Goal: Transaction & Acquisition: Purchase product/service

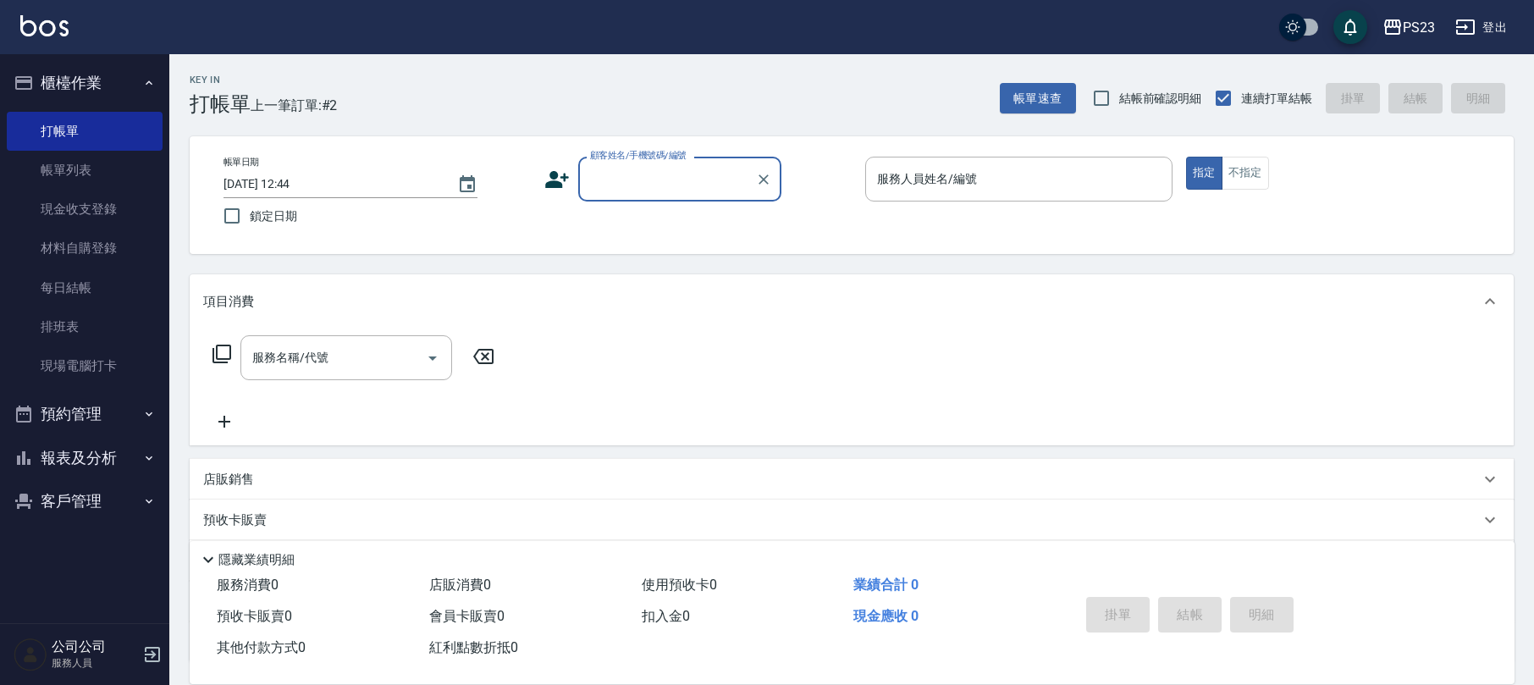
click at [103, 501] on button "客戶管理" at bounding box center [85, 501] width 156 height 44
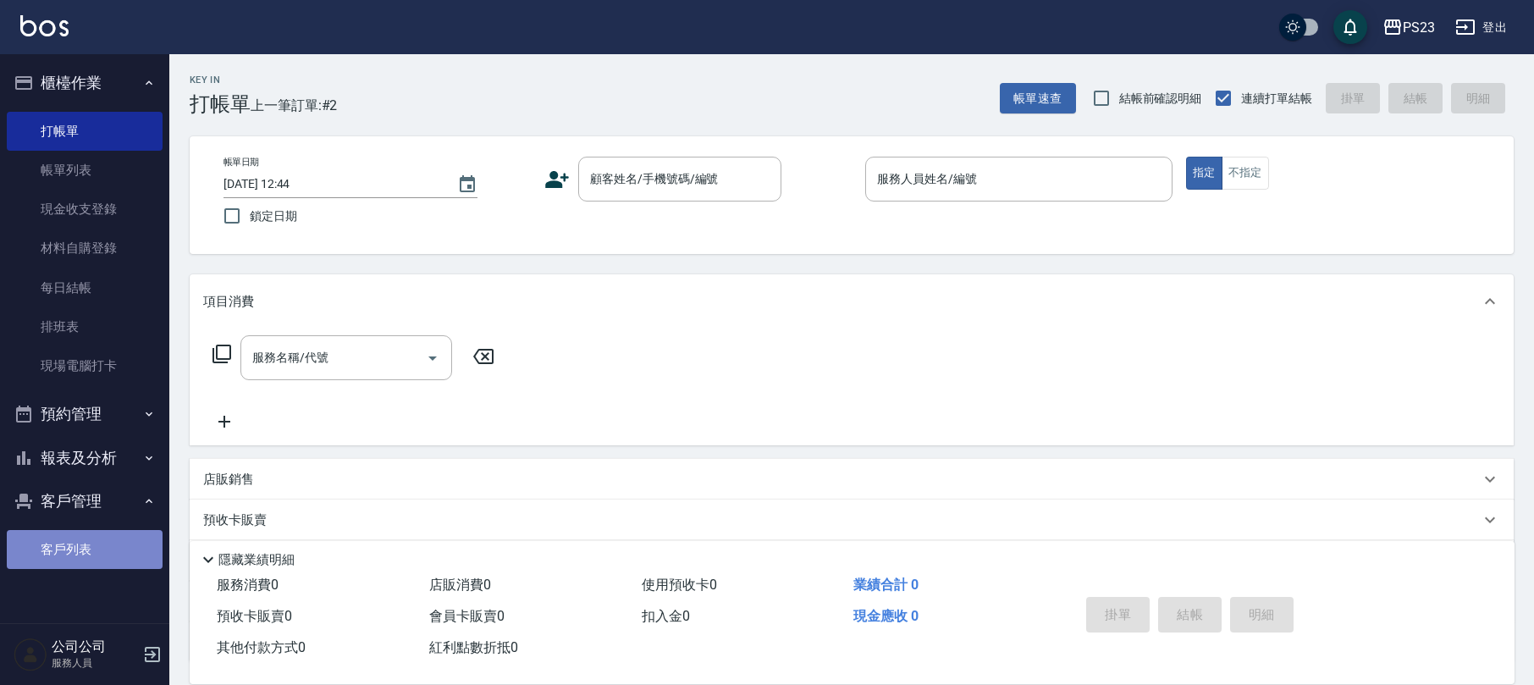
click at [103, 539] on link "客戶列表" at bounding box center [85, 549] width 156 height 39
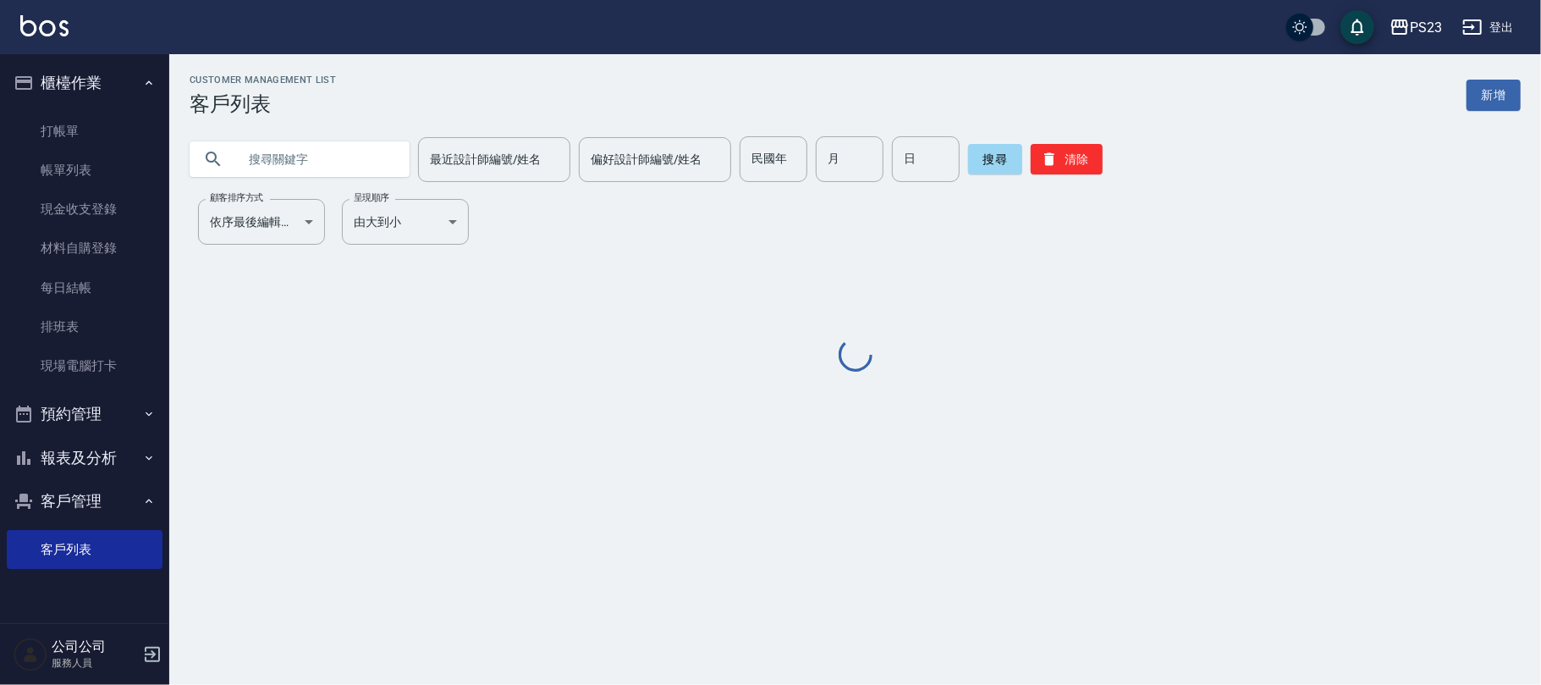
drag, startPoint x: 303, startPoint y: 170, endPoint x: 301, endPoint y: 140, distance: 30.5
click at [299, 169] on input "text" at bounding box center [316, 159] width 159 height 46
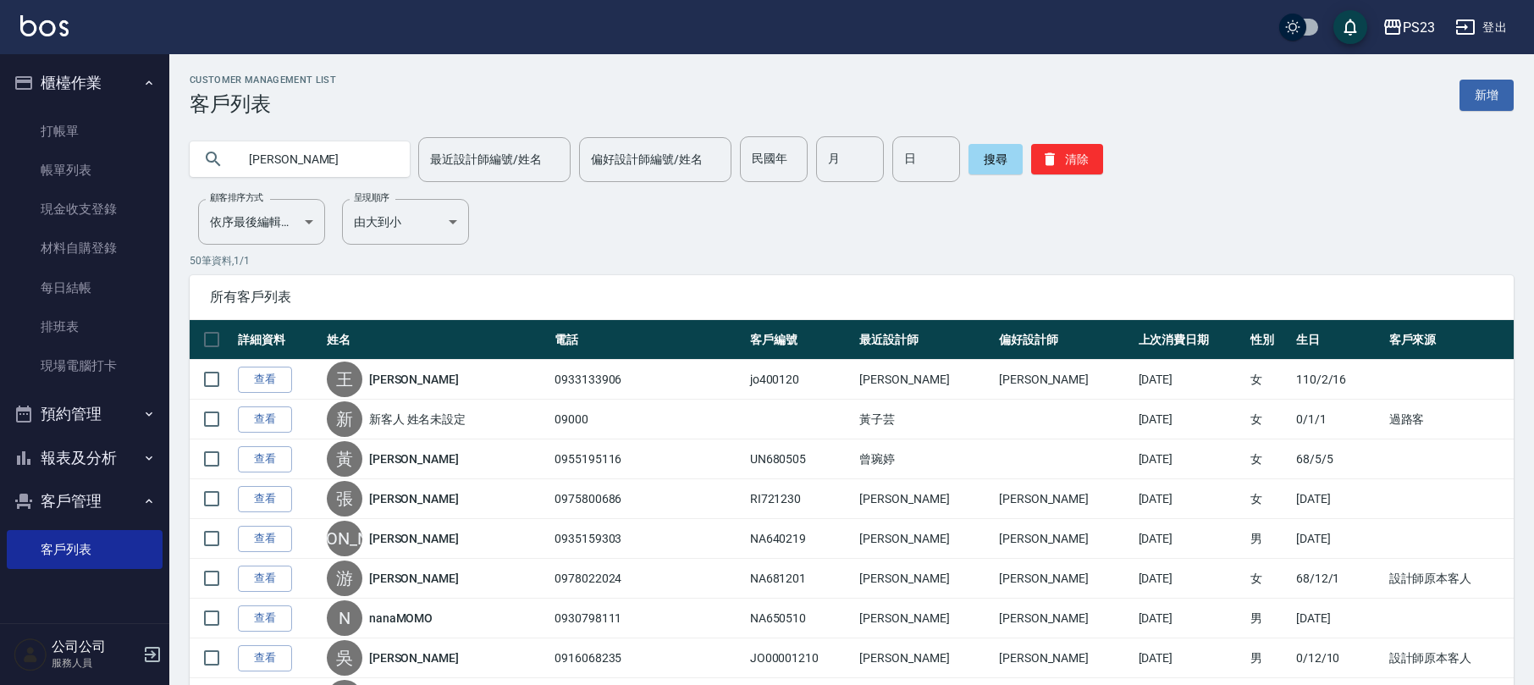
type input "[PERSON_NAME]"
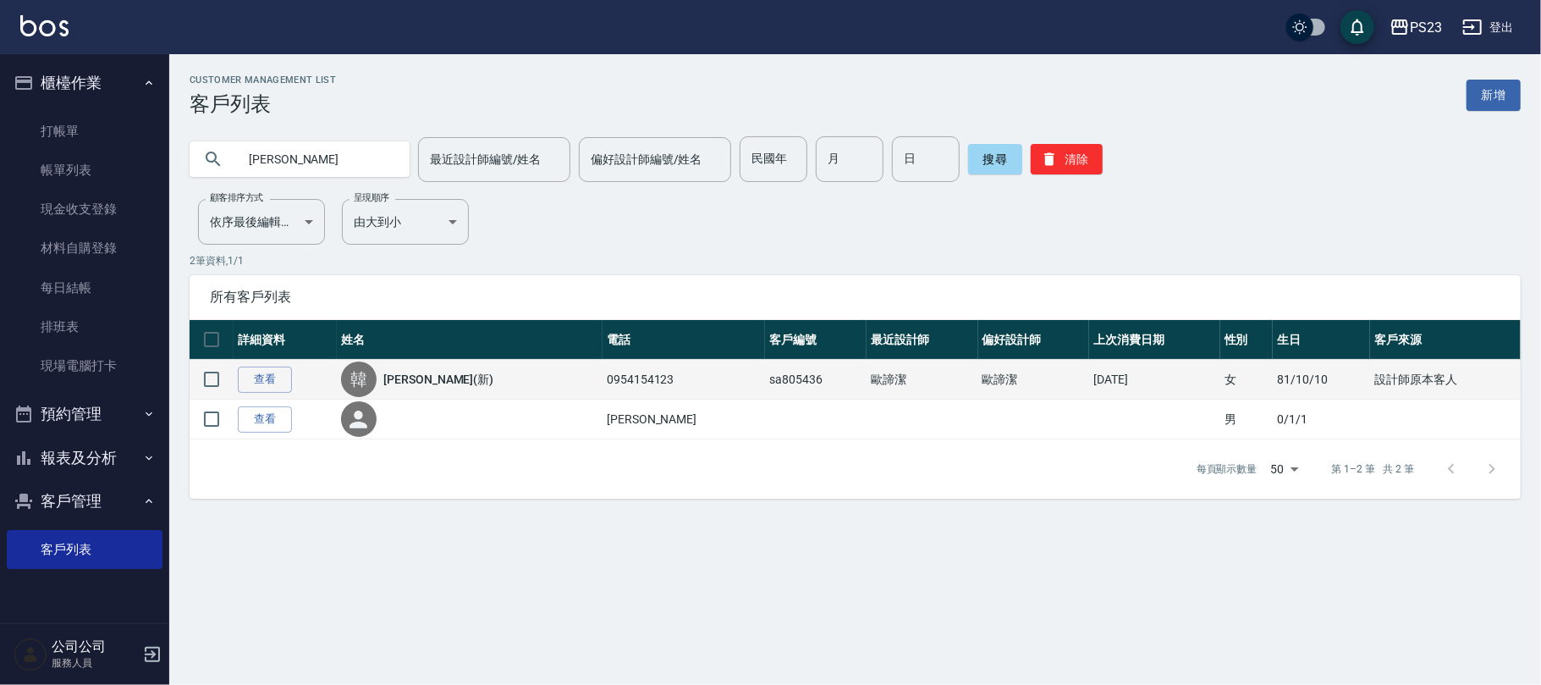
click at [428, 373] on link "[PERSON_NAME](新)" at bounding box center [438, 379] width 110 height 17
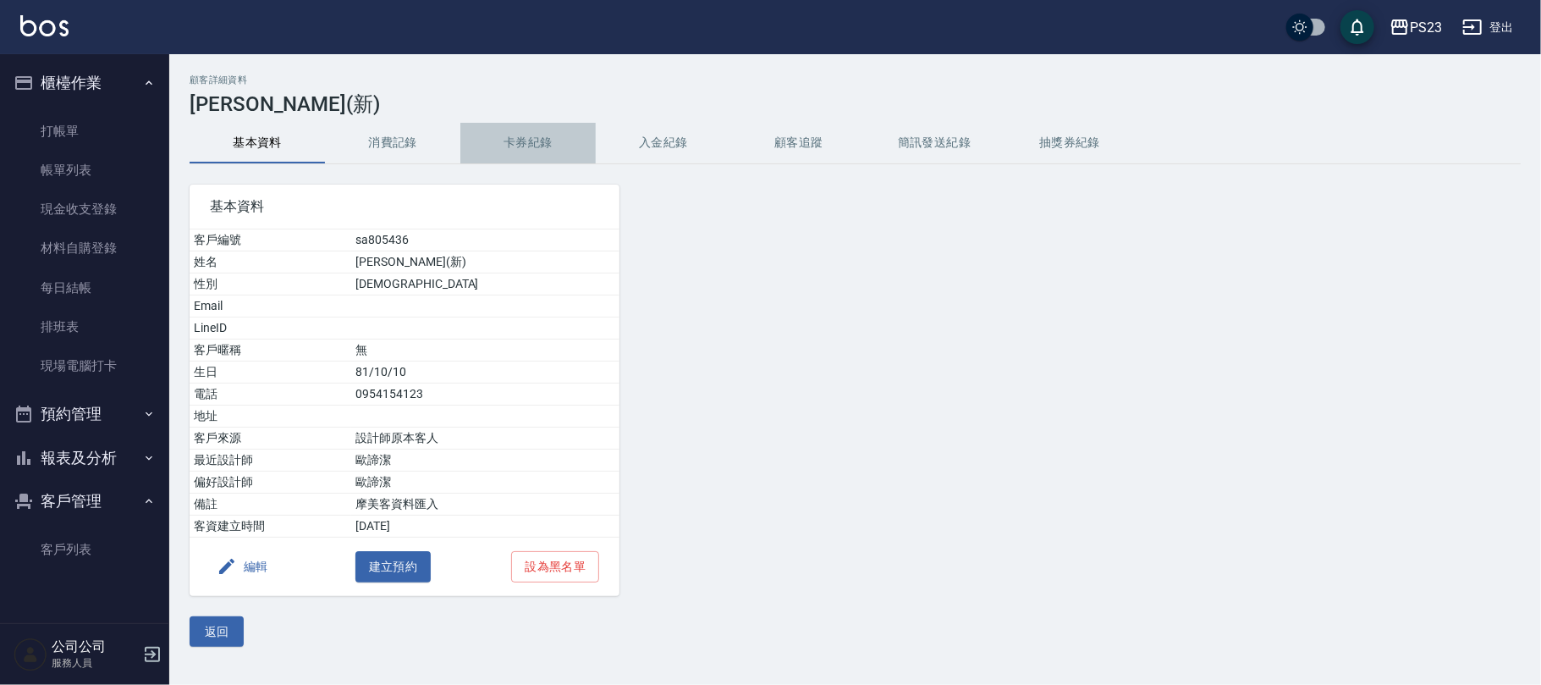
click at [538, 135] on button "卡券紀錄" at bounding box center [527, 143] width 135 height 41
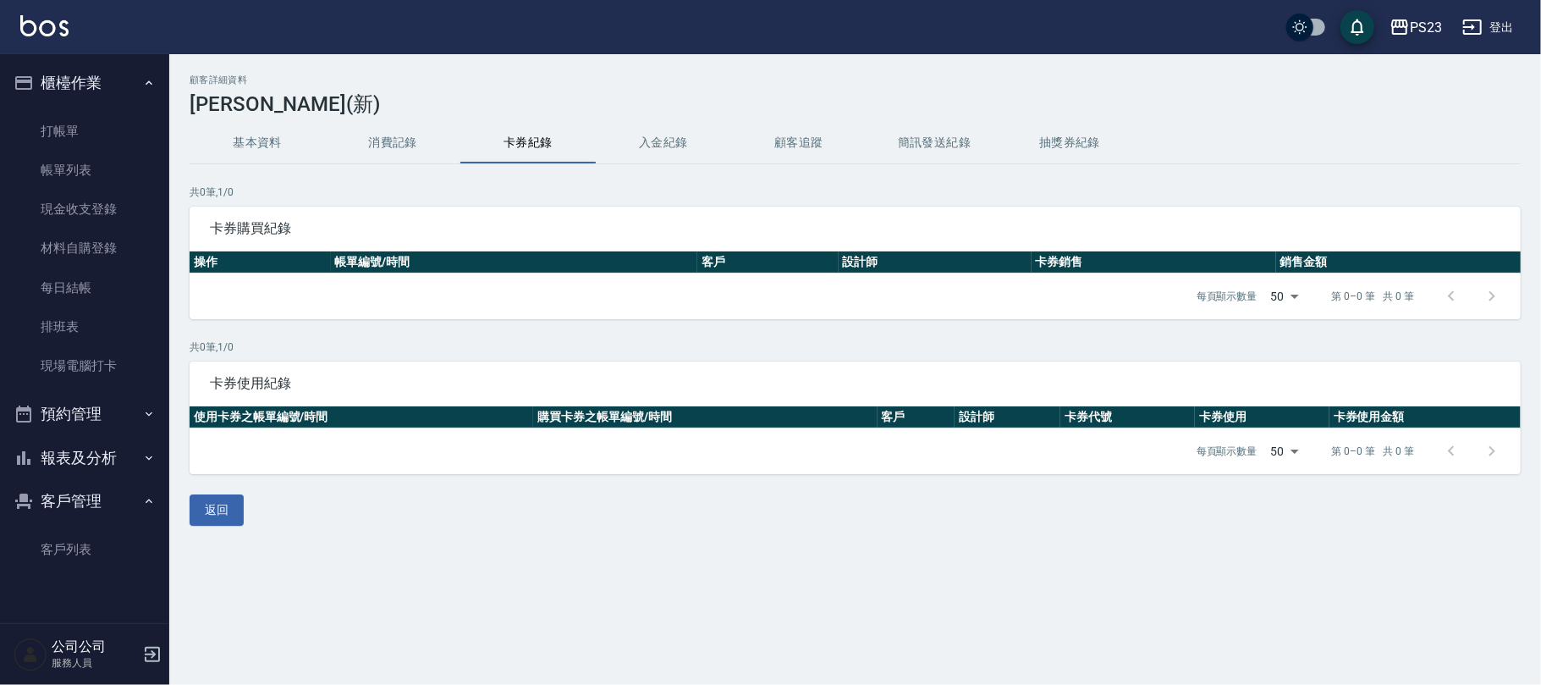
click at [638, 135] on button "入金紀錄" at bounding box center [663, 143] width 135 height 41
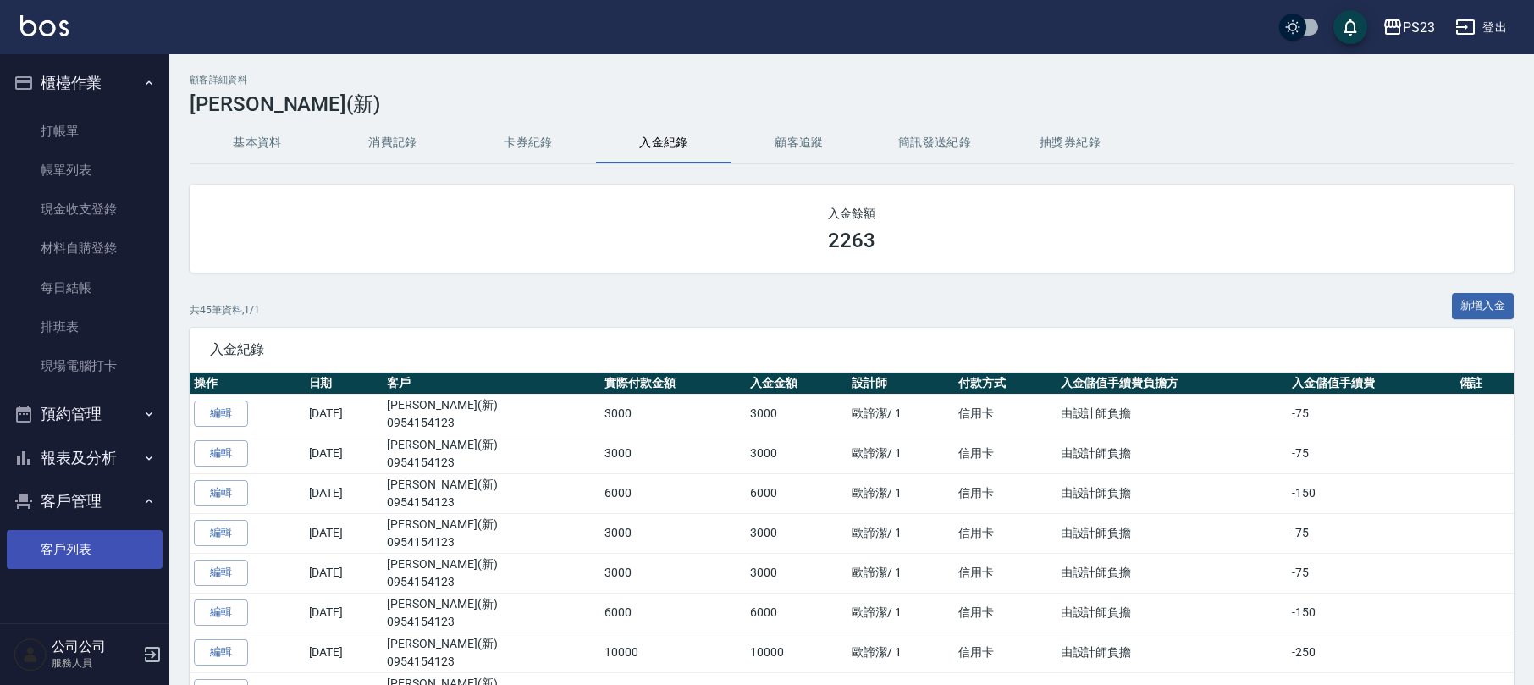
click at [39, 536] on link "客戶列表" at bounding box center [85, 549] width 156 height 39
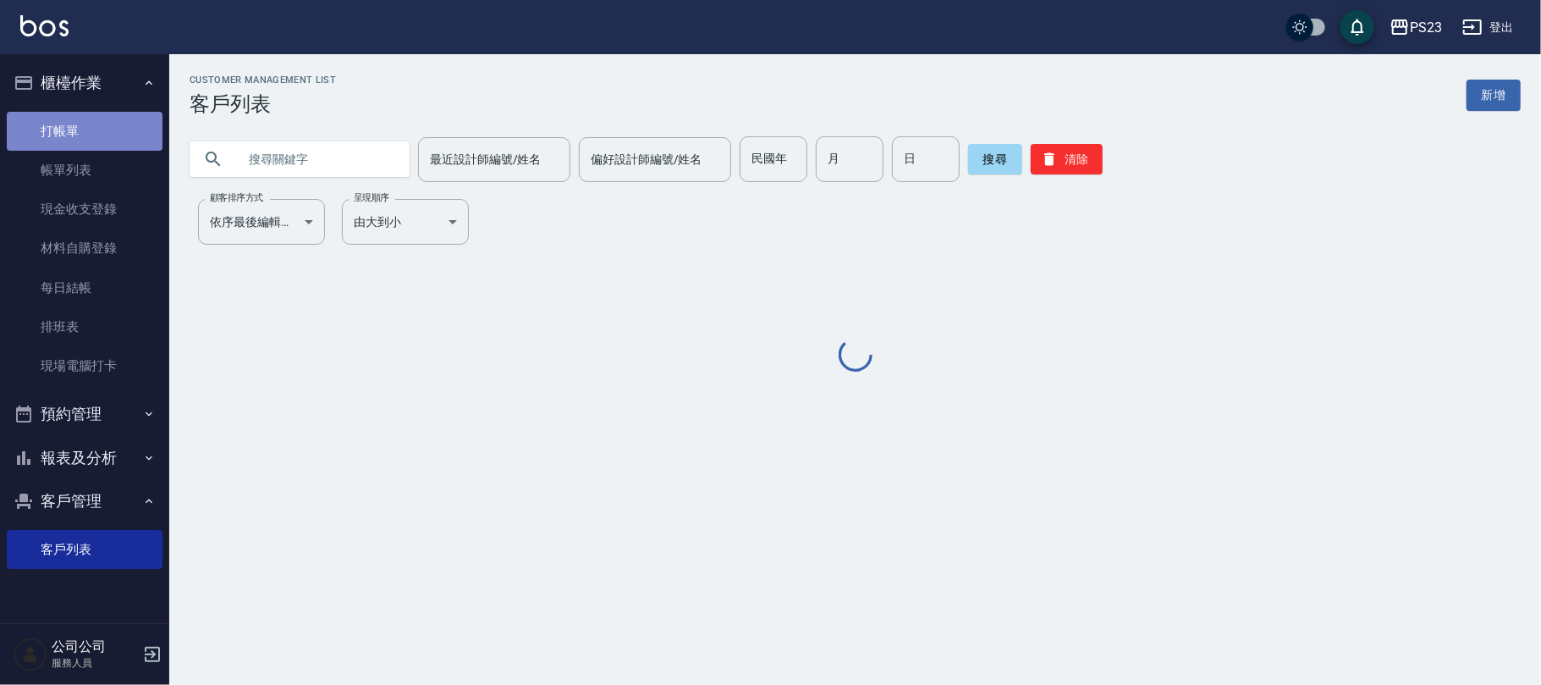
click at [68, 134] on link "打帳單" at bounding box center [85, 131] width 156 height 39
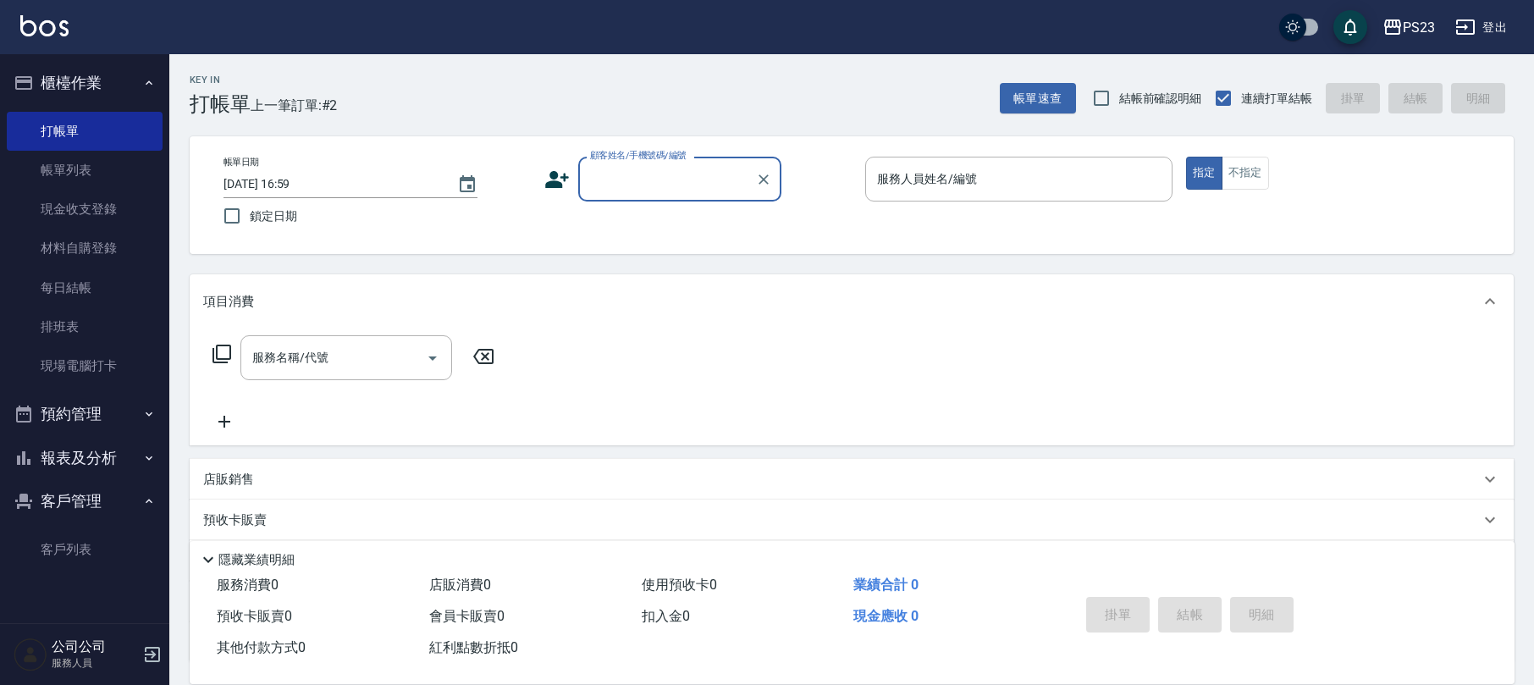
click at [83, 455] on button "報表及分析" at bounding box center [85, 458] width 156 height 44
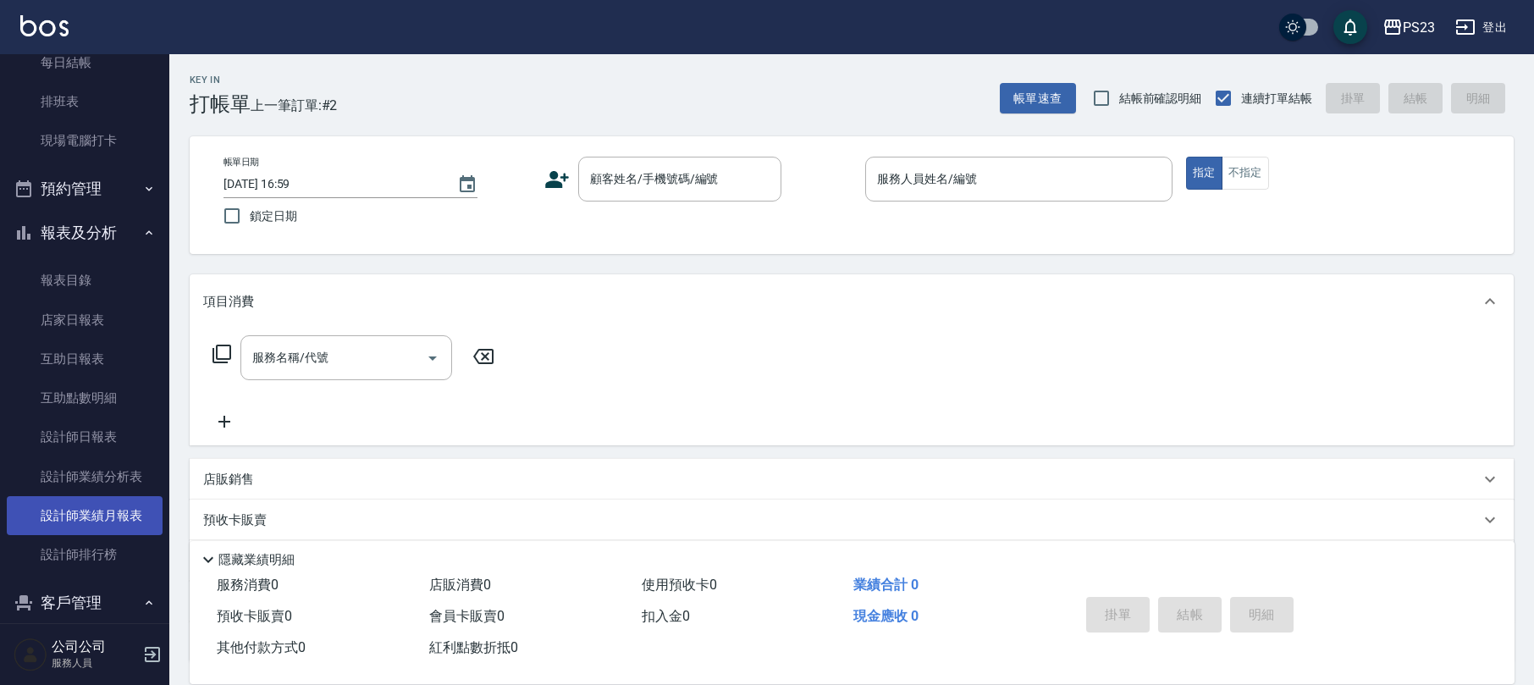
scroll to position [300, 0]
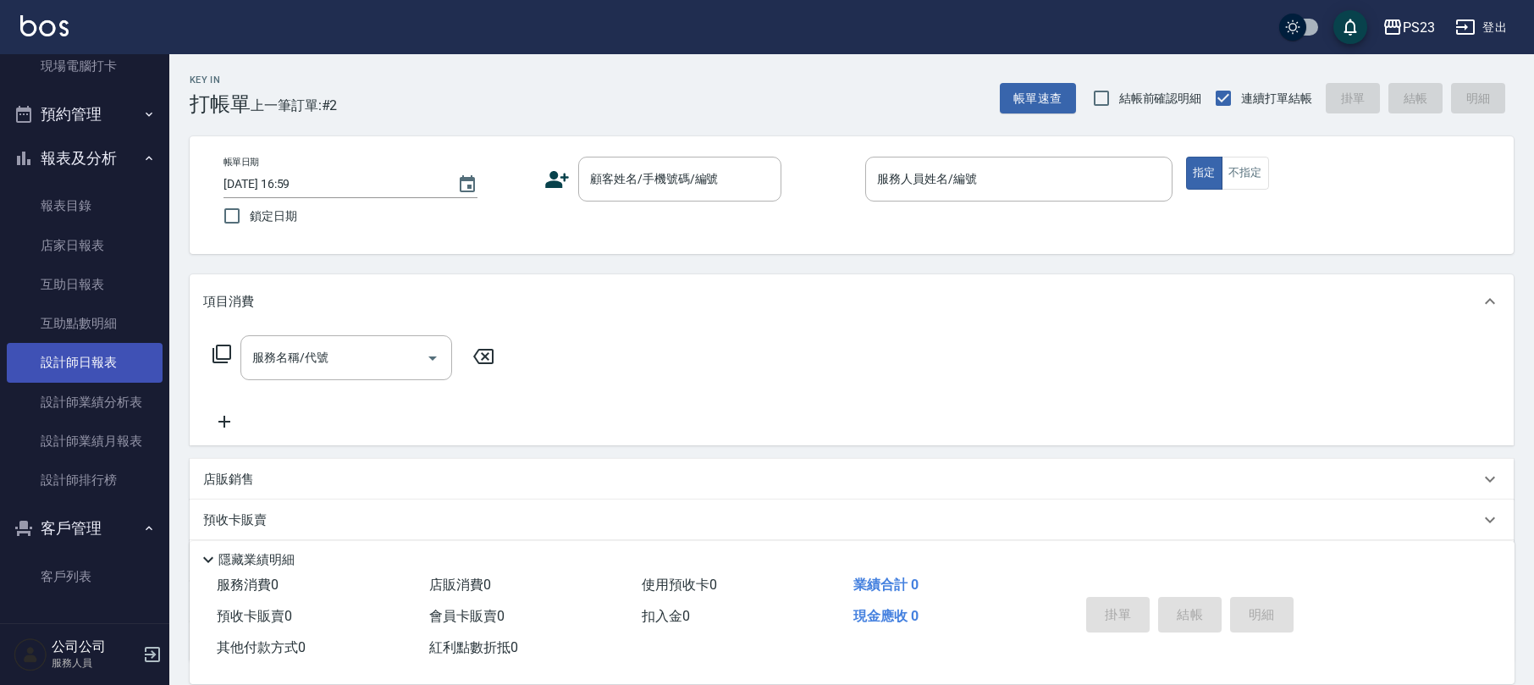
click at [106, 350] on link "設計師日報表" at bounding box center [85, 362] width 156 height 39
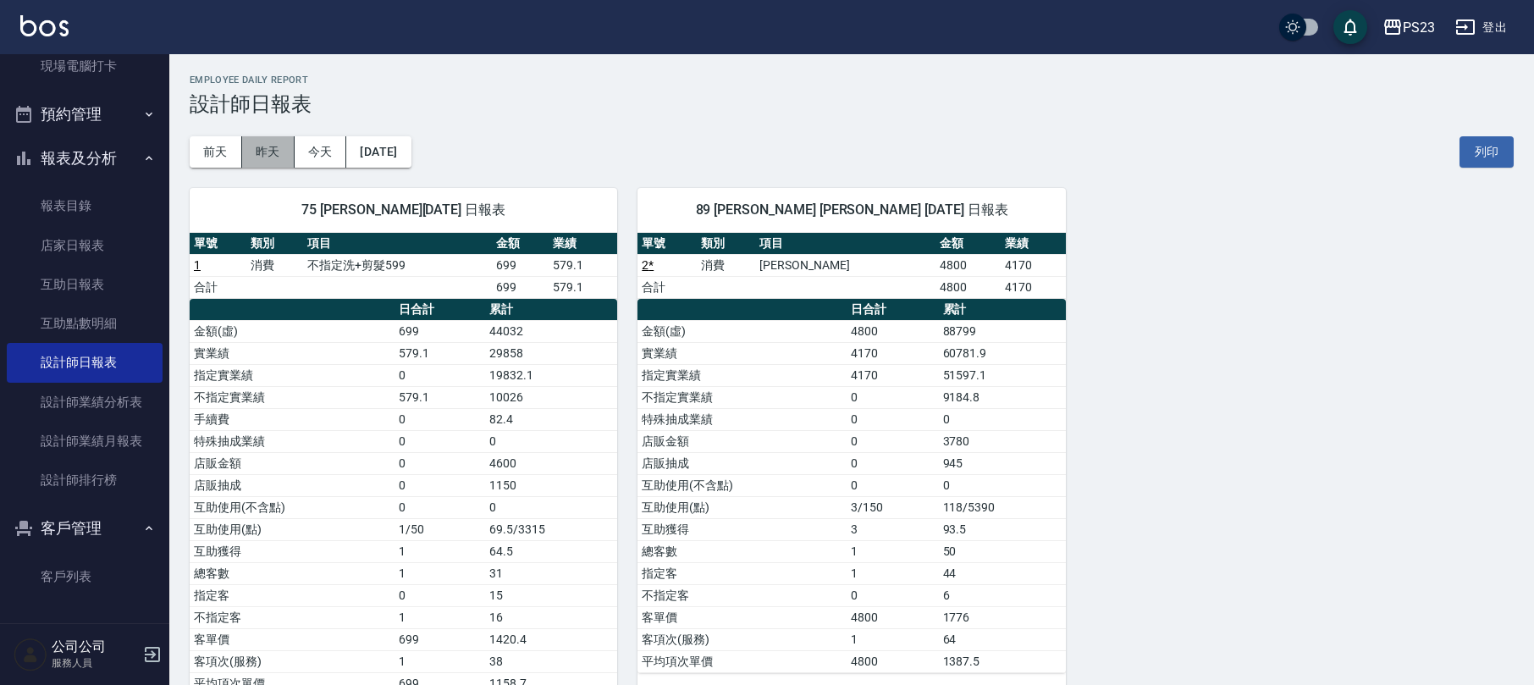
click at [269, 156] on button "昨天" at bounding box center [268, 151] width 52 height 31
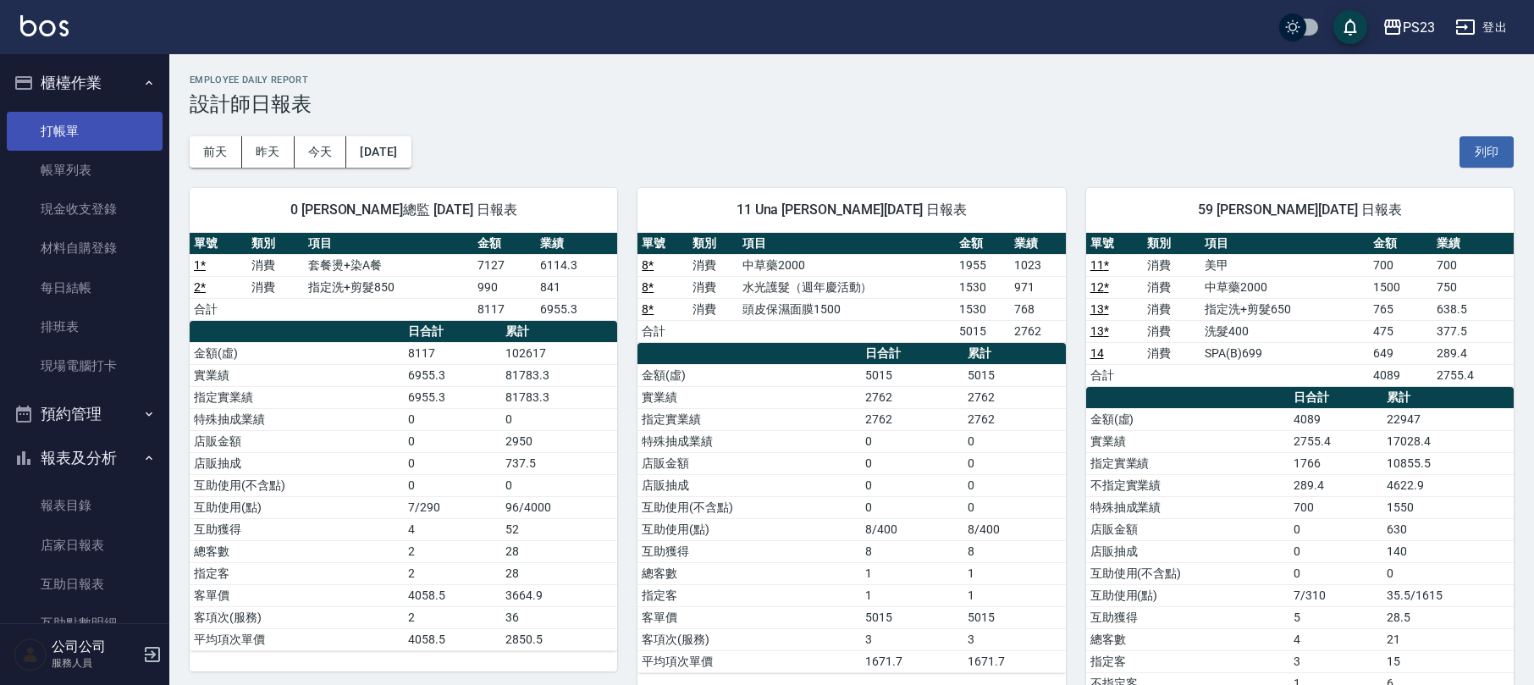
click at [99, 117] on link "打帳單" at bounding box center [85, 131] width 156 height 39
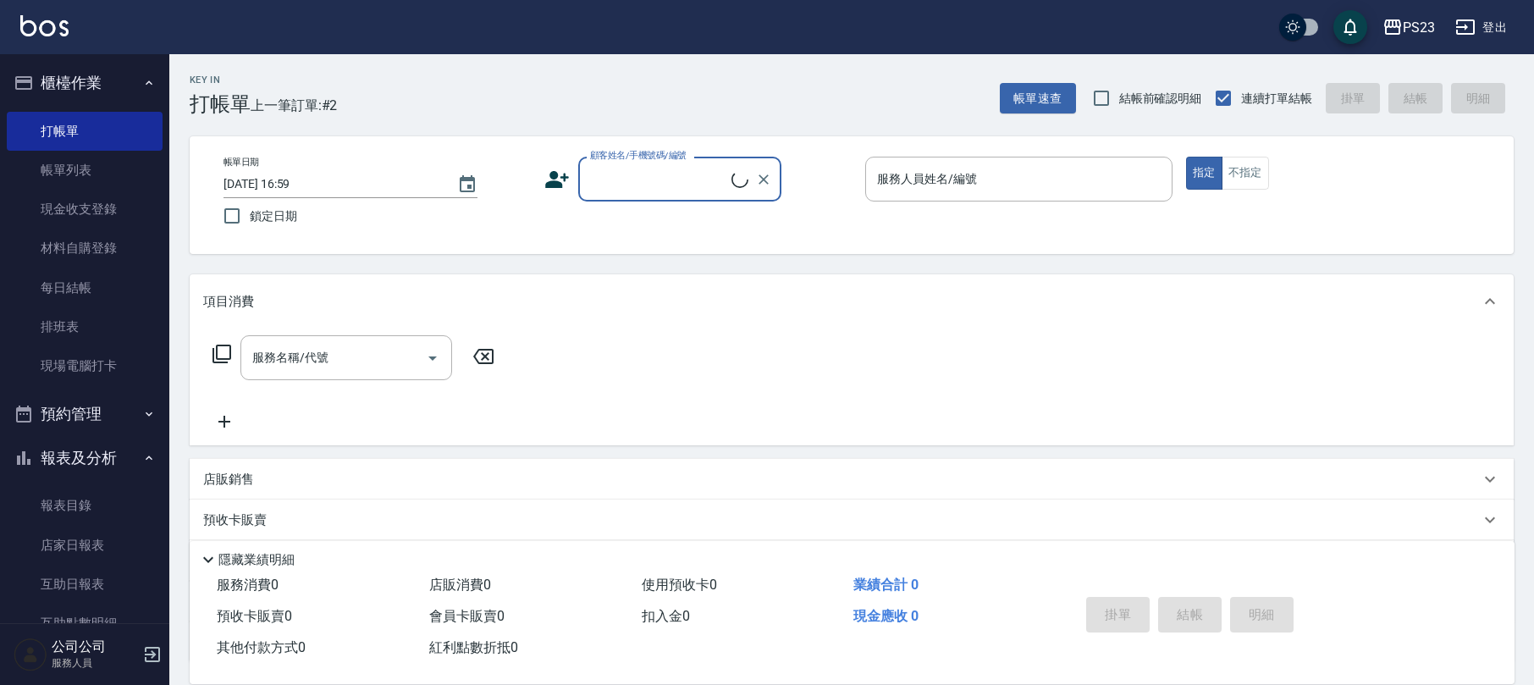
click at [112, 86] on button "櫃檯作業" at bounding box center [85, 83] width 156 height 44
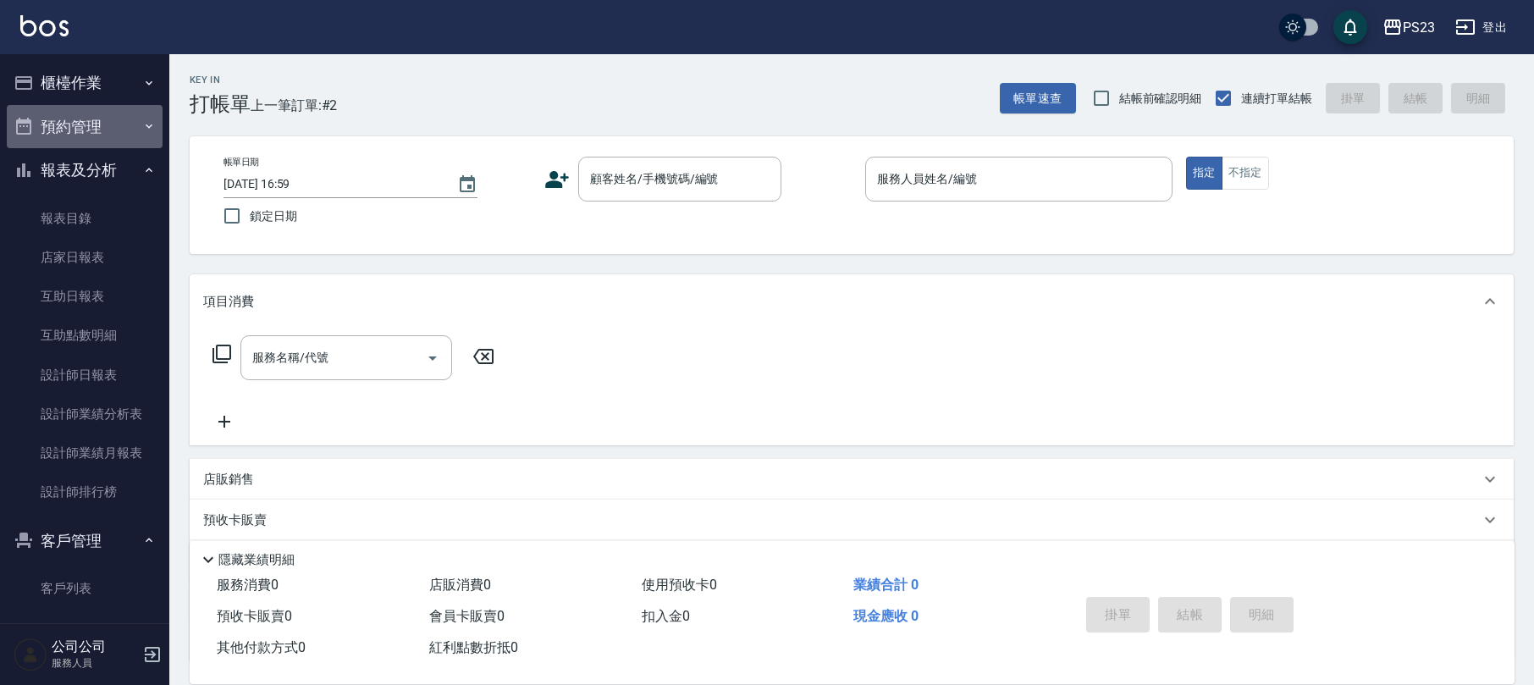
click at [133, 144] on button "預約管理" at bounding box center [85, 127] width 156 height 44
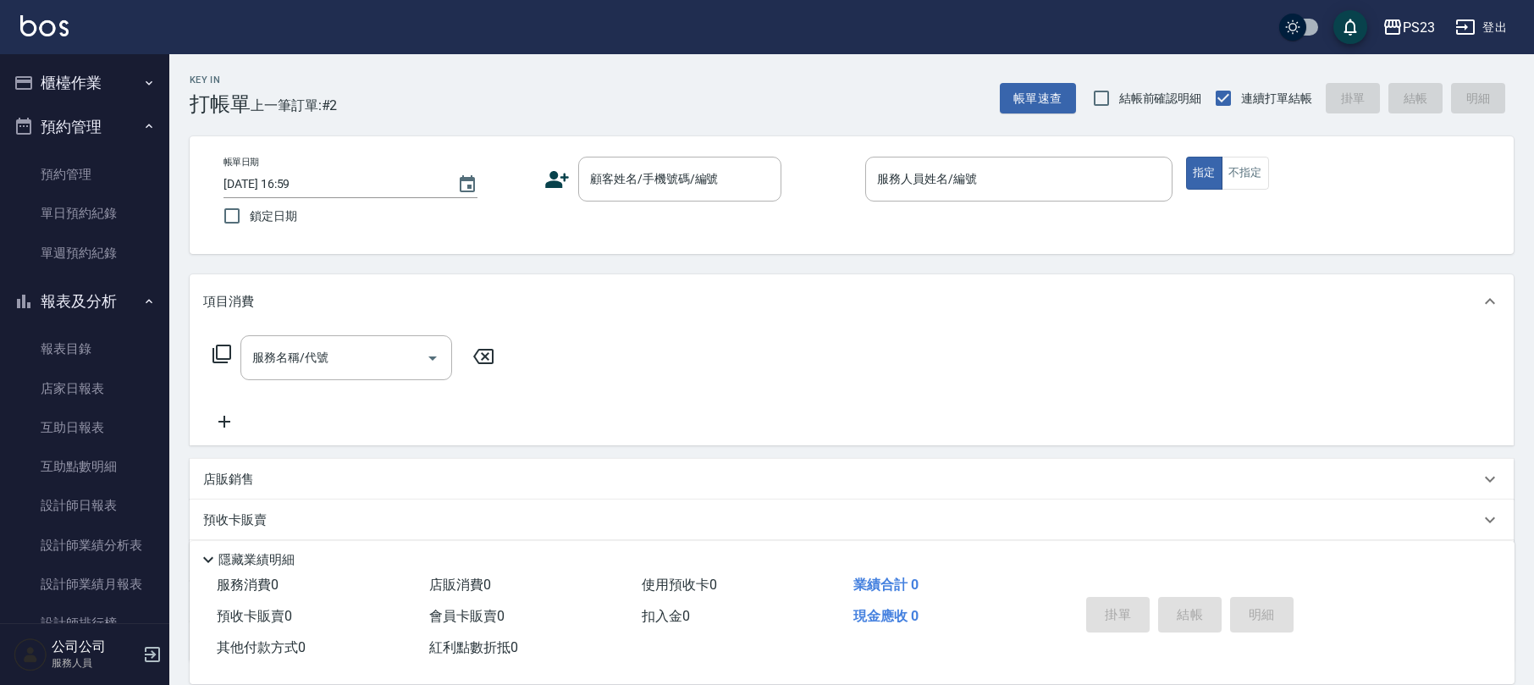
click at [110, 284] on button "報表及分析" at bounding box center [85, 301] width 156 height 44
drag, startPoint x: 160, startPoint y: 65, endPoint x: 151, endPoint y: 65, distance: 9.3
click at [160, 65] on button "櫃檯作業" at bounding box center [85, 83] width 156 height 44
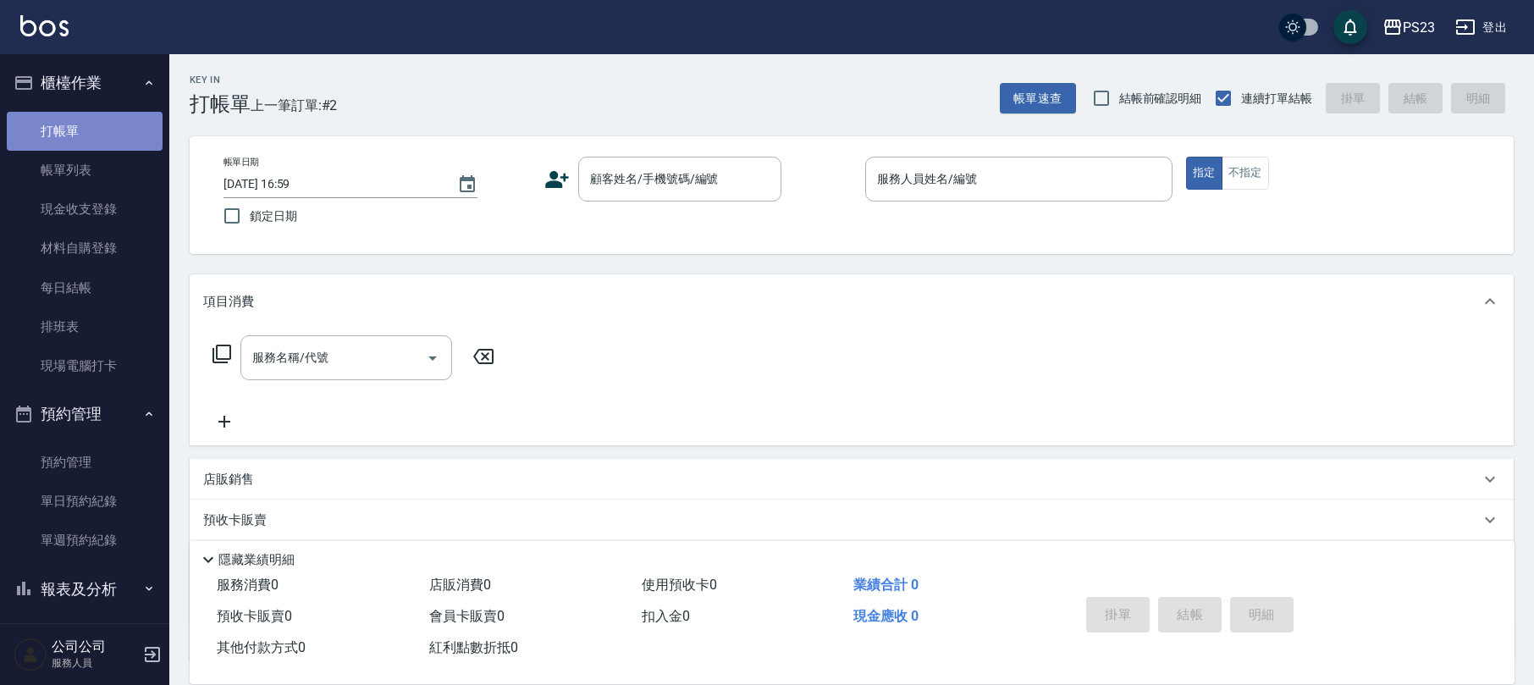
click at [89, 149] on link "打帳單" at bounding box center [85, 131] width 156 height 39
click at [100, 122] on link "打帳單" at bounding box center [85, 131] width 156 height 39
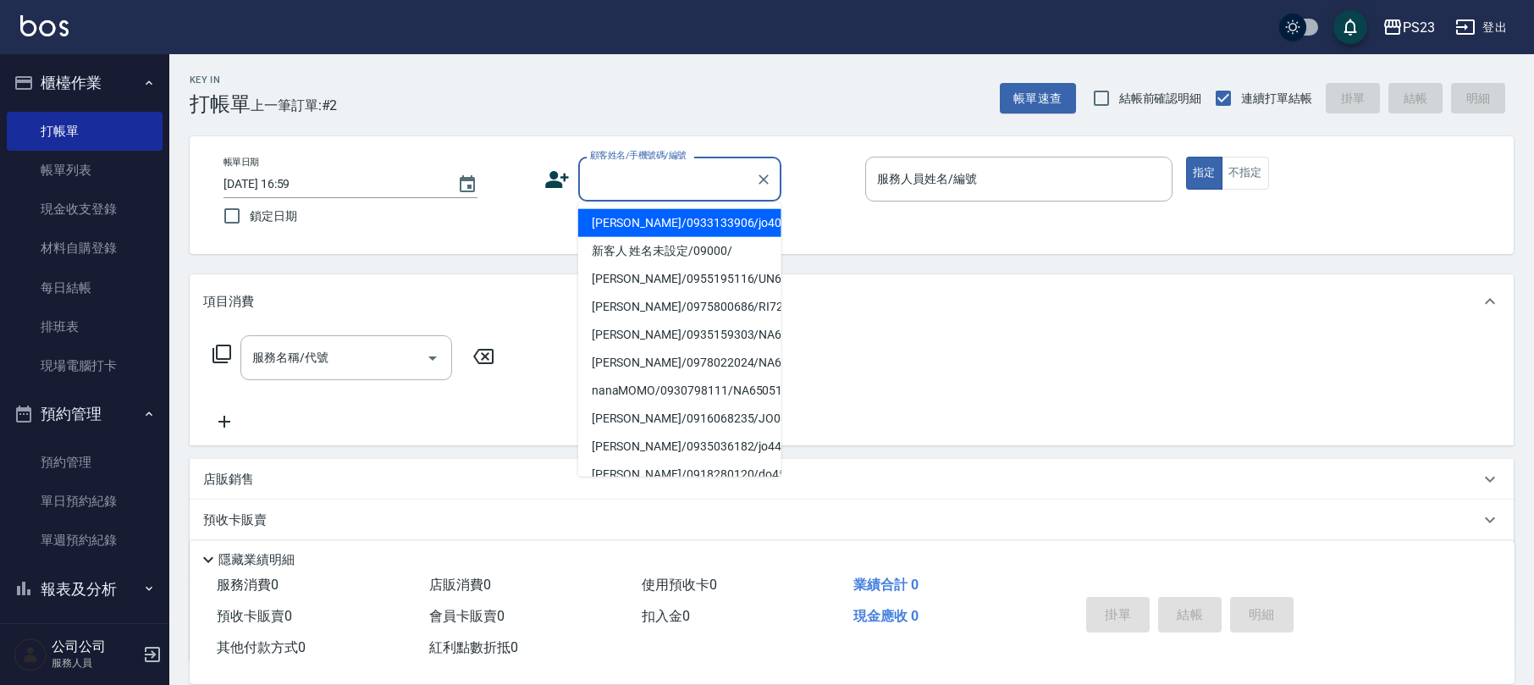
click at [667, 184] on input "顧客姓名/手機號碼/編號" at bounding box center [667, 179] width 163 height 30
click at [687, 217] on li "[PERSON_NAME]/0953971906/jo510112" at bounding box center [679, 223] width 203 height 28
type input "[PERSON_NAME]/0953971906/jo510112"
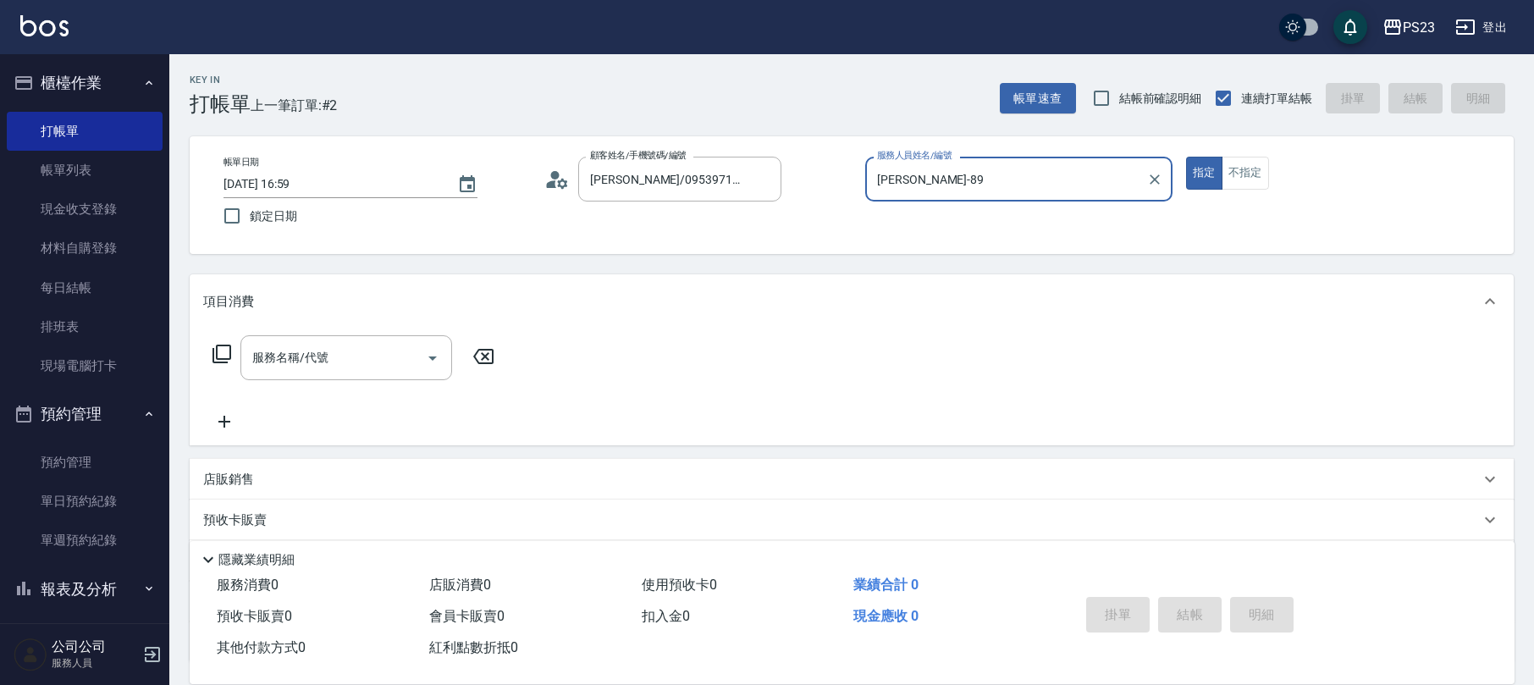
type input "[PERSON_NAME]-89"
click at [217, 346] on icon at bounding box center [221, 353] width 19 height 19
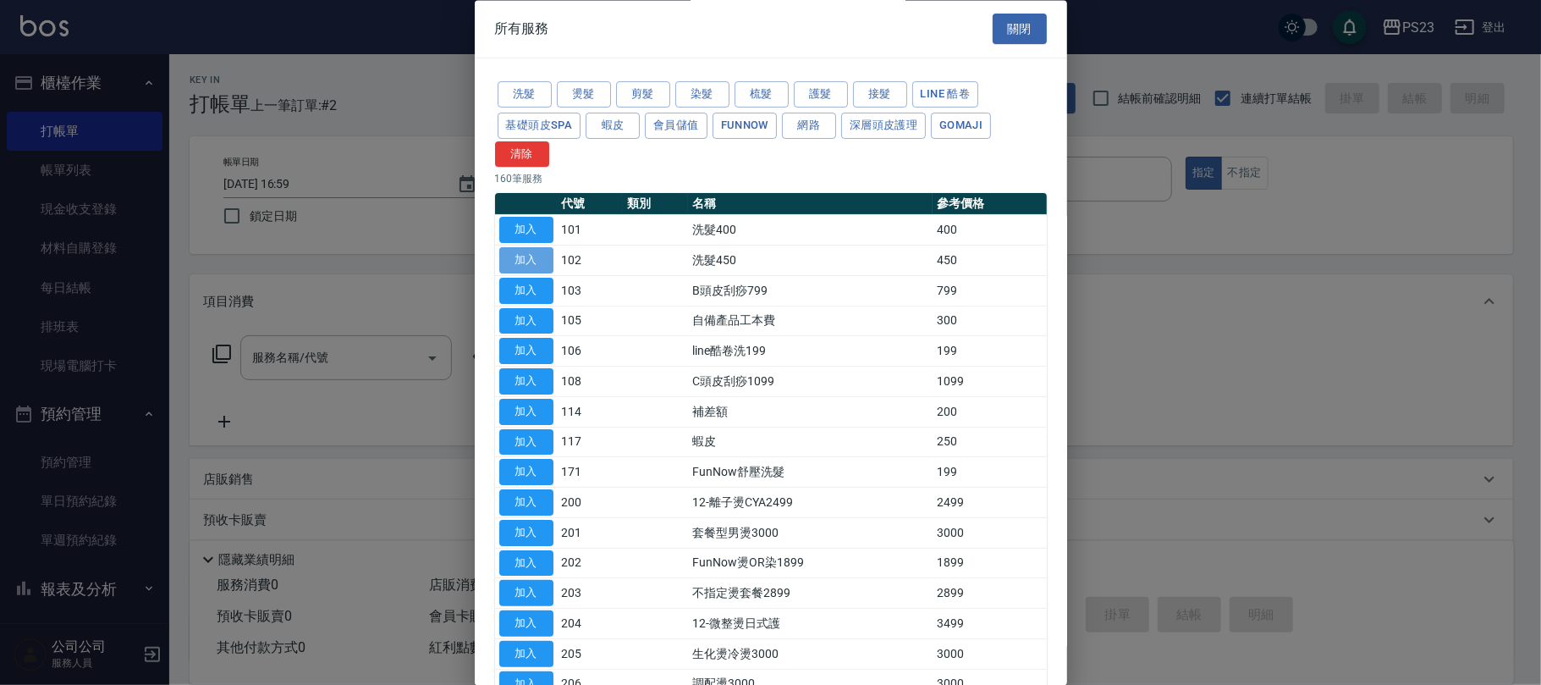
click at [532, 262] on button "加入" at bounding box center [526, 261] width 54 height 26
type input "洗髮450(102)"
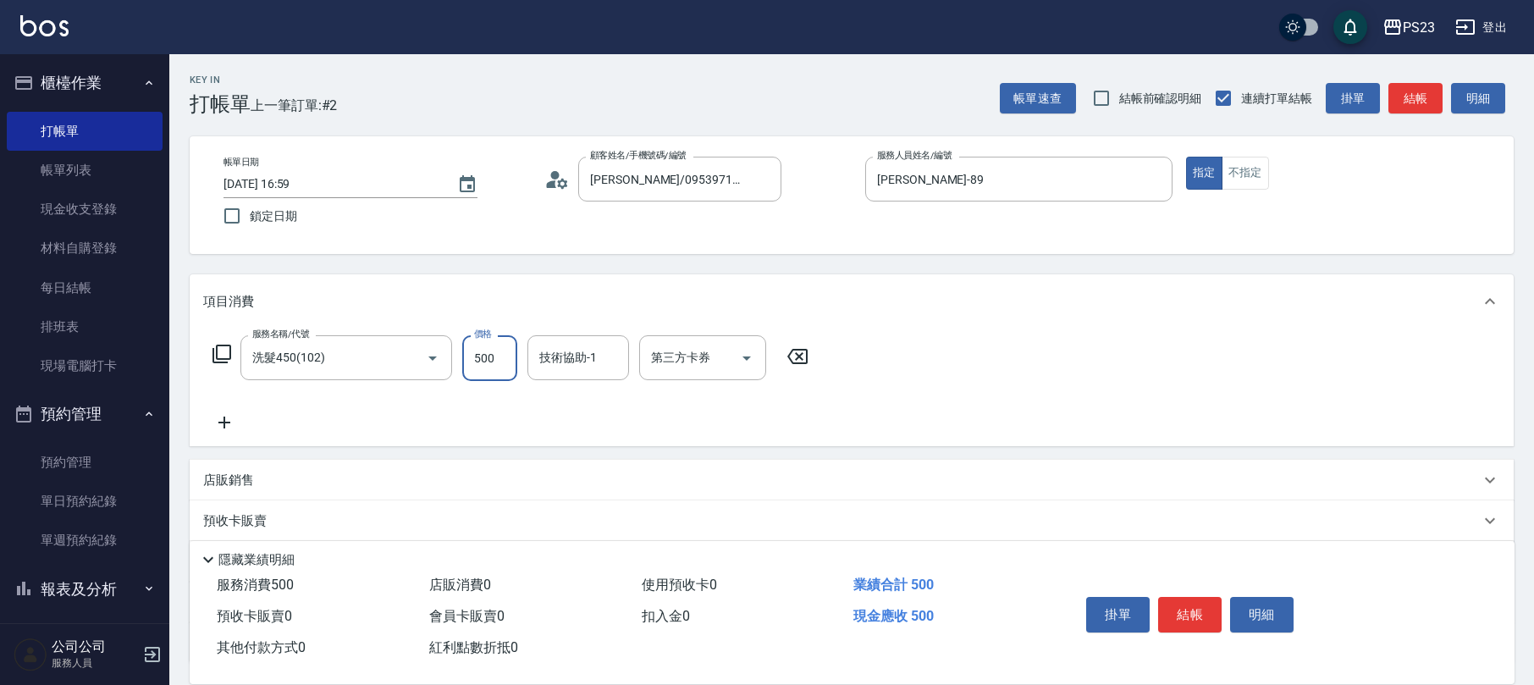
type input "500"
type input "[PERSON_NAME]-89"
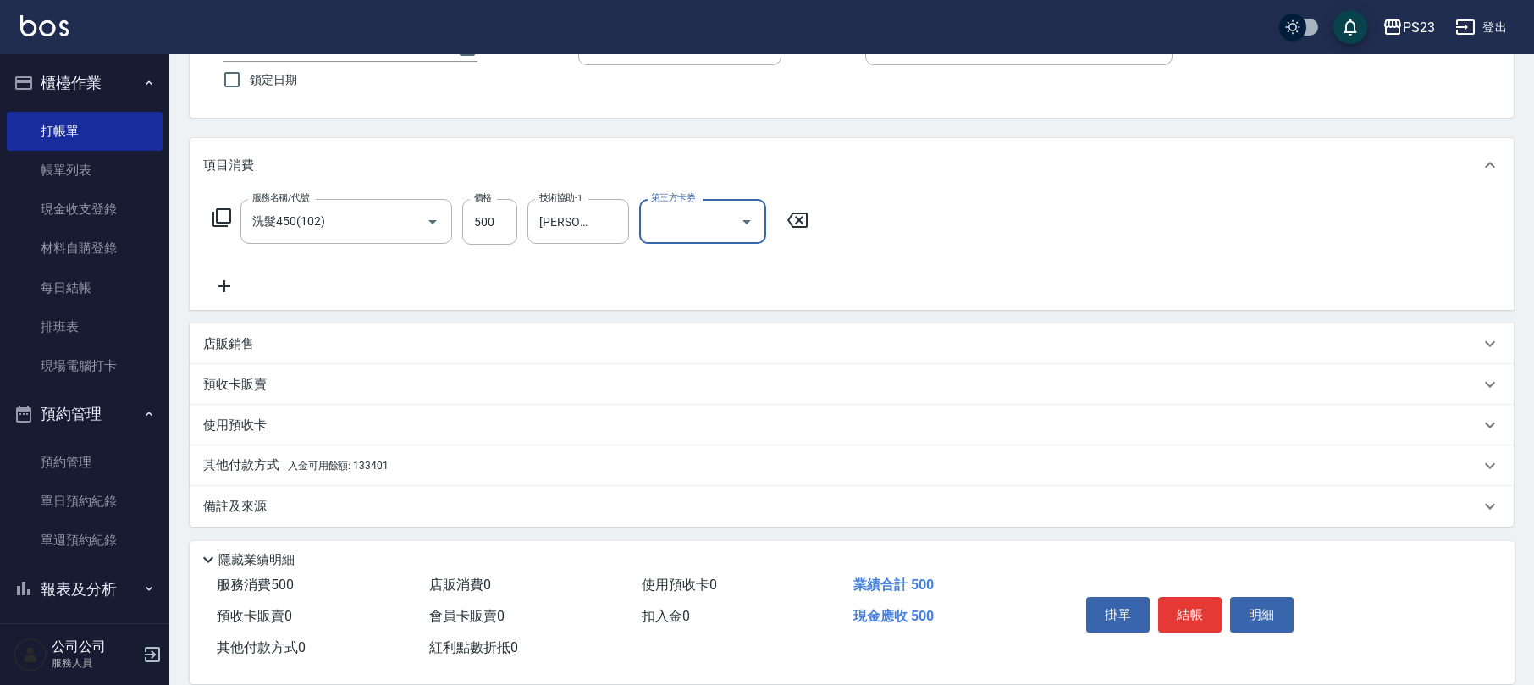
click at [417, 478] on div "其他付款方式 入金可用餘額: 133401" at bounding box center [852, 465] width 1324 height 41
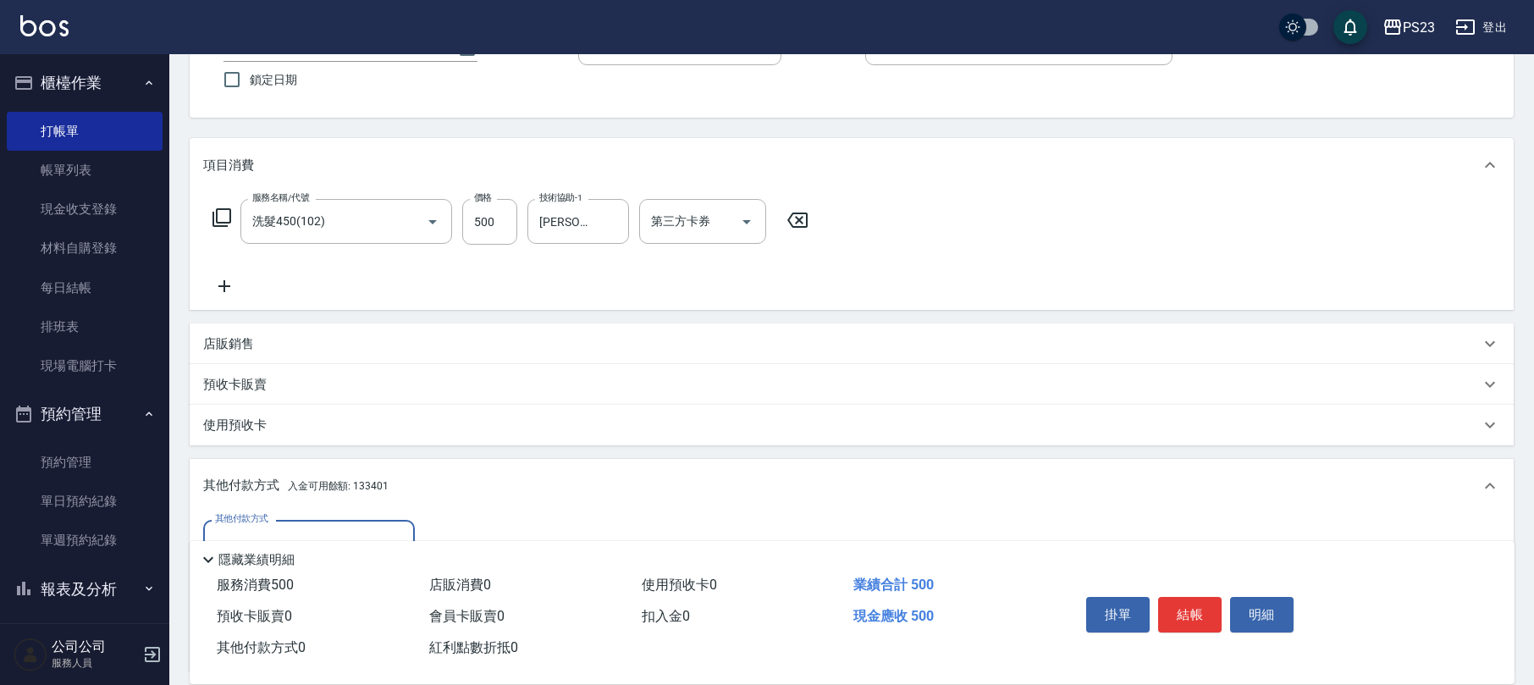
scroll to position [336, 0]
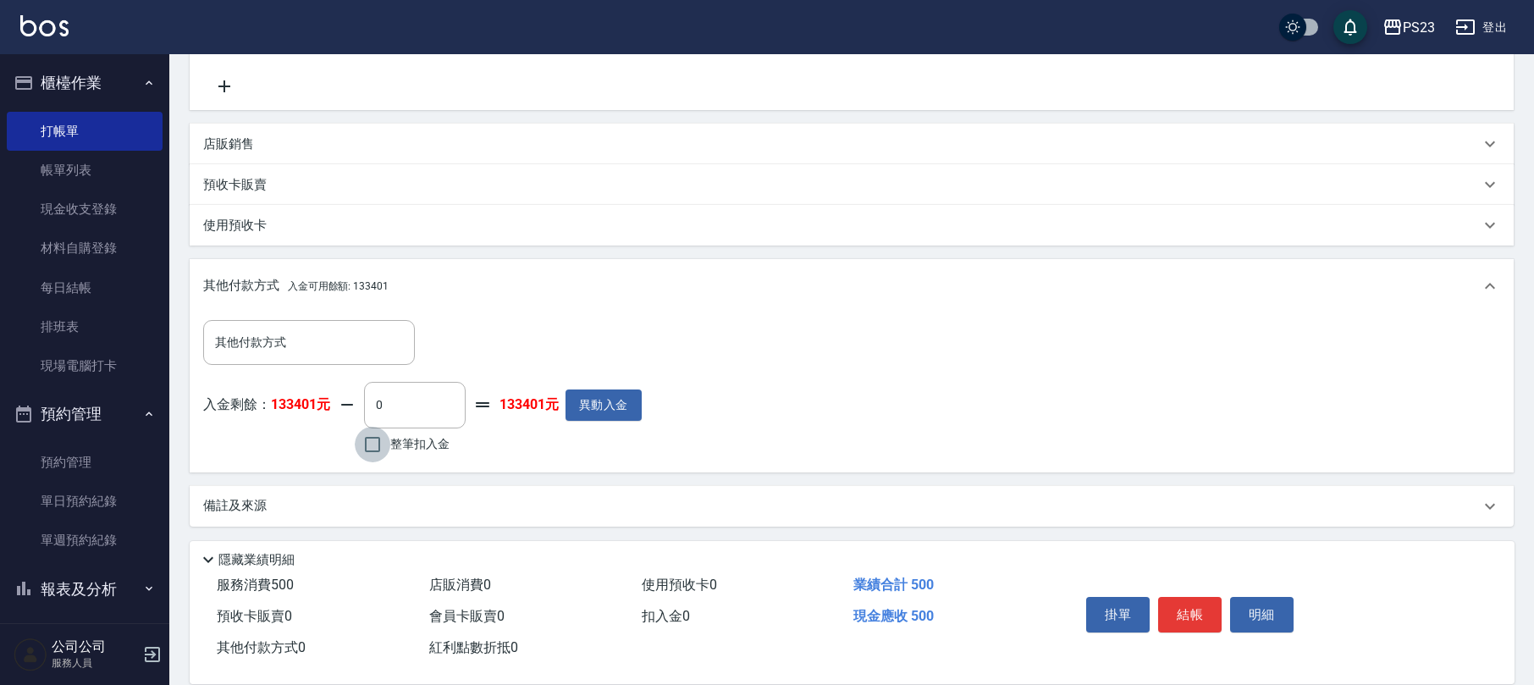
click at [377, 457] on input "整筆扣入金" at bounding box center [373, 445] width 36 height 36
checkbox input "true"
type input "500"
click at [1207, 617] on button "結帳" at bounding box center [1189, 615] width 63 height 36
type input "[DATE] 17:03"
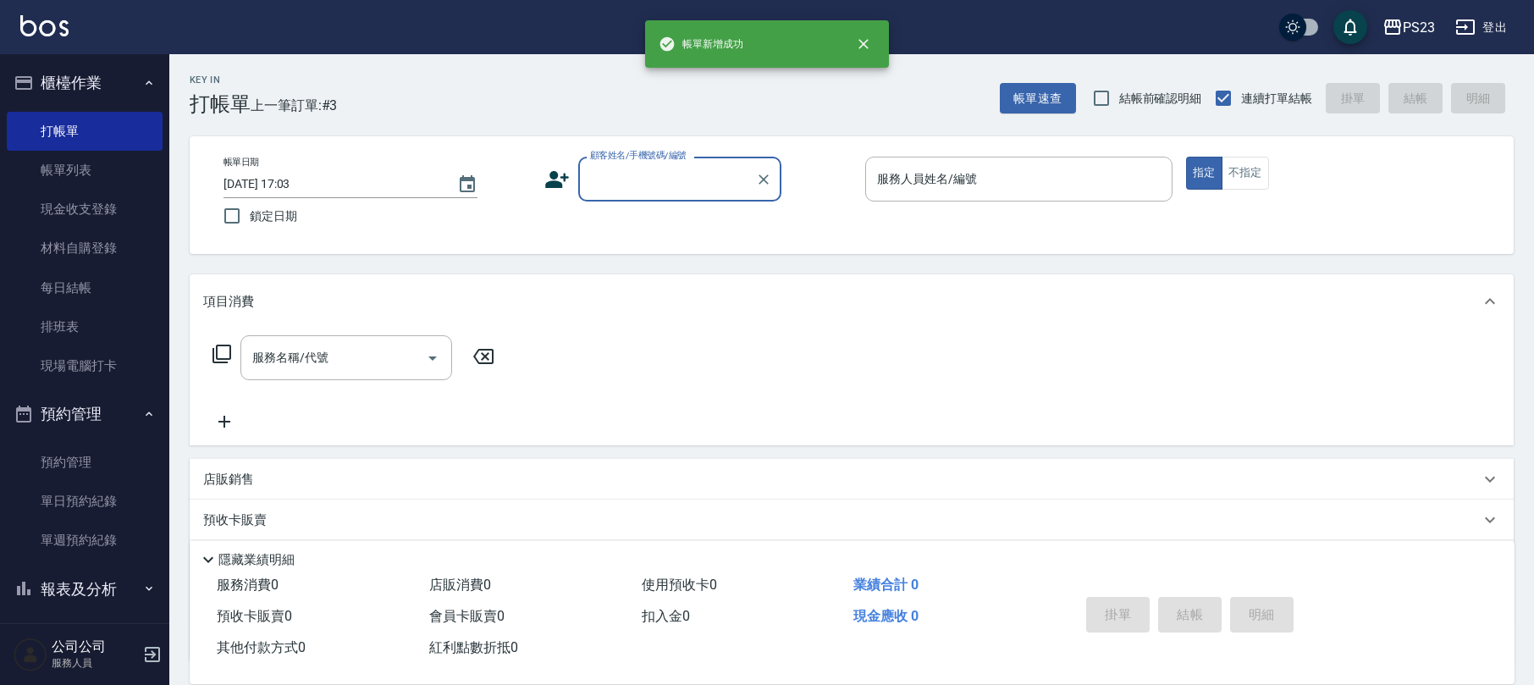
scroll to position [0, 0]
click at [647, 173] on input "顧客姓名/手機號碼/編號" at bounding box center [667, 179] width 163 height 30
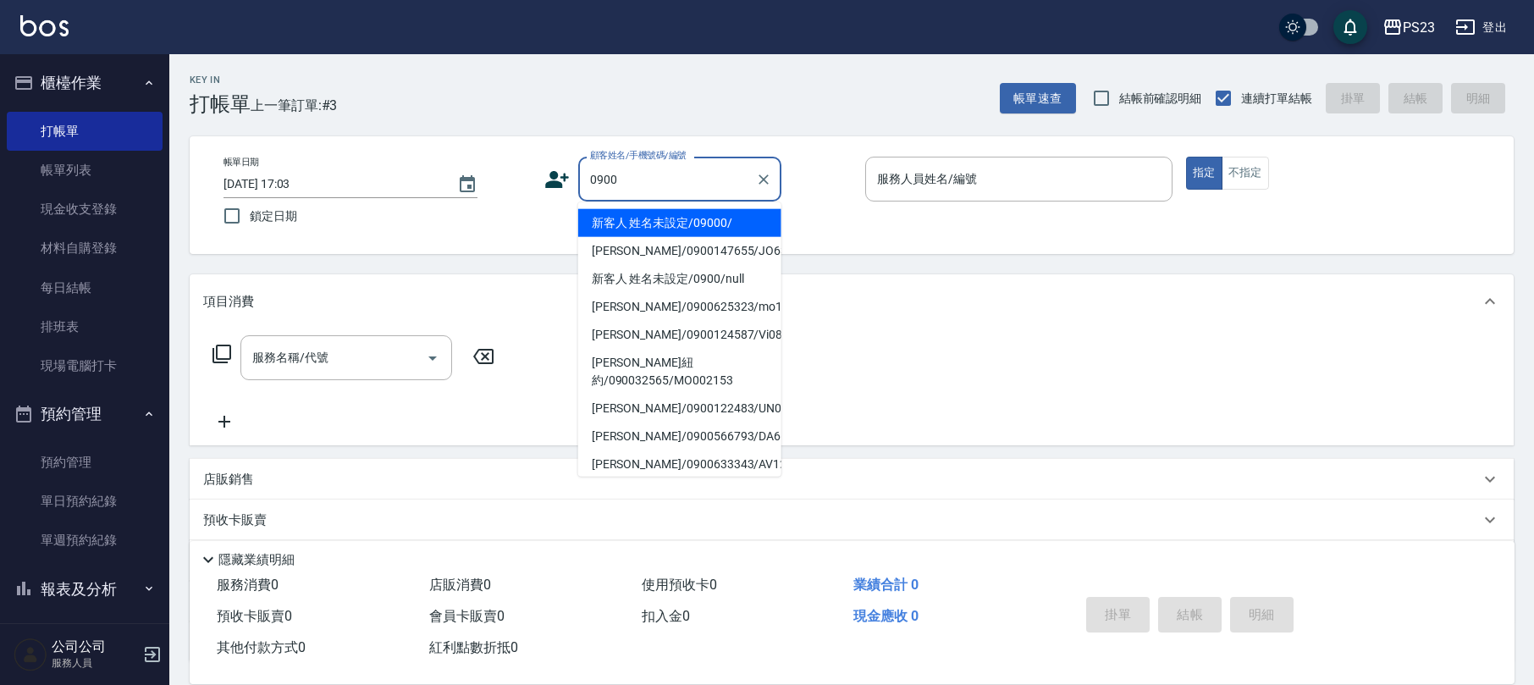
click at [652, 212] on li "新客人 姓名未設定/09000/" at bounding box center [679, 223] width 203 height 28
type input "新客人 姓名未設定/09000/"
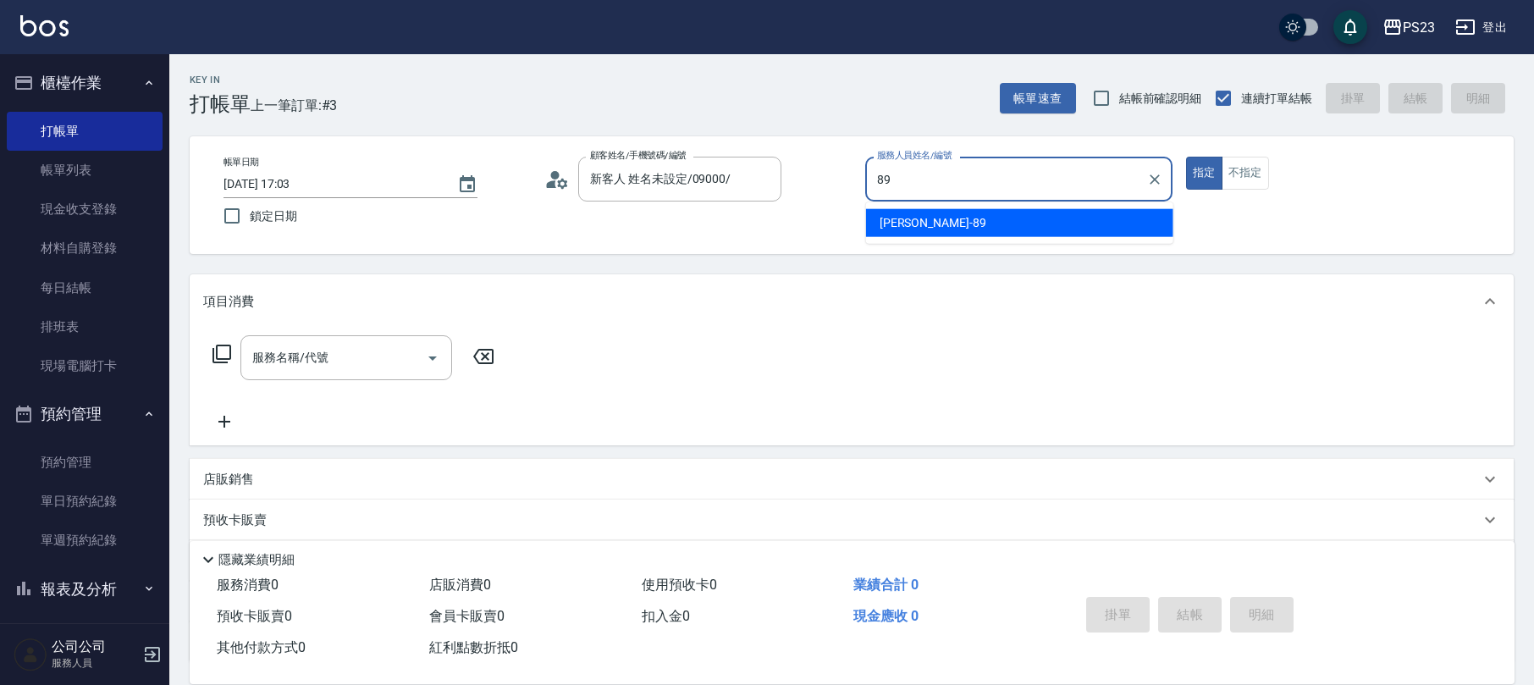
type input "[PERSON_NAME]-89"
type button "true"
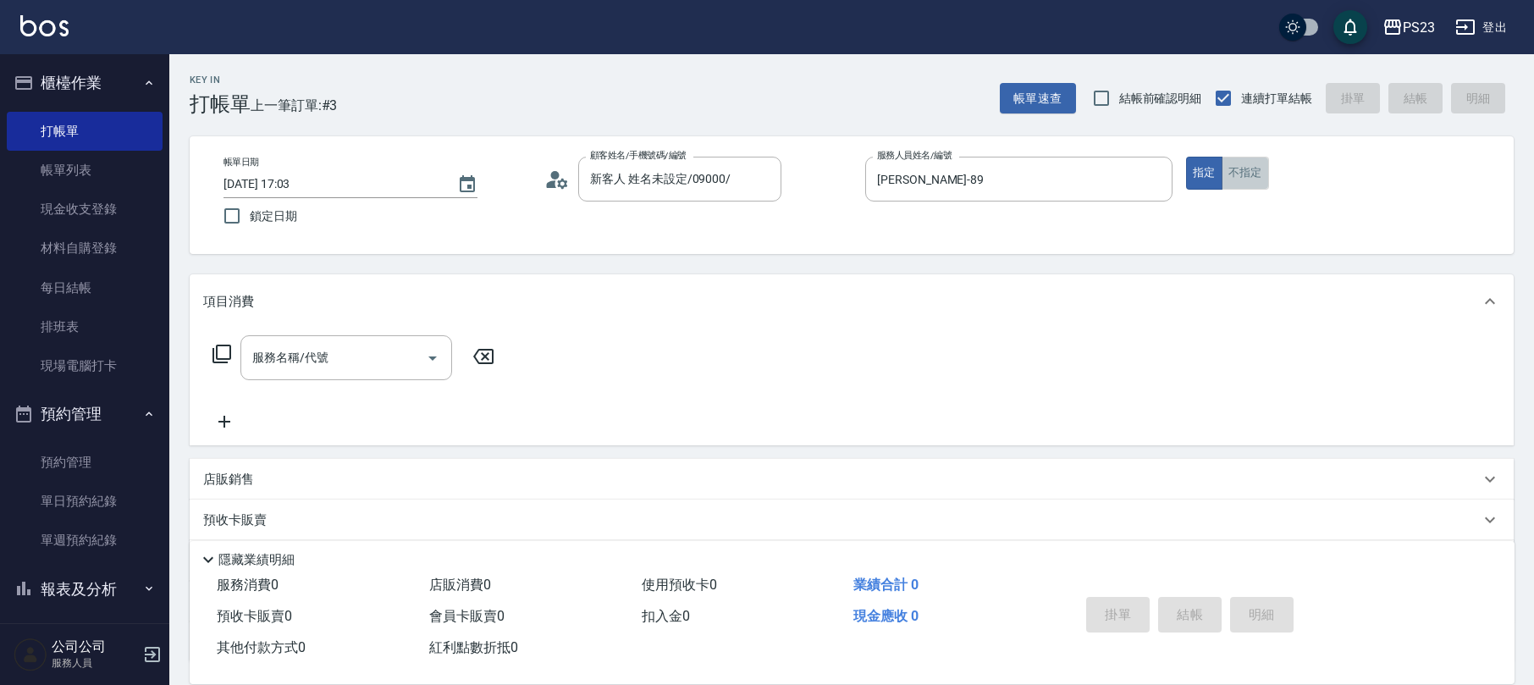
click at [1250, 163] on button "不指定" at bounding box center [1244, 173] width 47 height 33
click at [220, 350] on icon at bounding box center [222, 354] width 20 height 20
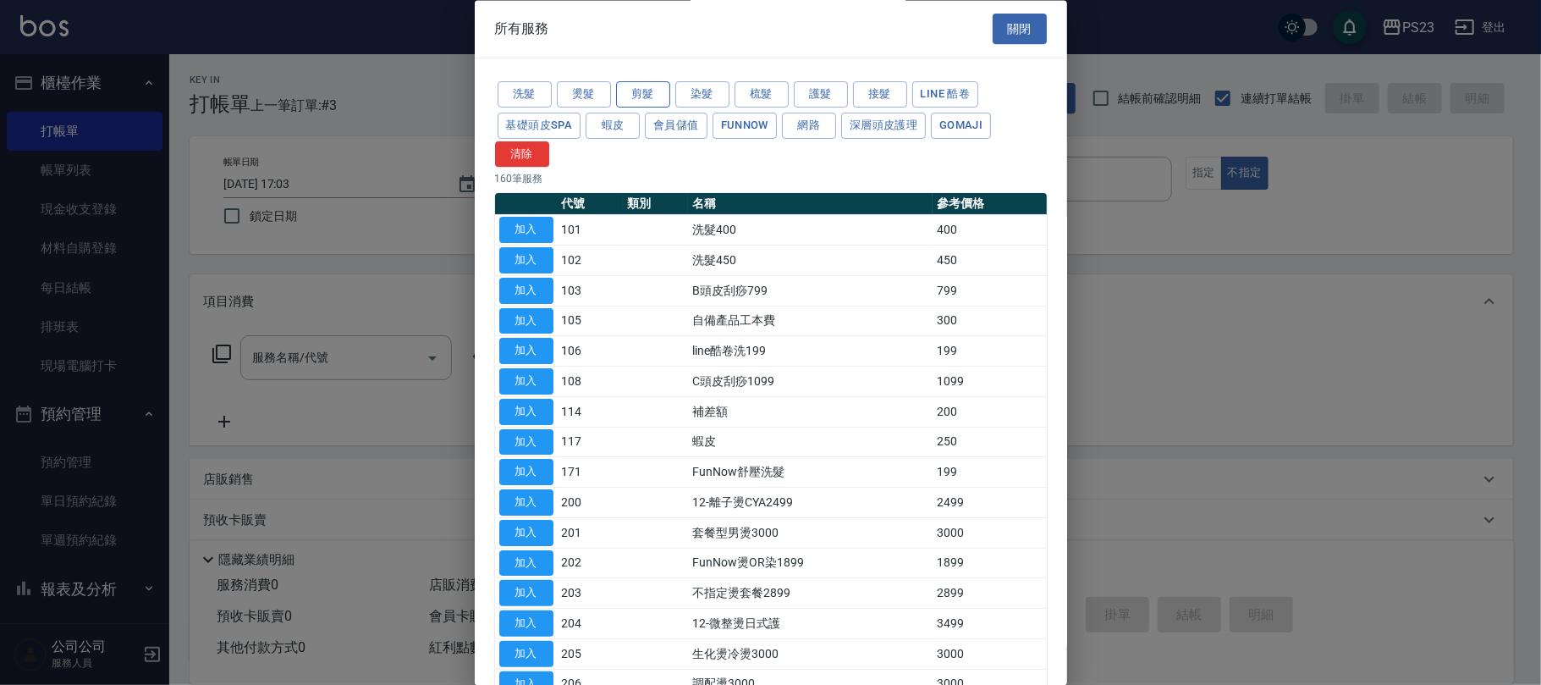
click at [628, 95] on button "剪髮" at bounding box center [643, 95] width 54 height 26
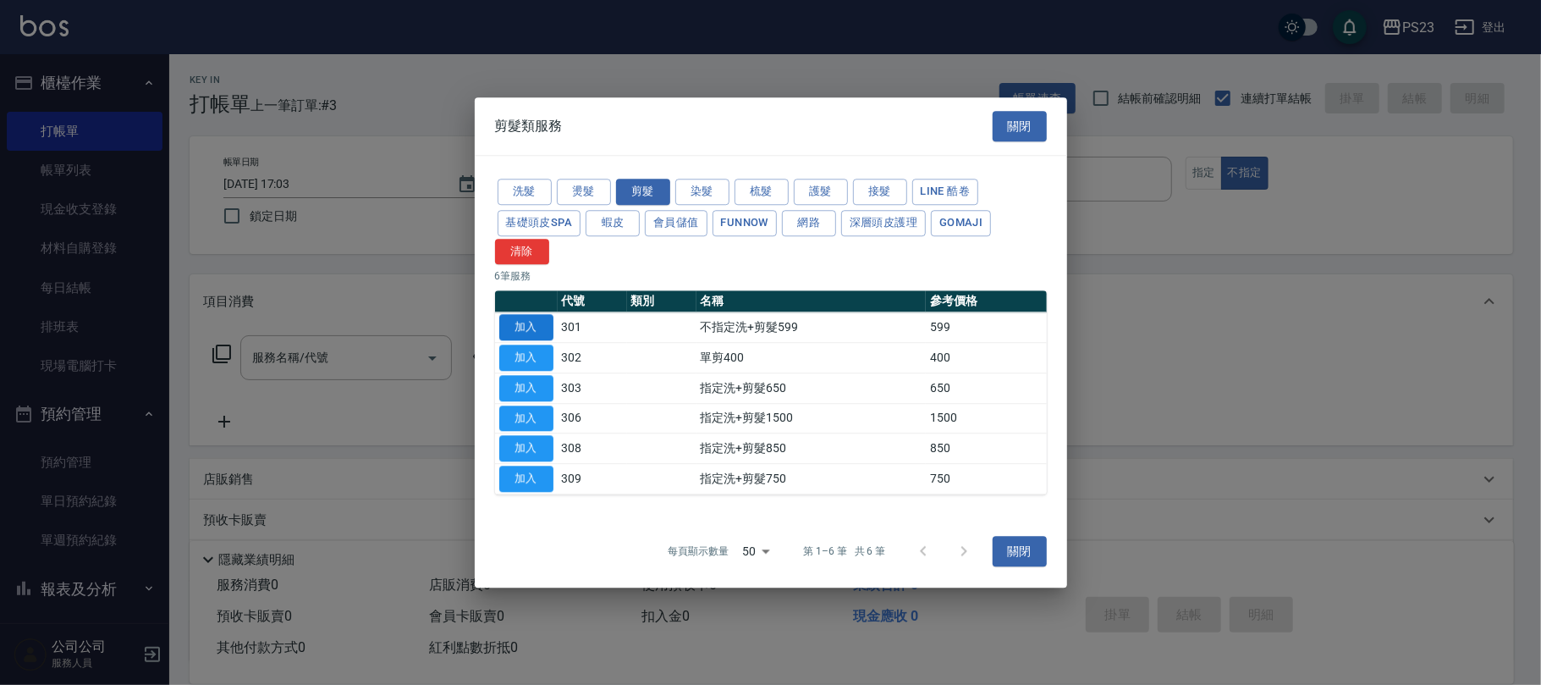
click at [526, 322] on button "加入" at bounding box center [526, 328] width 54 height 26
type input "不指定洗+剪髮599(301)"
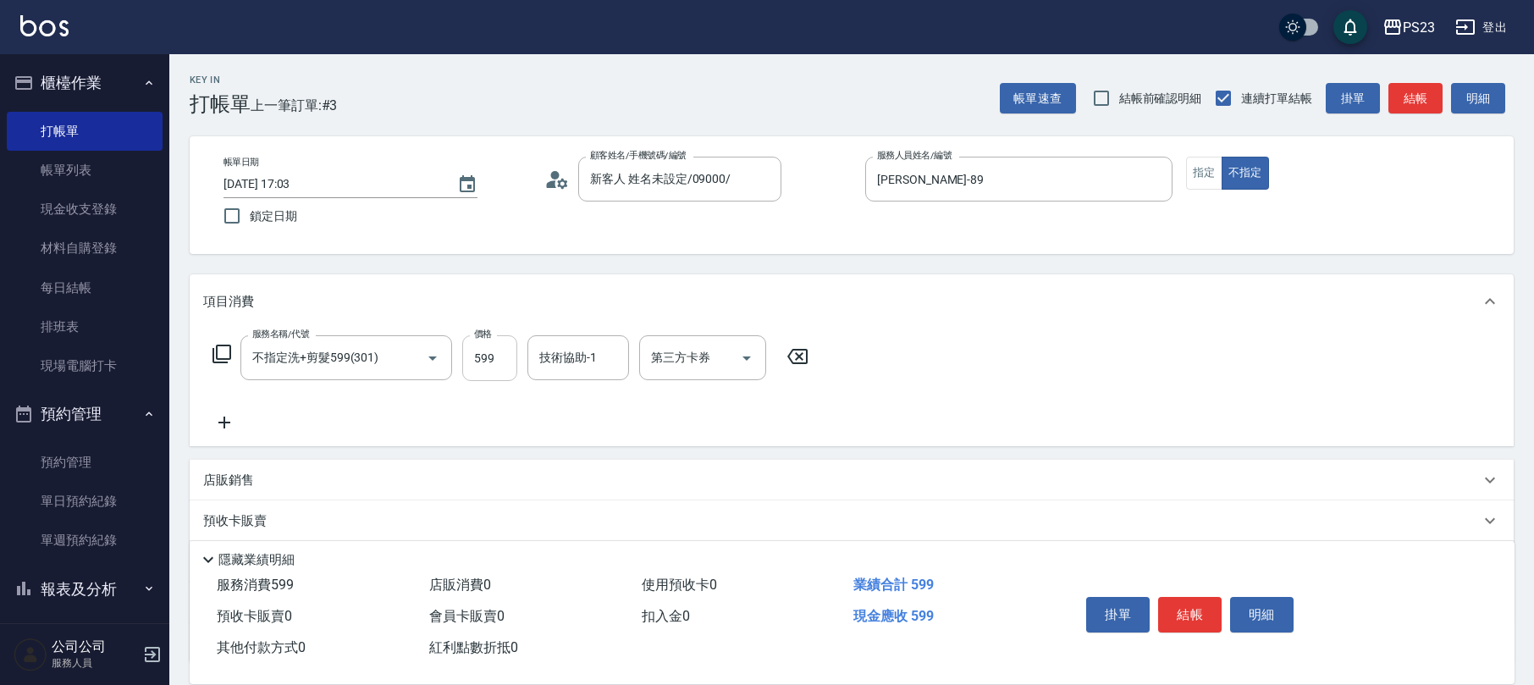
click at [479, 363] on input "599" at bounding box center [489, 358] width 55 height 46
type input "699"
type input "[PERSON_NAME]-89"
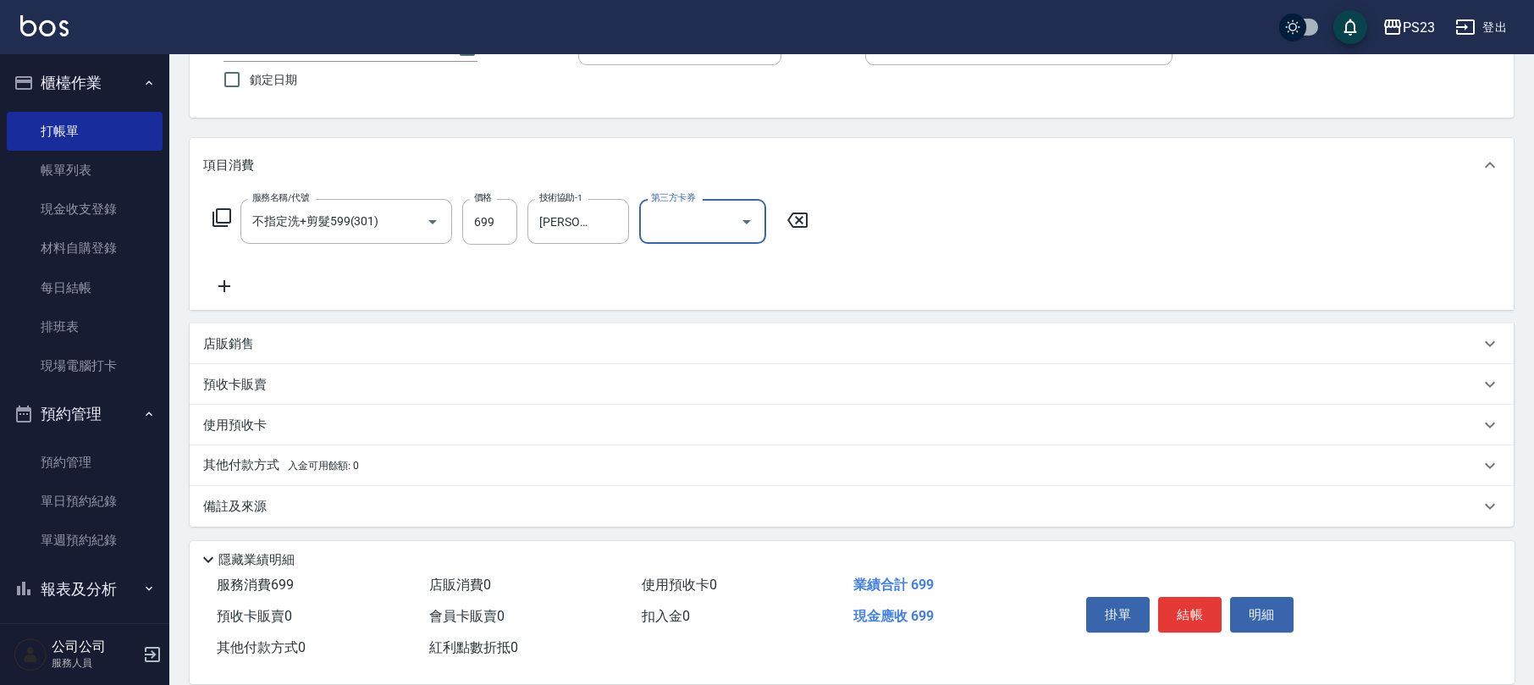
click at [563, 502] on div "備註及來源" at bounding box center [841, 507] width 1276 height 18
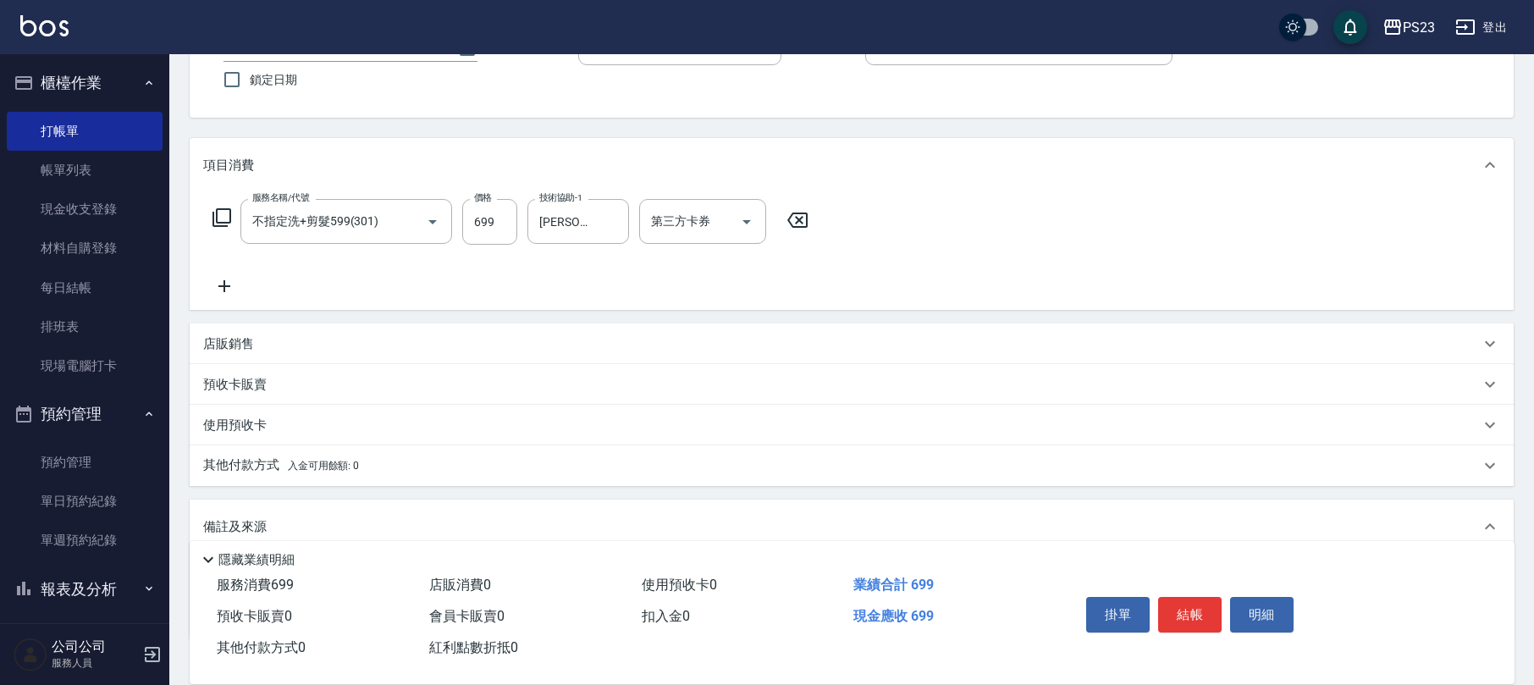
scroll to position [251, 0]
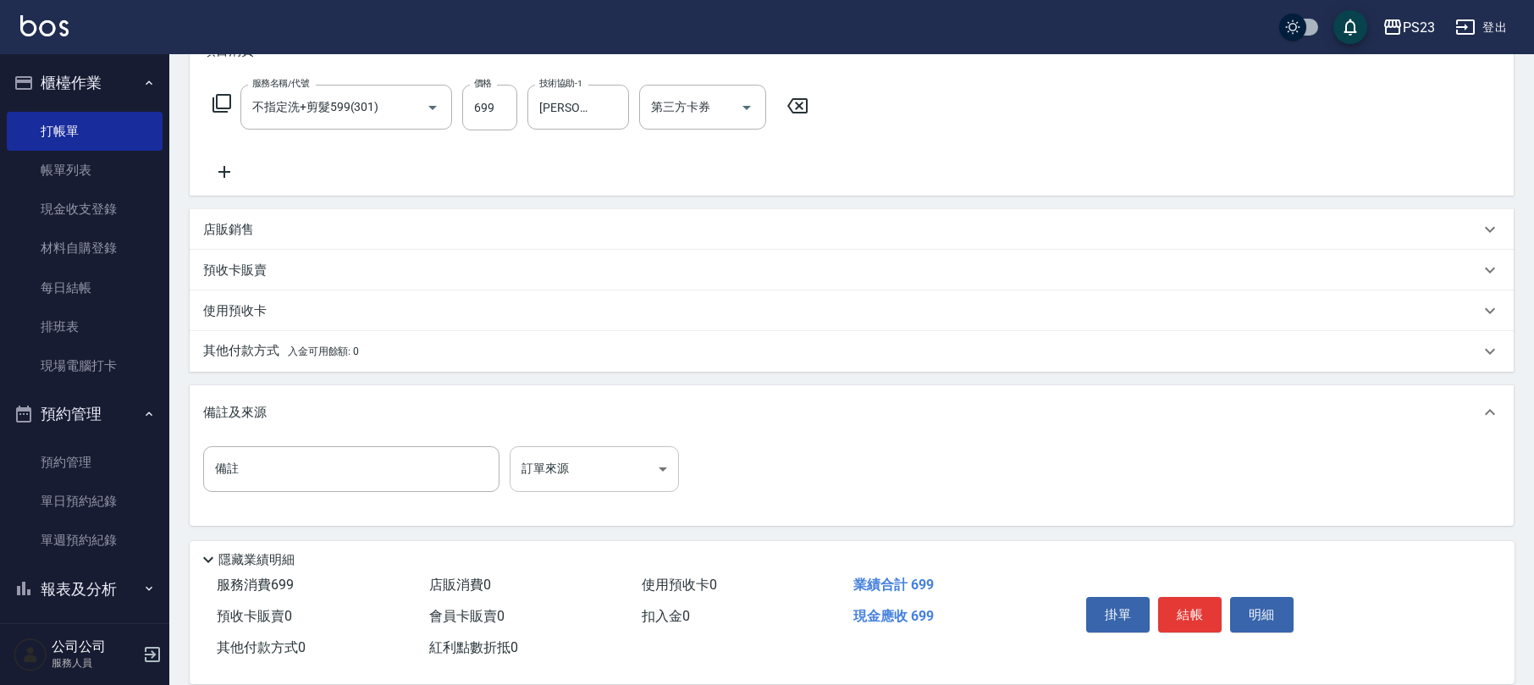
click at [559, 479] on body "PS23 登出 櫃檯作業 打帳單 帳單列表 現金收支登錄 材料自購登錄 每日結帳 排班表 現場電腦打卡 預約管理 預約管理 單日預約紀錄 單週預約紀錄 報表及…" at bounding box center [767, 216] width 1534 height 935
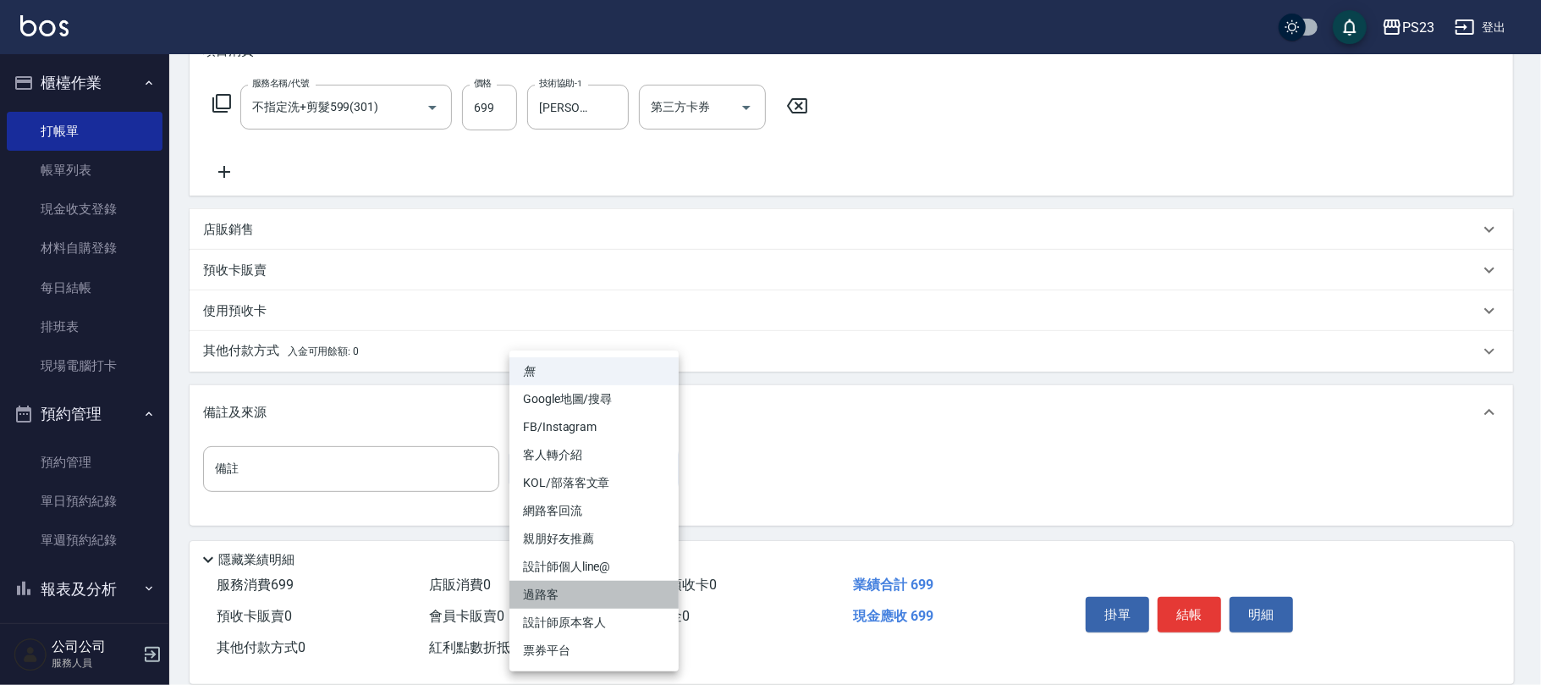
click at [556, 584] on li "過路客" at bounding box center [594, 595] width 169 height 28
type input "過路客"
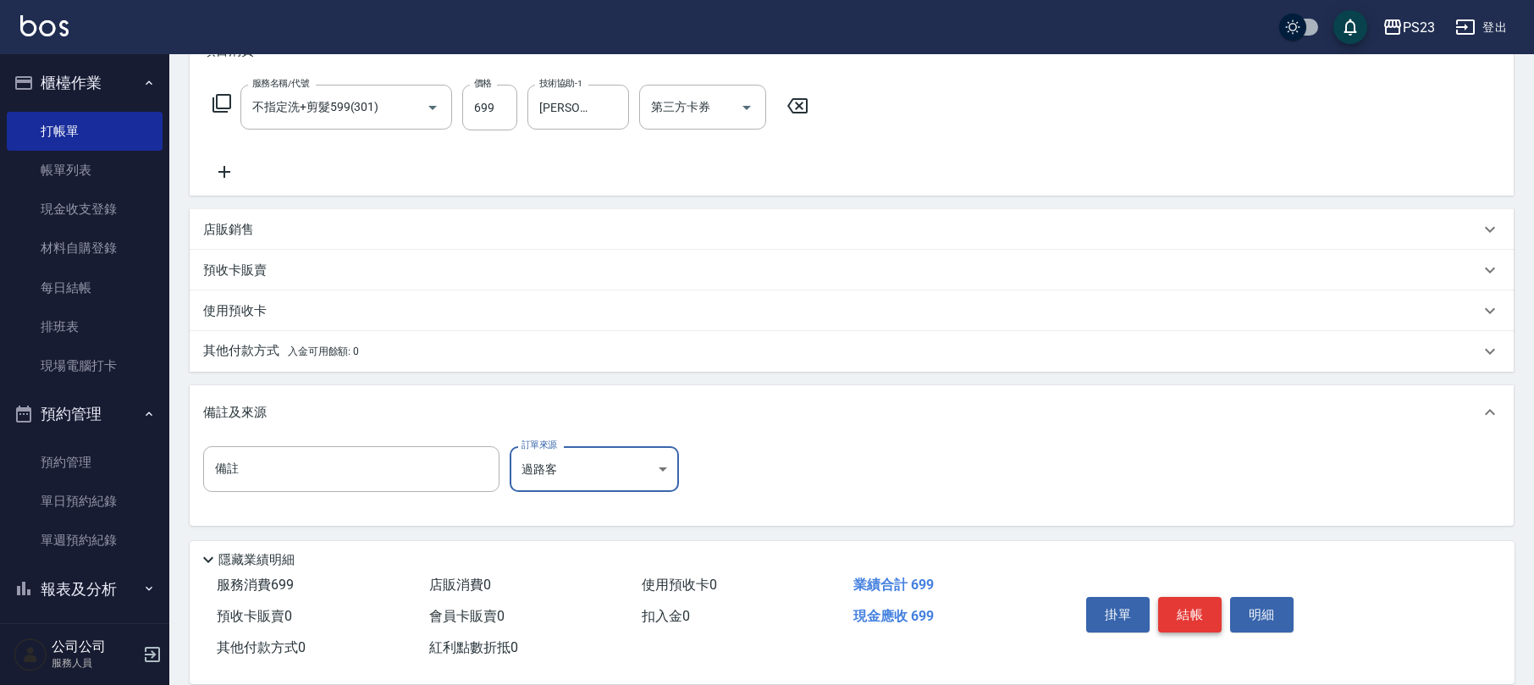
click at [1185, 623] on button "結帳" at bounding box center [1189, 615] width 63 height 36
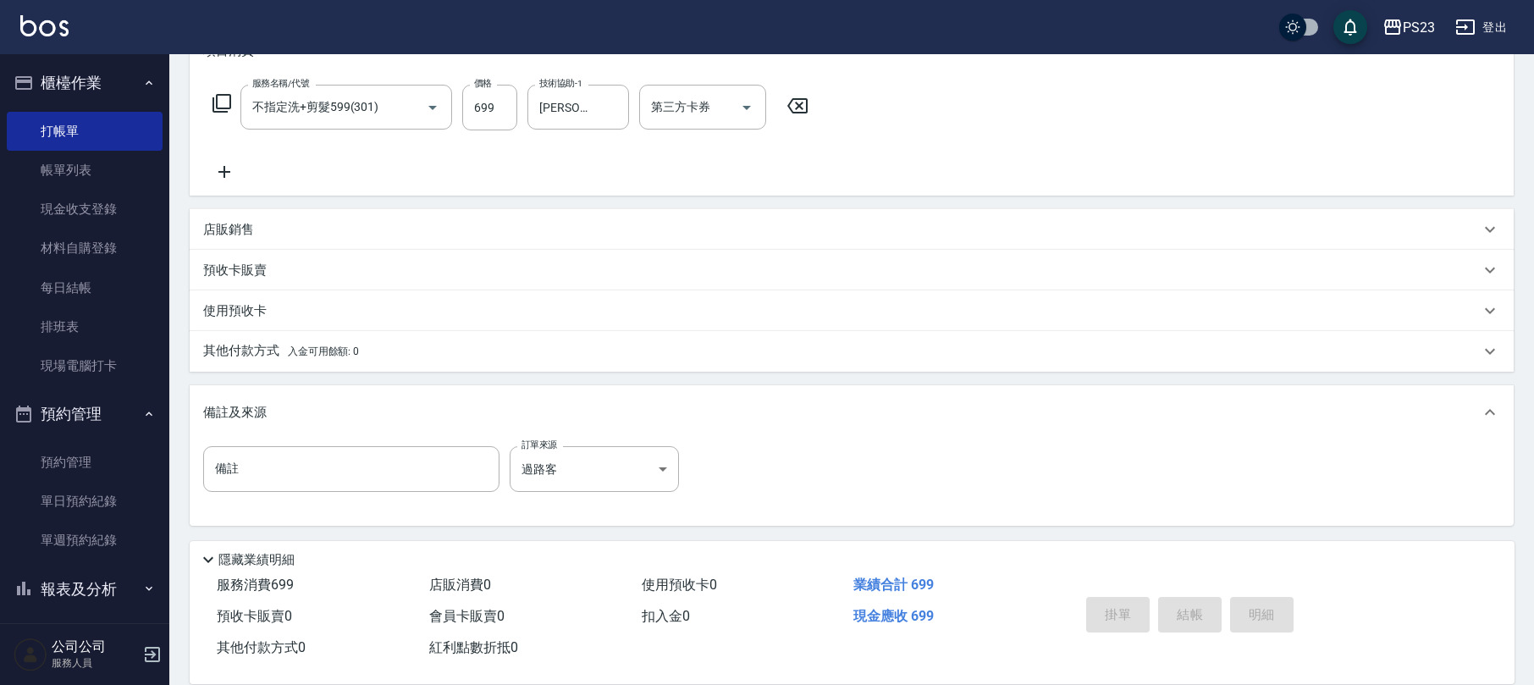
type input "[DATE] 17:04"
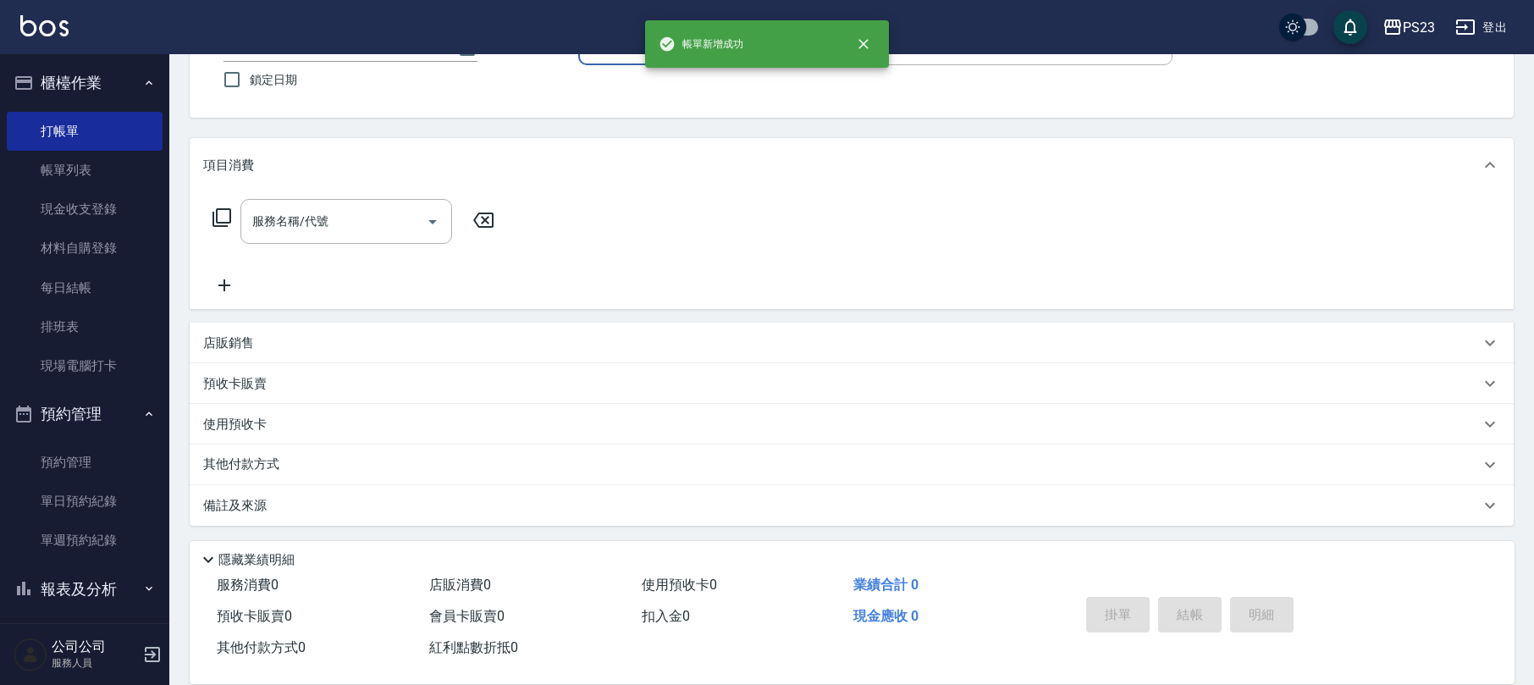
scroll to position [0, 0]
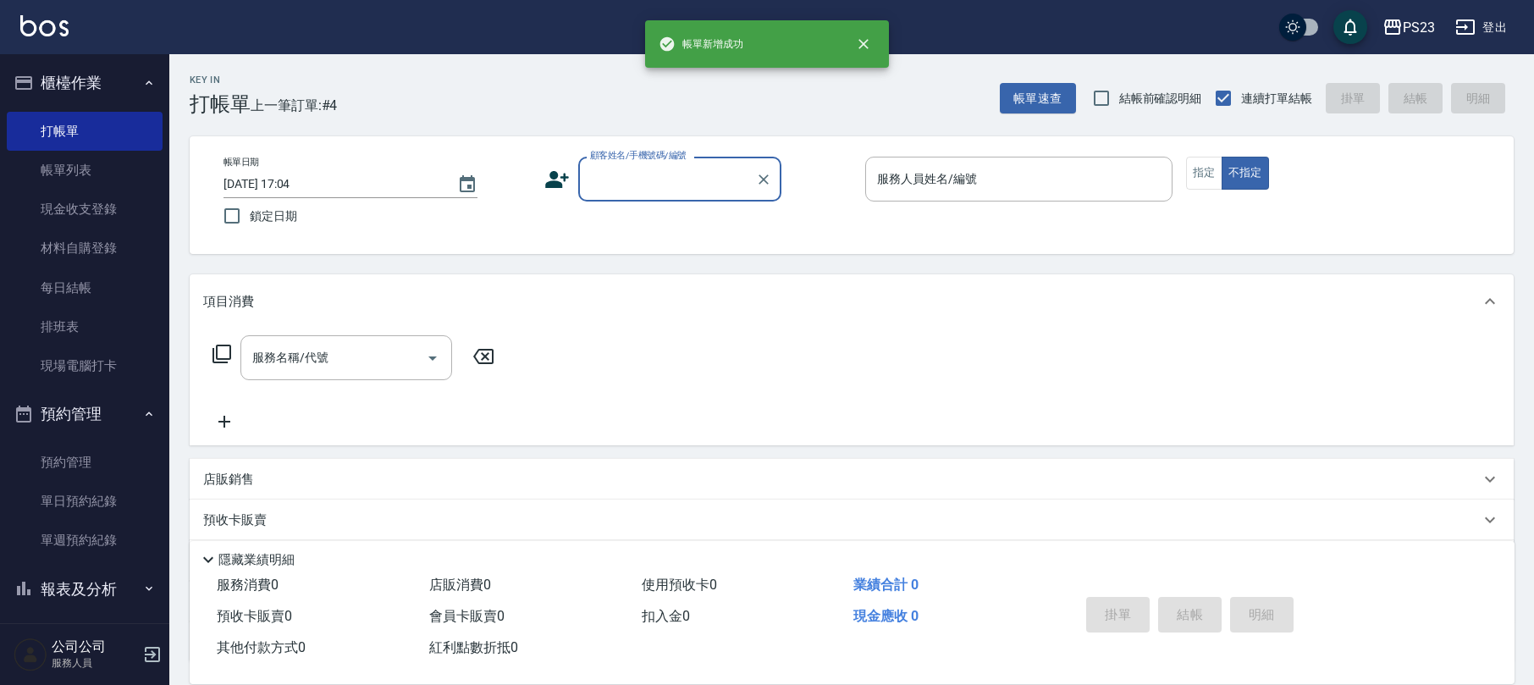
click at [628, 173] on input "顧客姓名/手機號碼/編號" at bounding box center [667, 179] width 163 height 30
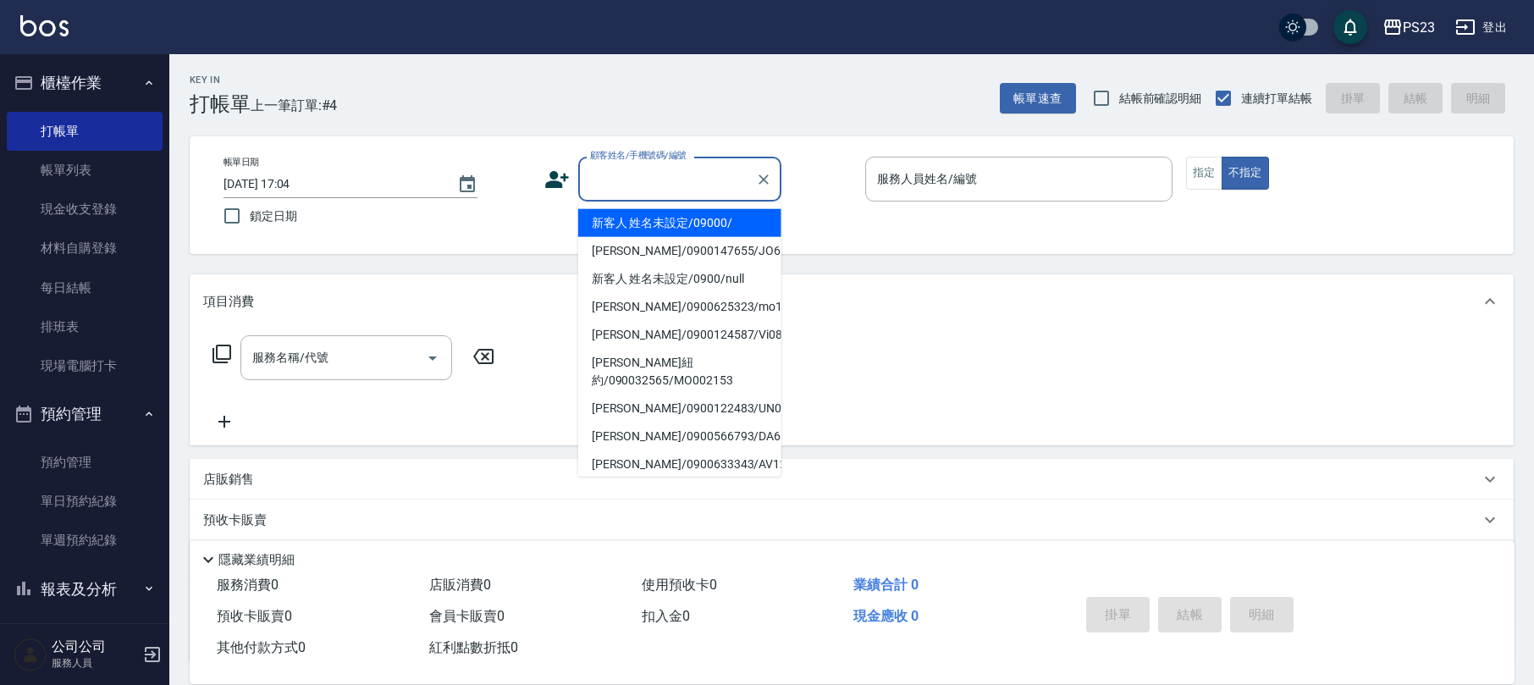
click at [694, 227] on li "新客人 姓名未設定/09000/" at bounding box center [679, 223] width 203 height 28
type input "新客人 姓名未設定/09000/"
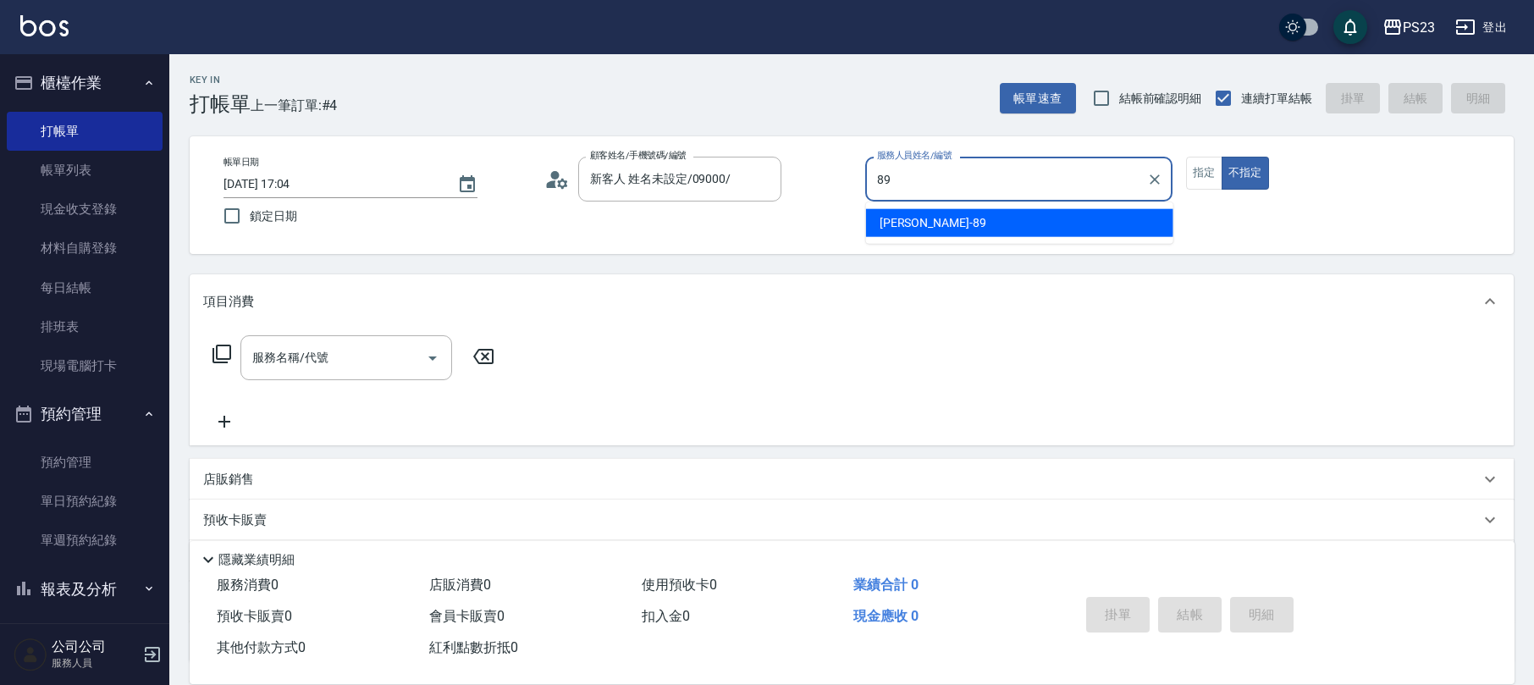
type input "[PERSON_NAME]-89"
type button "false"
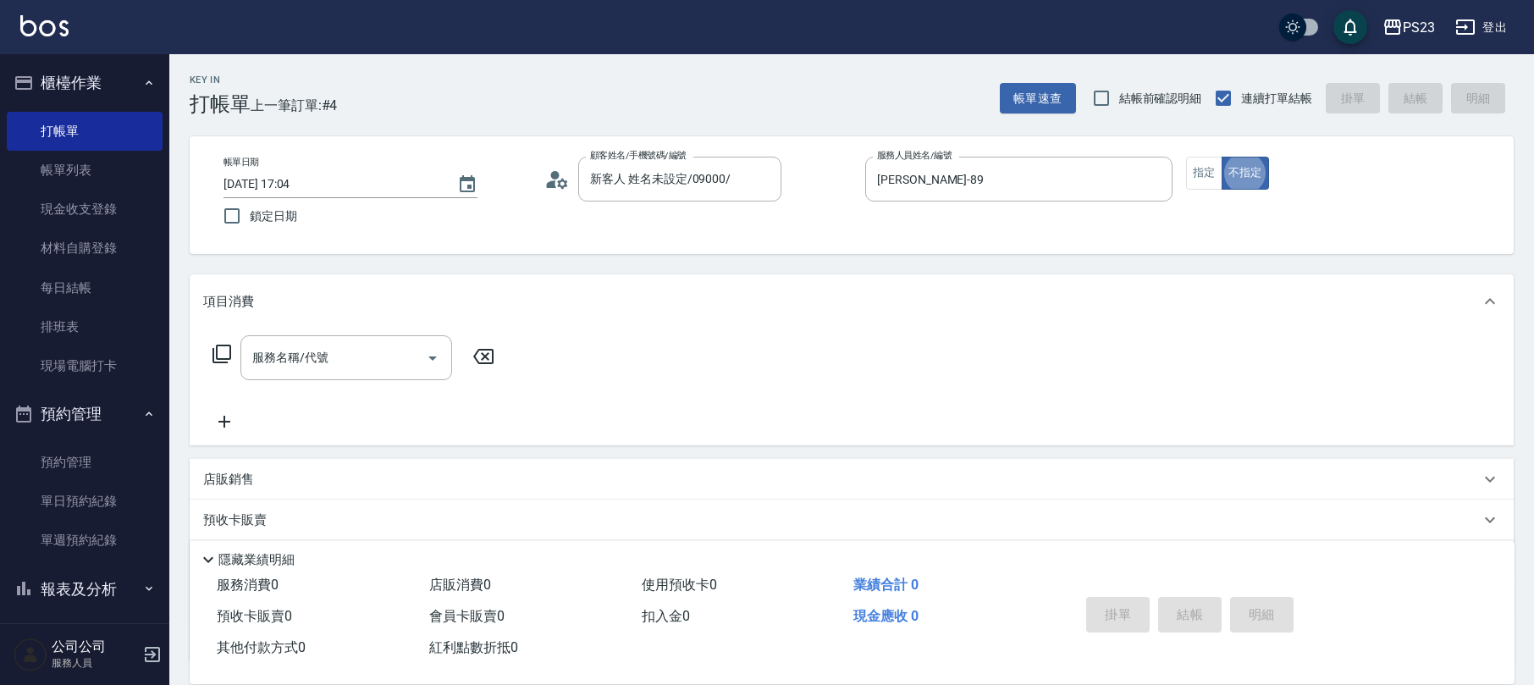
click at [222, 346] on icon at bounding box center [222, 354] width 20 height 20
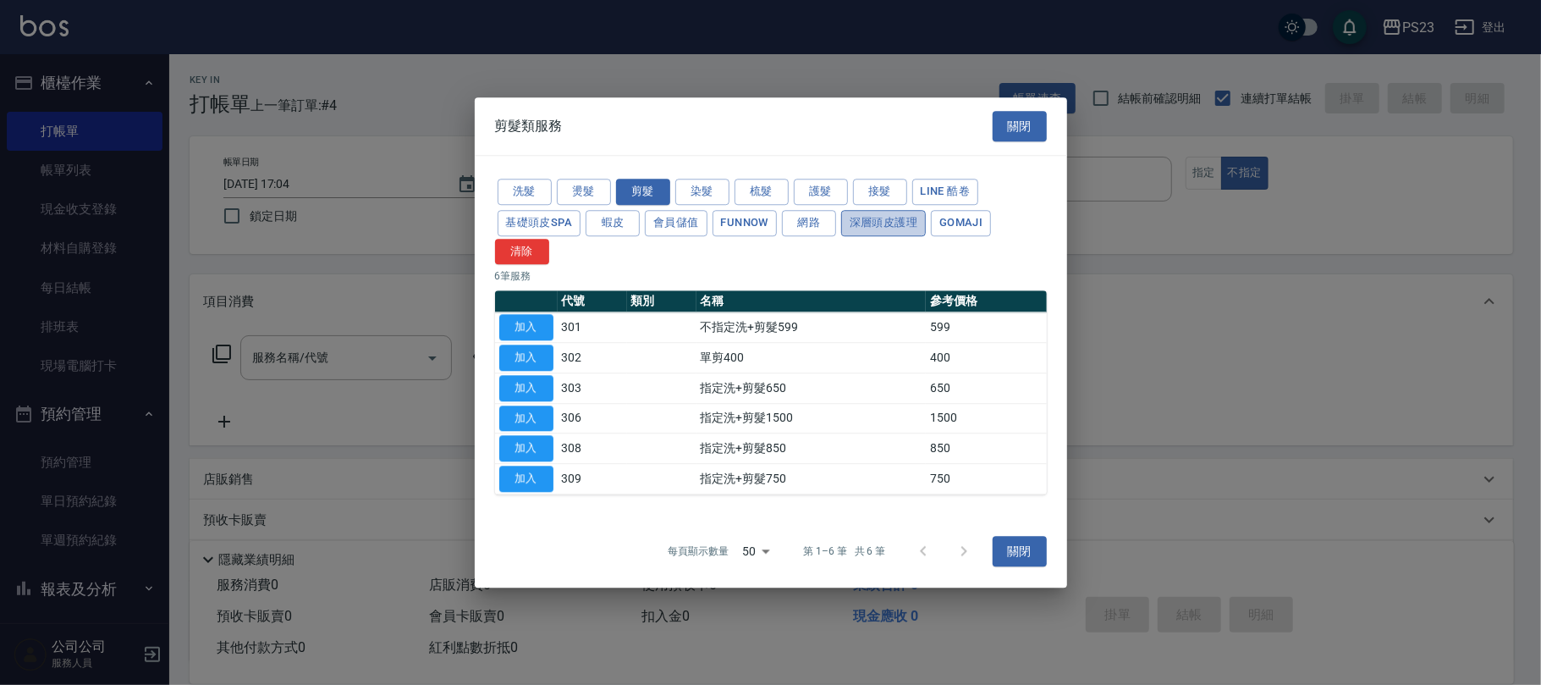
click at [880, 214] on button "深層頭皮護理" at bounding box center [883, 223] width 85 height 26
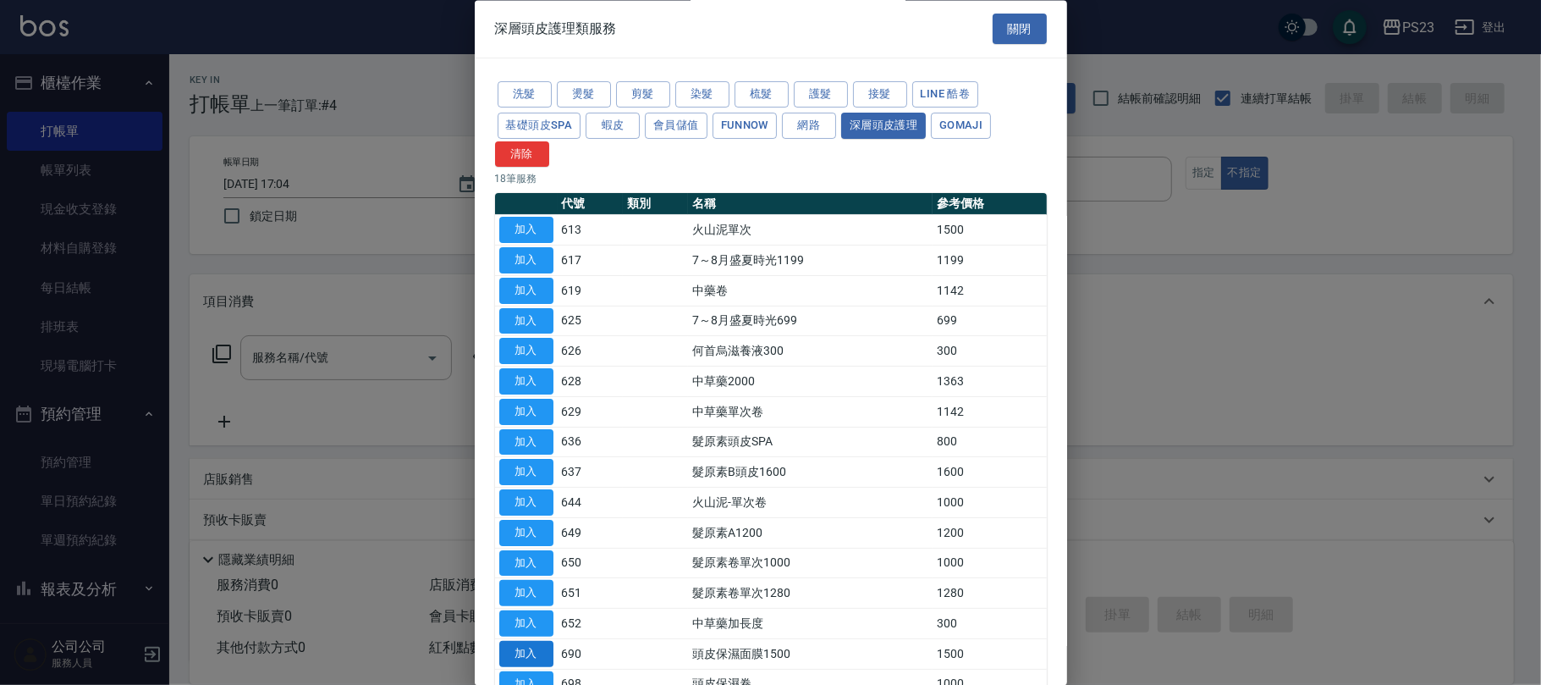
click at [535, 658] on button "加入" at bounding box center [526, 654] width 54 height 26
type input "頭皮保濕面膜1500(690)"
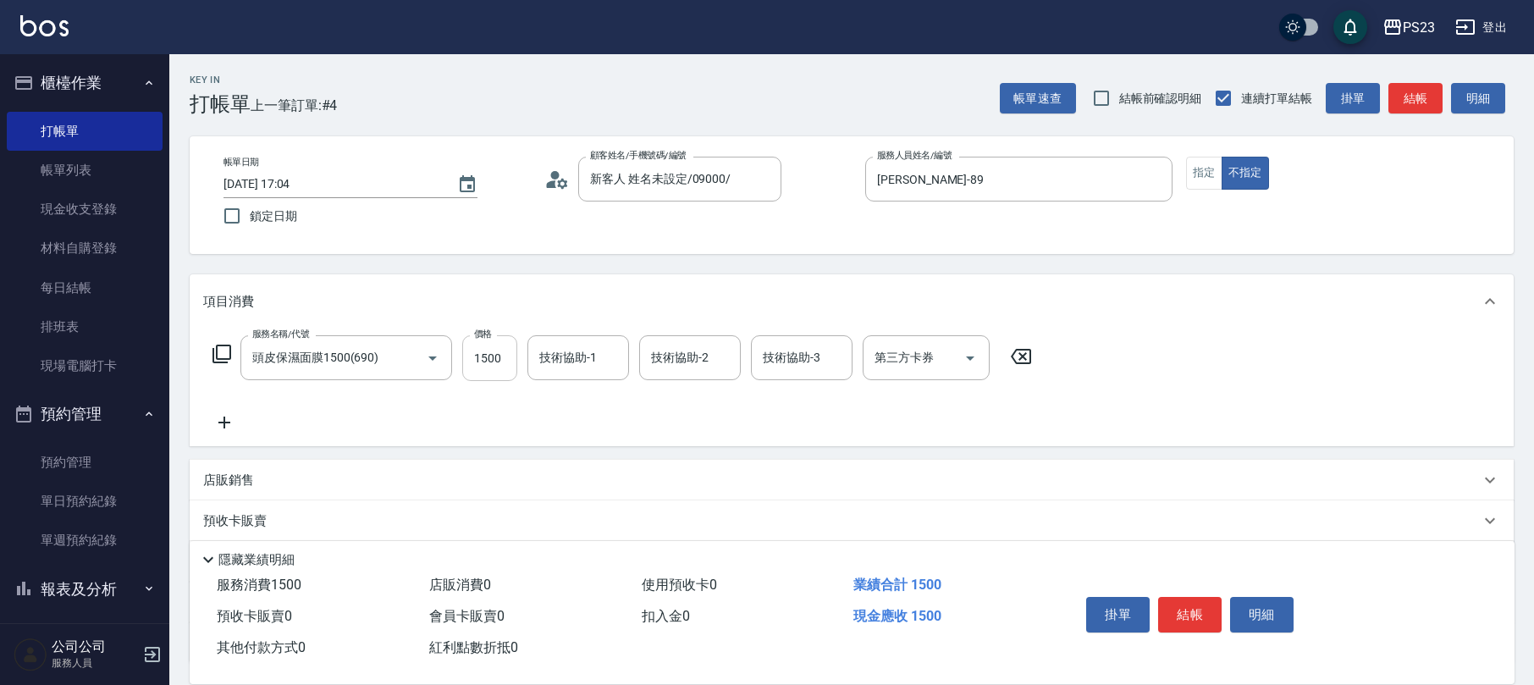
click at [479, 364] on input "1500" at bounding box center [489, 358] width 55 height 46
type input "1800"
type input "[PERSON_NAME]-89"
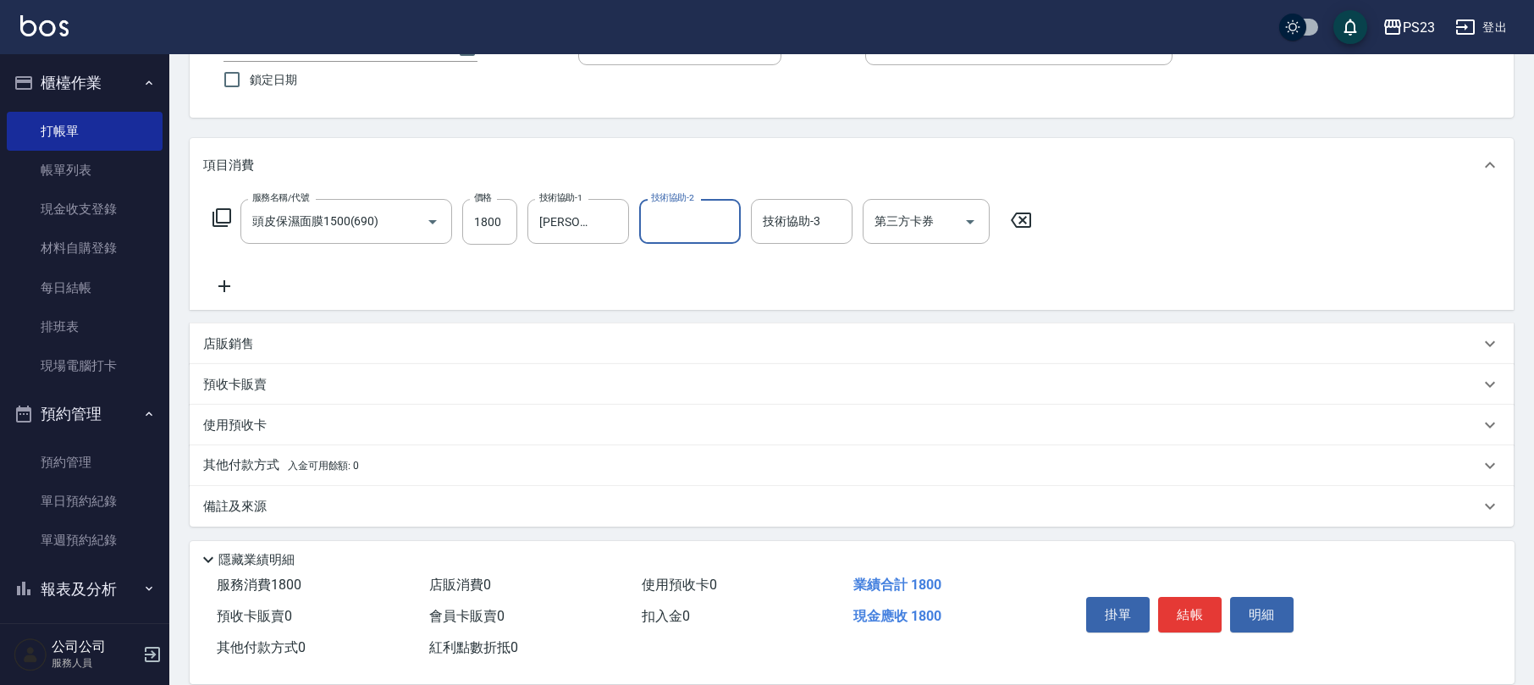
click at [739, 509] on div "備註及來源" at bounding box center [841, 507] width 1276 height 18
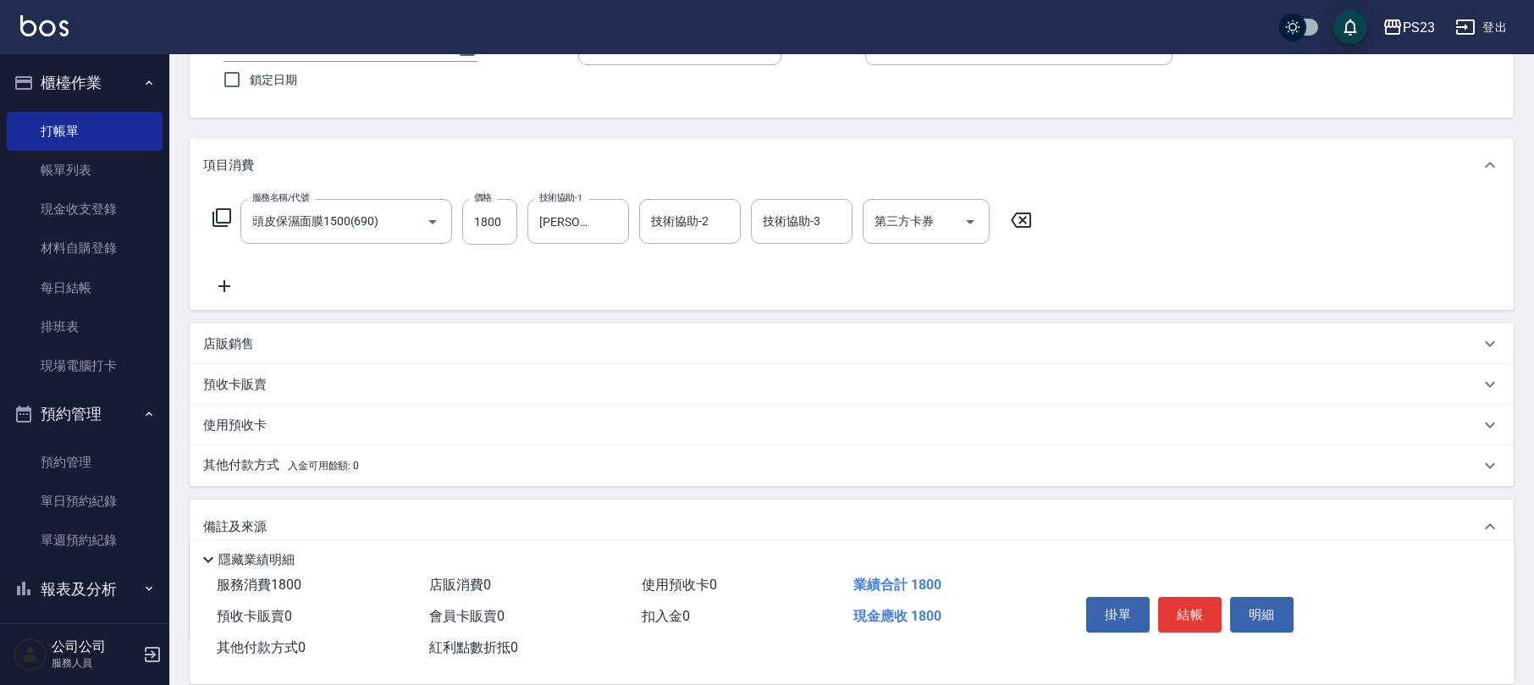
scroll to position [251, 0]
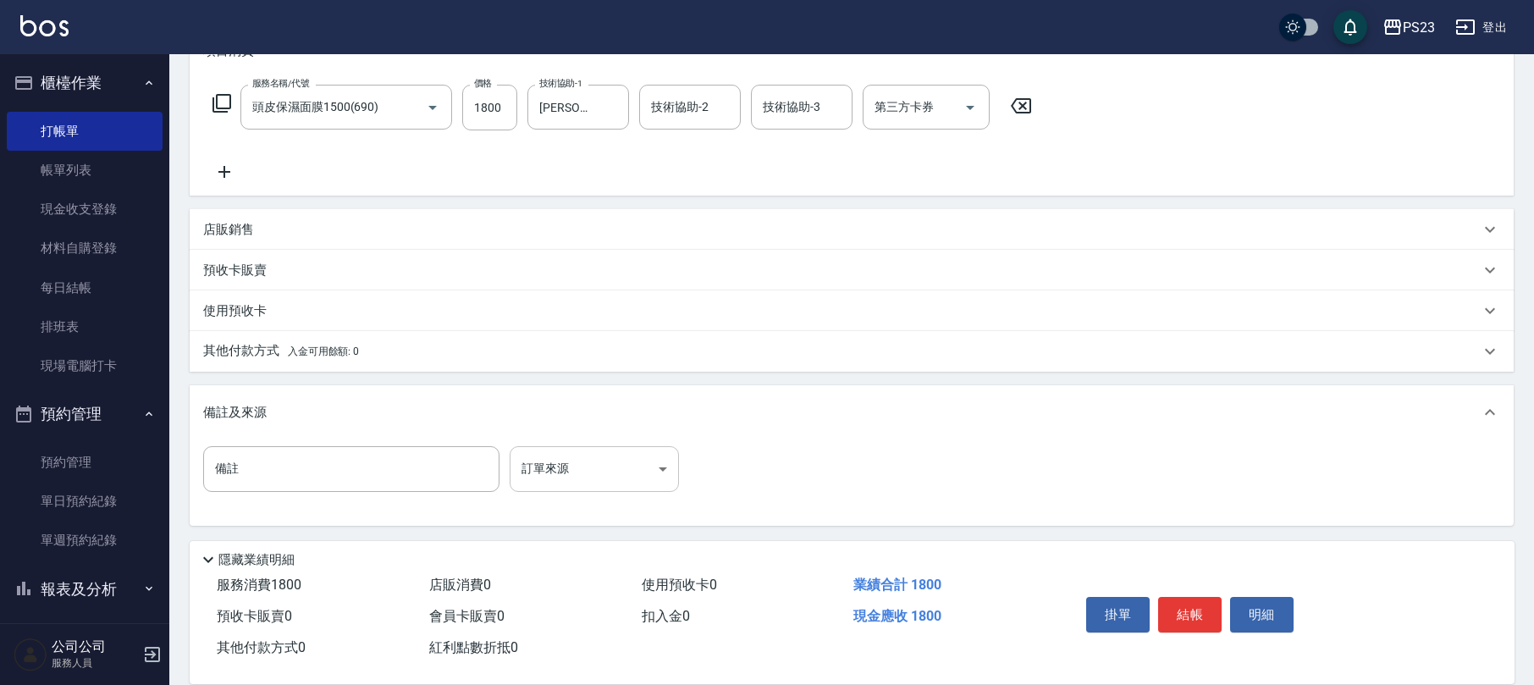
click at [658, 474] on body "PS23 登出 櫃檯作業 打帳單 帳單列表 現金收支登錄 材料自購登錄 每日結帳 排班表 現場電腦打卡 預約管理 預約管理 單日預約紀錄 單週預約紀錄 報表及…" at bounding box center [767, 216] width 1534 height 935
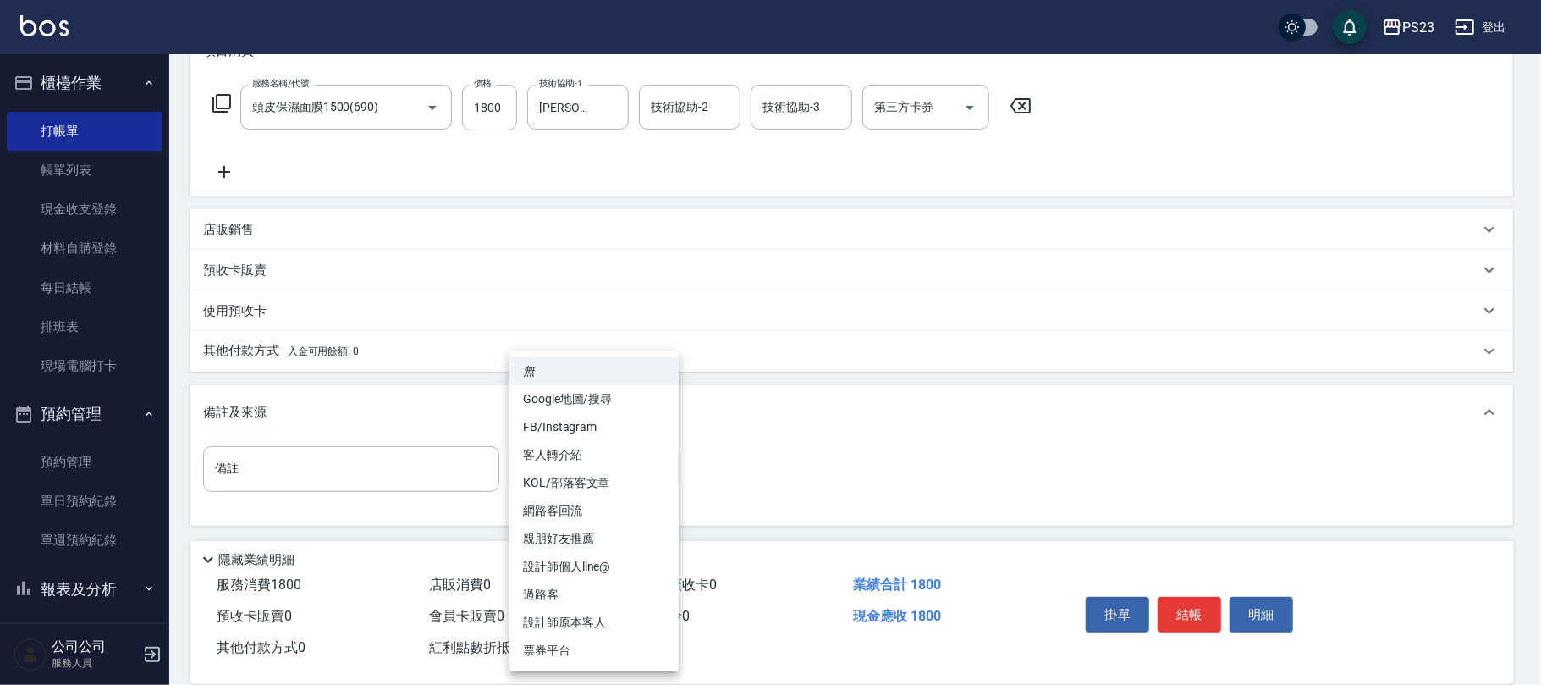
click at [569, 587] on li "過路客" at bounding box center [594, 595] width 169 height 28
type input "過路客"
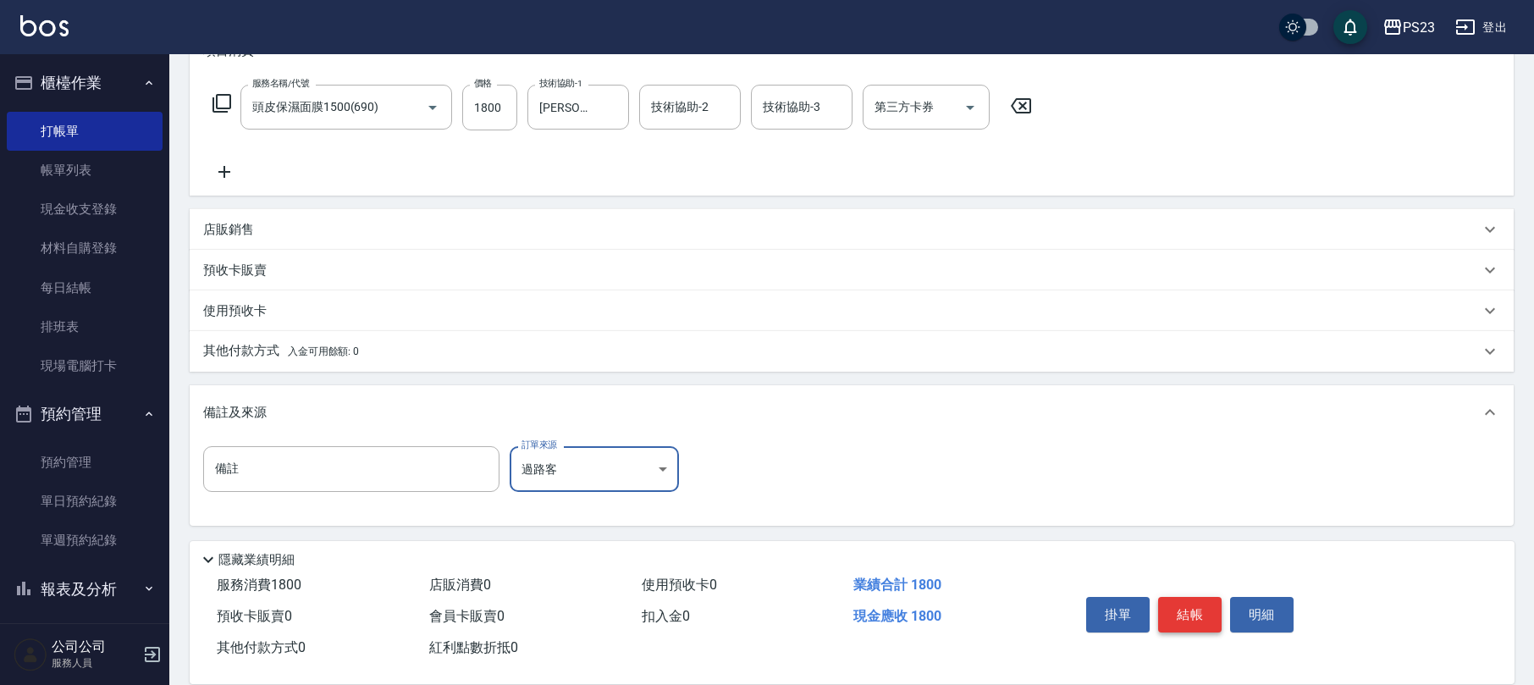
click at [1178, 604] on button "結帳" at bounding box center [1189, 615] width 63 height 36
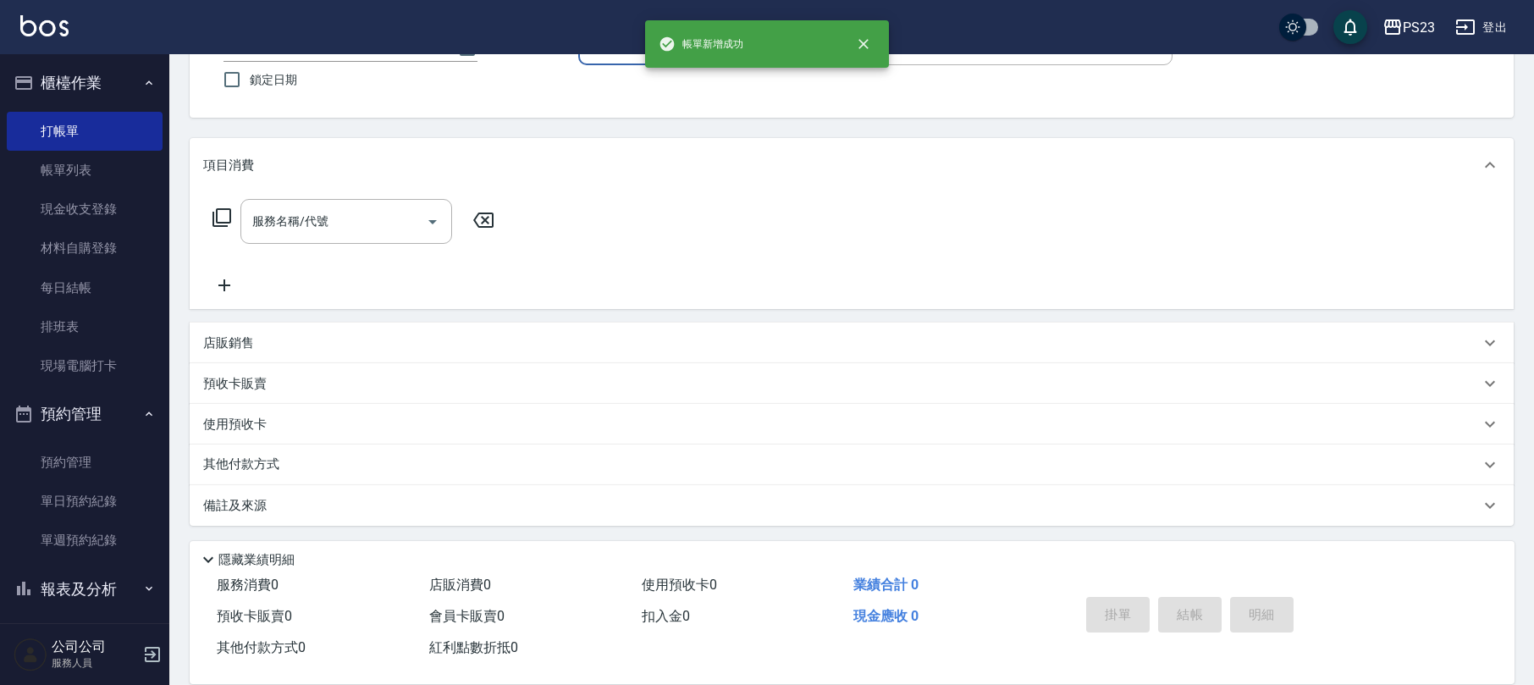
scroll to position [0, 0]
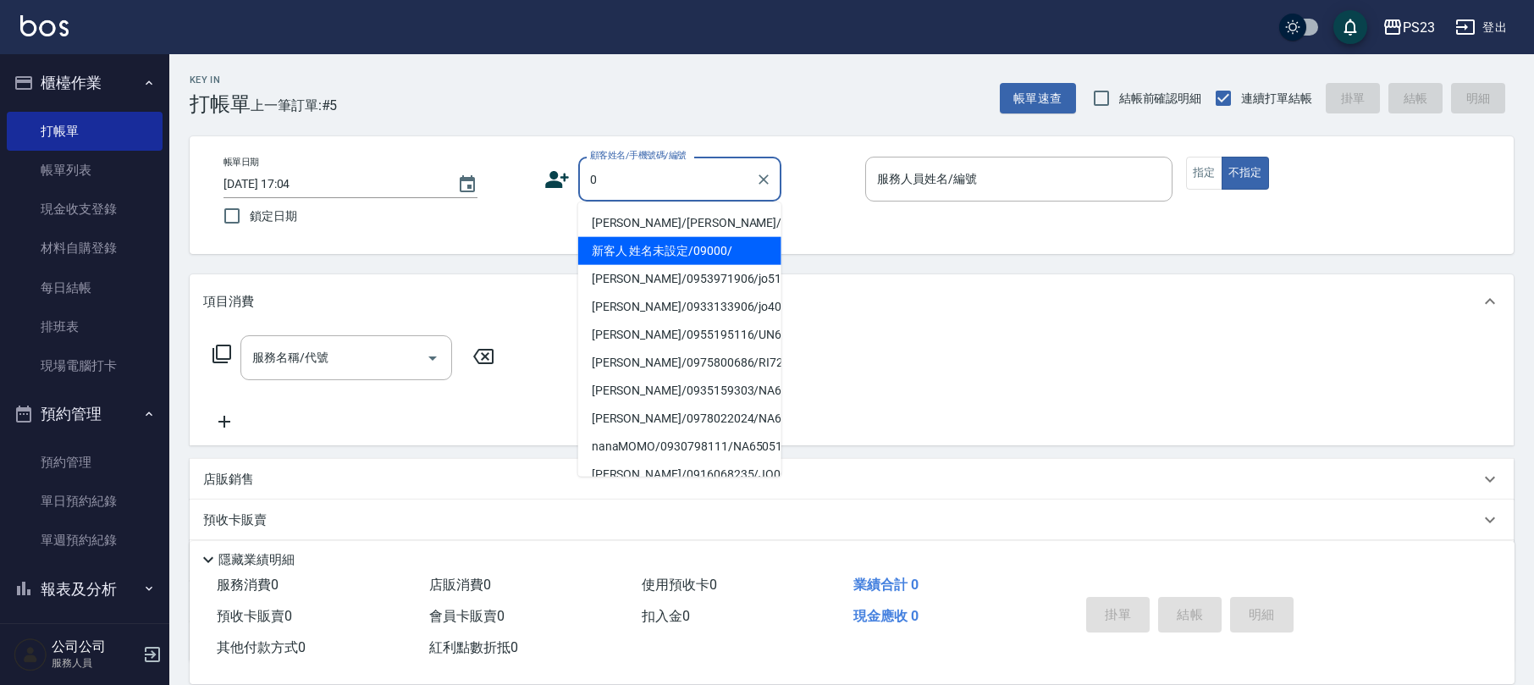
click at [702, 259] on li "新客人 姓名未設定/09000/" at bounding box center [679, 251] width 203 height 28
type input "新客人 姓名未設定/09000/"
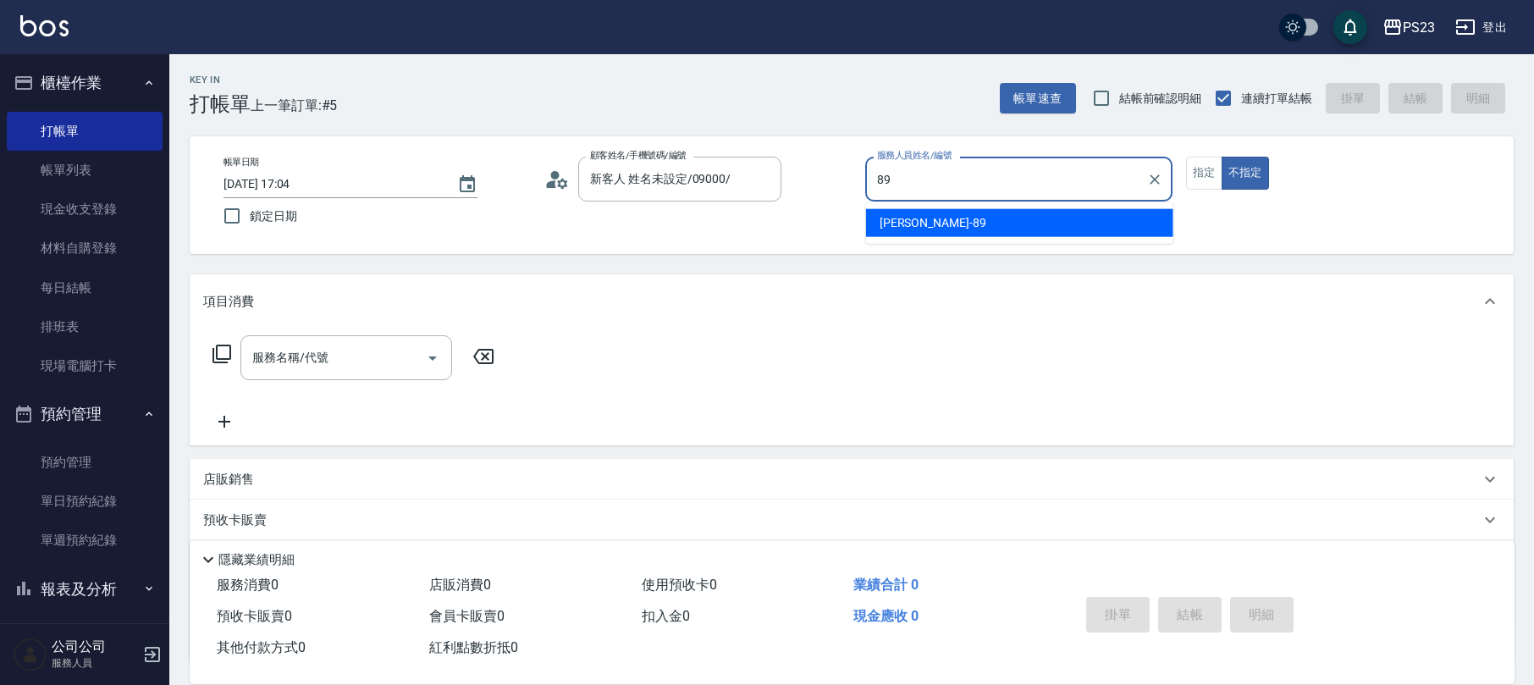
type input "[PERSON_NAME]-89"
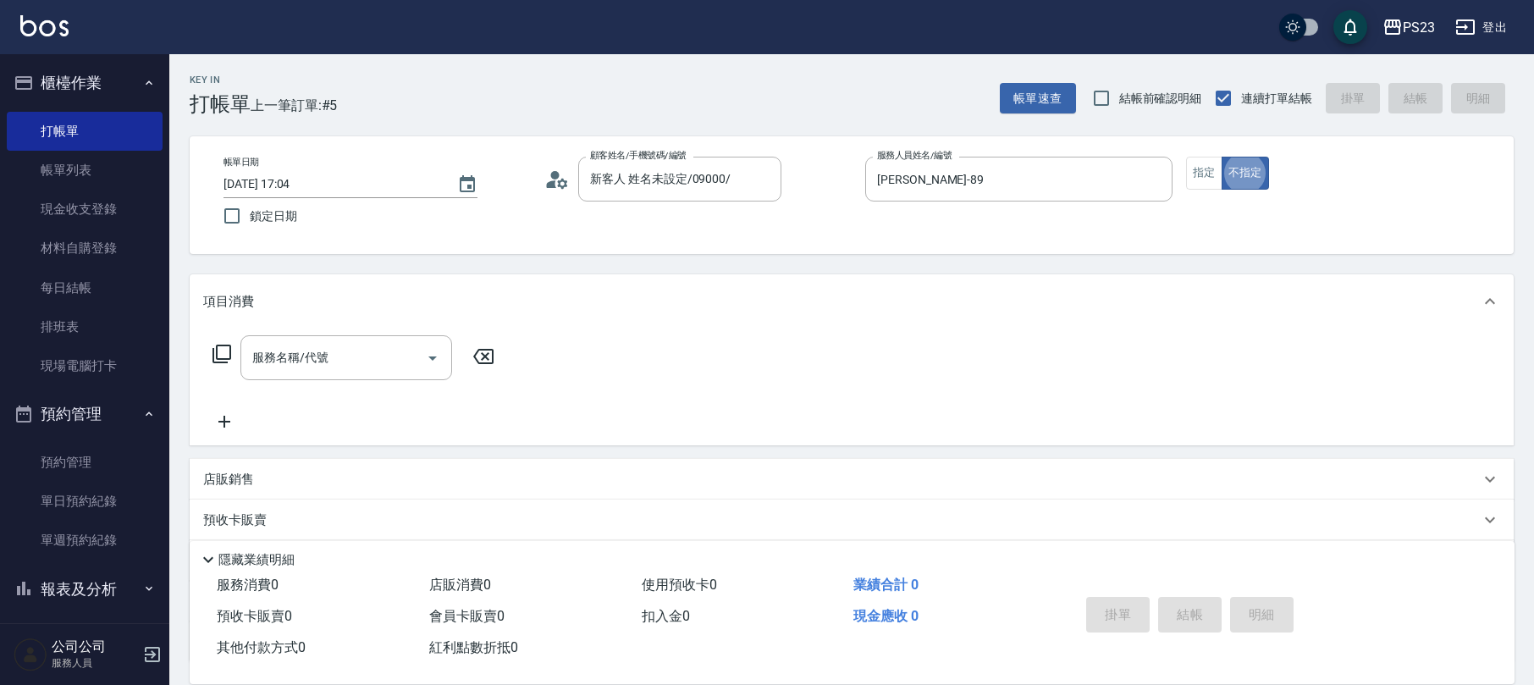
click at [224, 355] on icon at bounding box center [222, 354] width 20 height 20
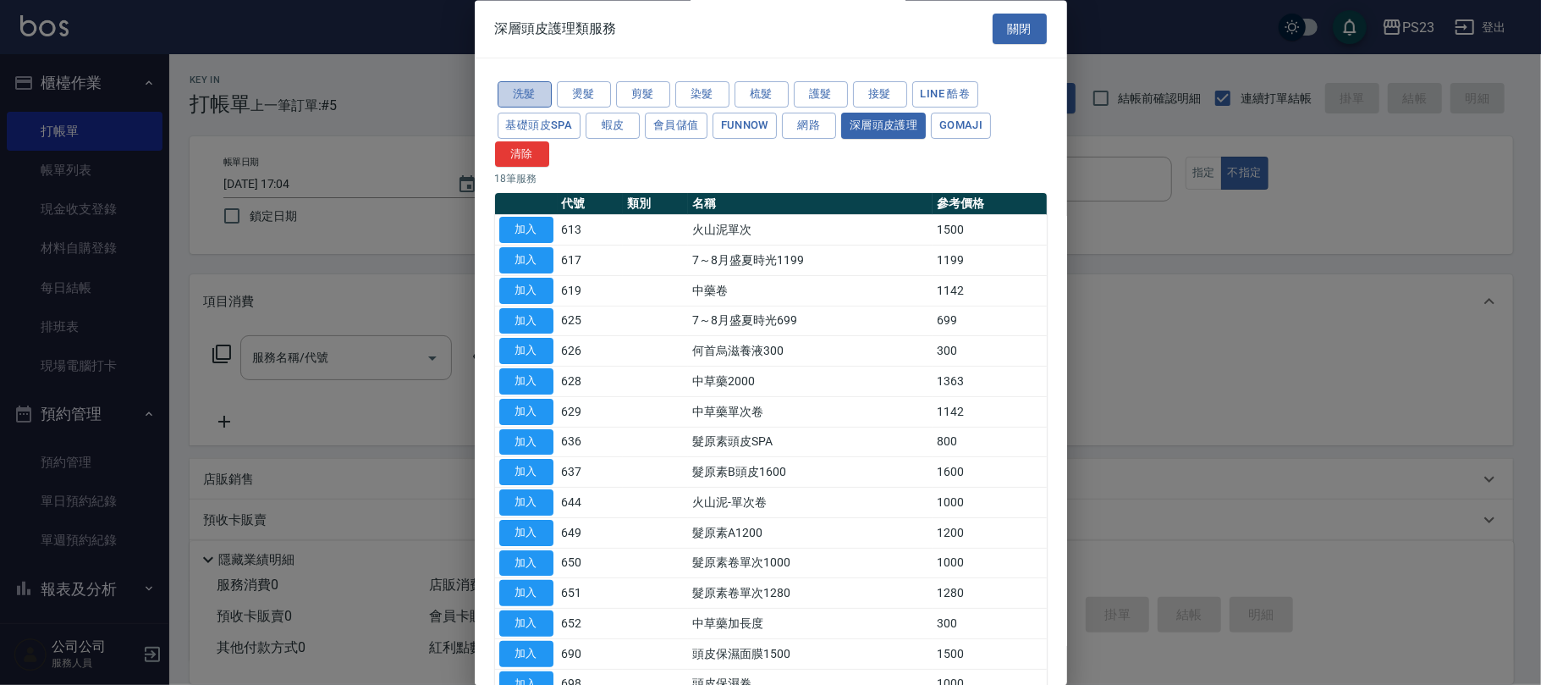
click at [525, 98] on button "洗髮" at bounding box center [525, 95] width 54 height 26
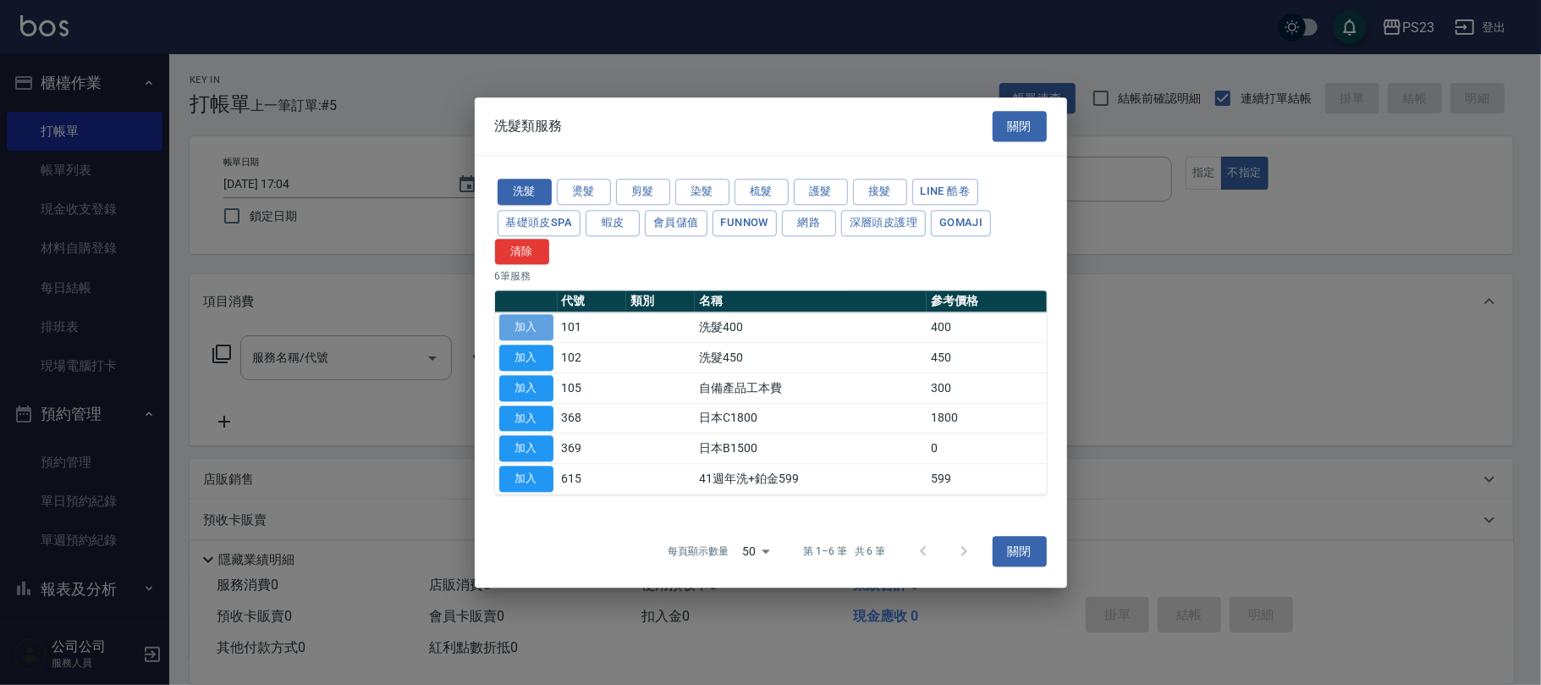
click at [532, 326] on button "加入" at bounding box center [526, 328] width 54 height 26
type input "洗髮400(101)"
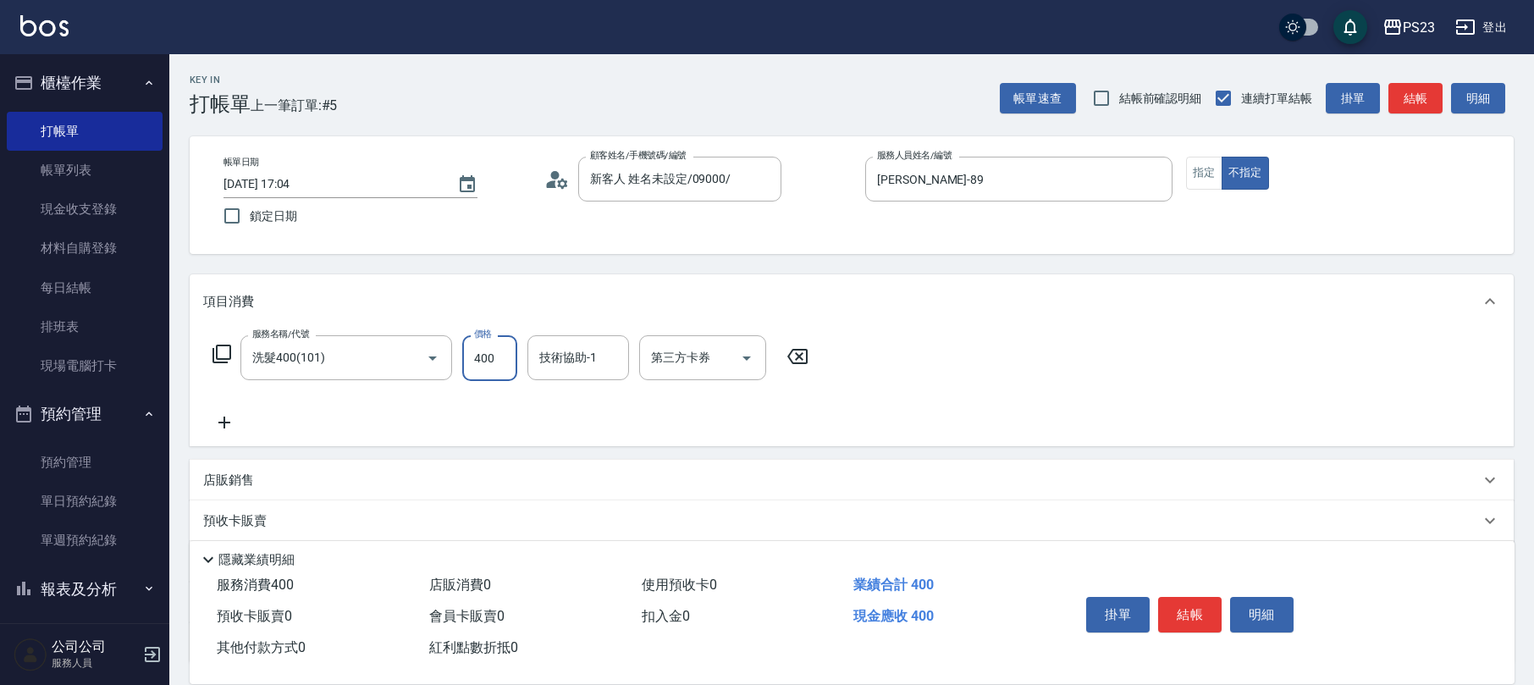
click at [482, 366] on input "400" at bounding box center [489, 358] width 55 height 46
type input "500"
type input "[PERSON_NAME]-89"
click at [1195, 608] on button "結帳" at bounding box center [1189, 615] width 63 height 36
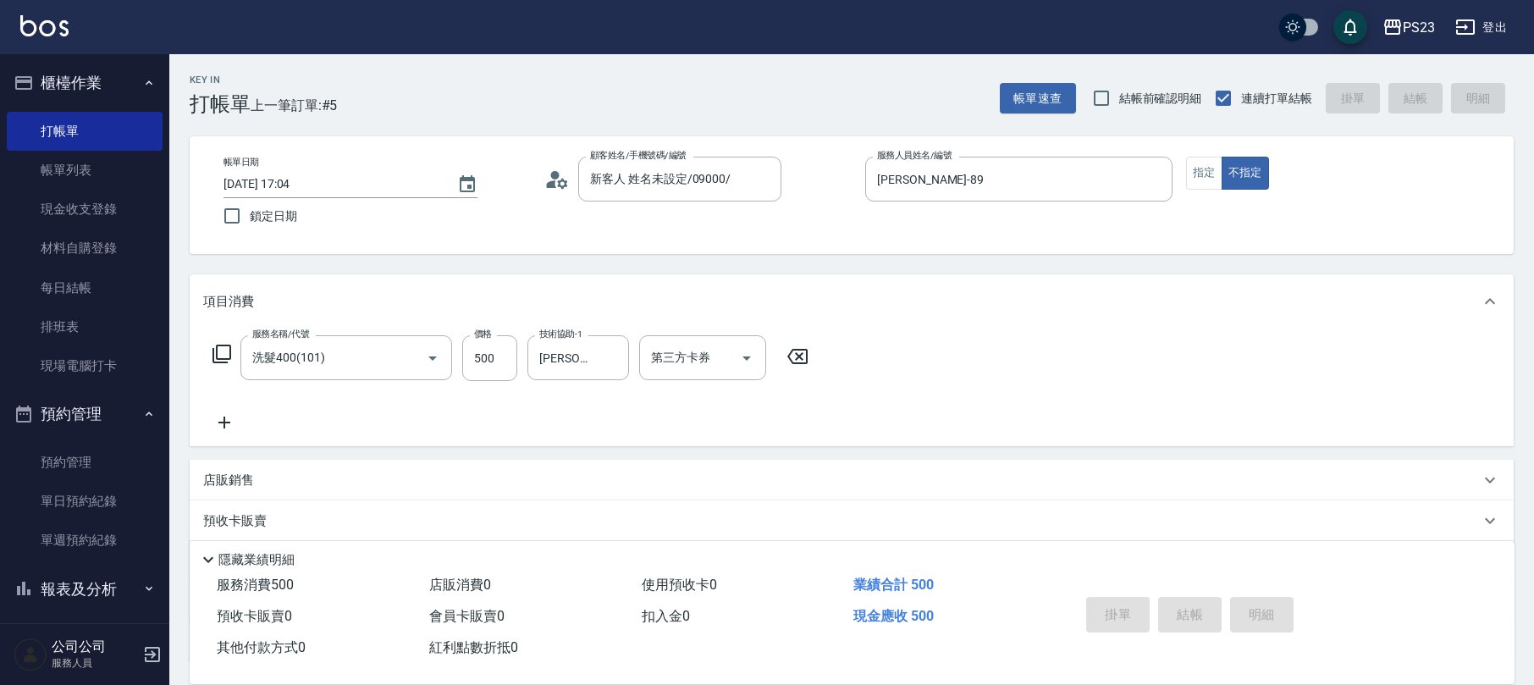
type input "[DATE] 17:06"
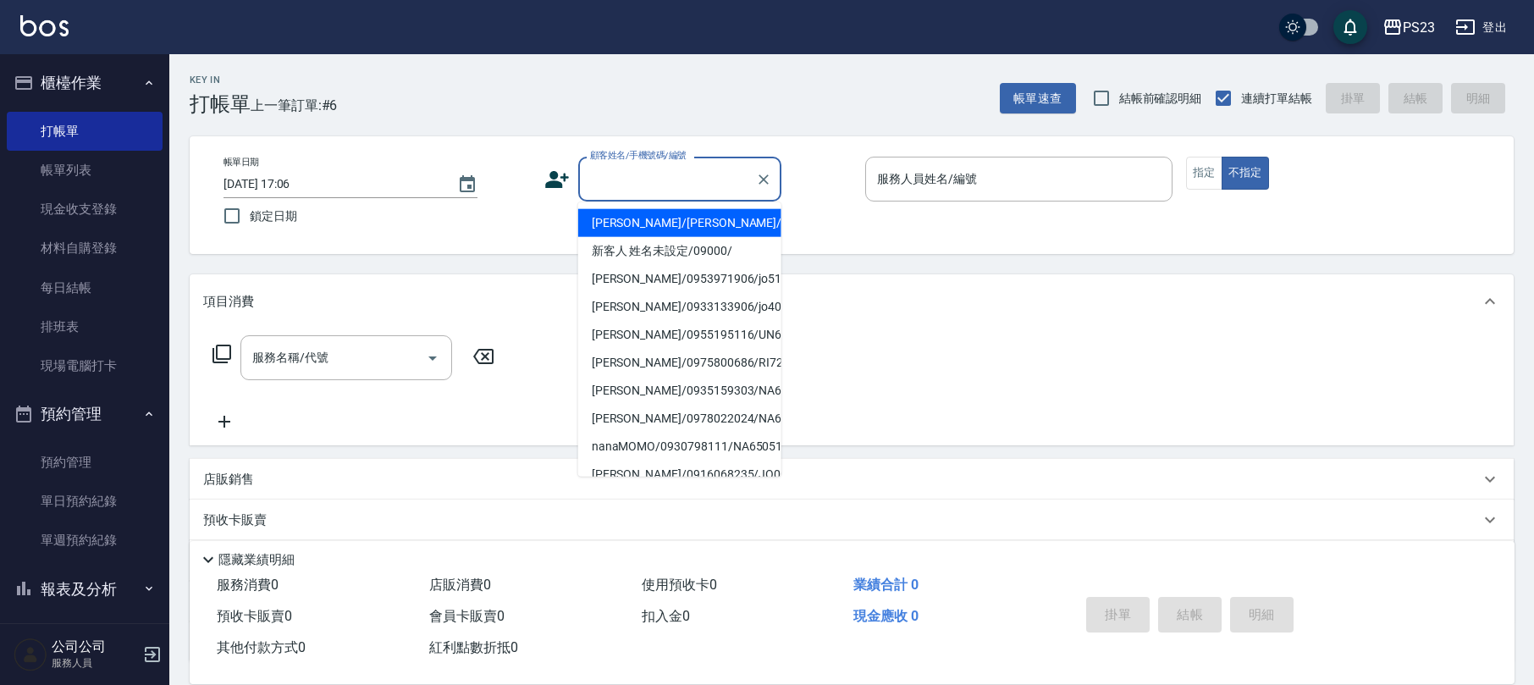
click at [627, 180] on input "顧客姓名/手機號碼/編號" at bounding box center [667, 179] width 163 height 30
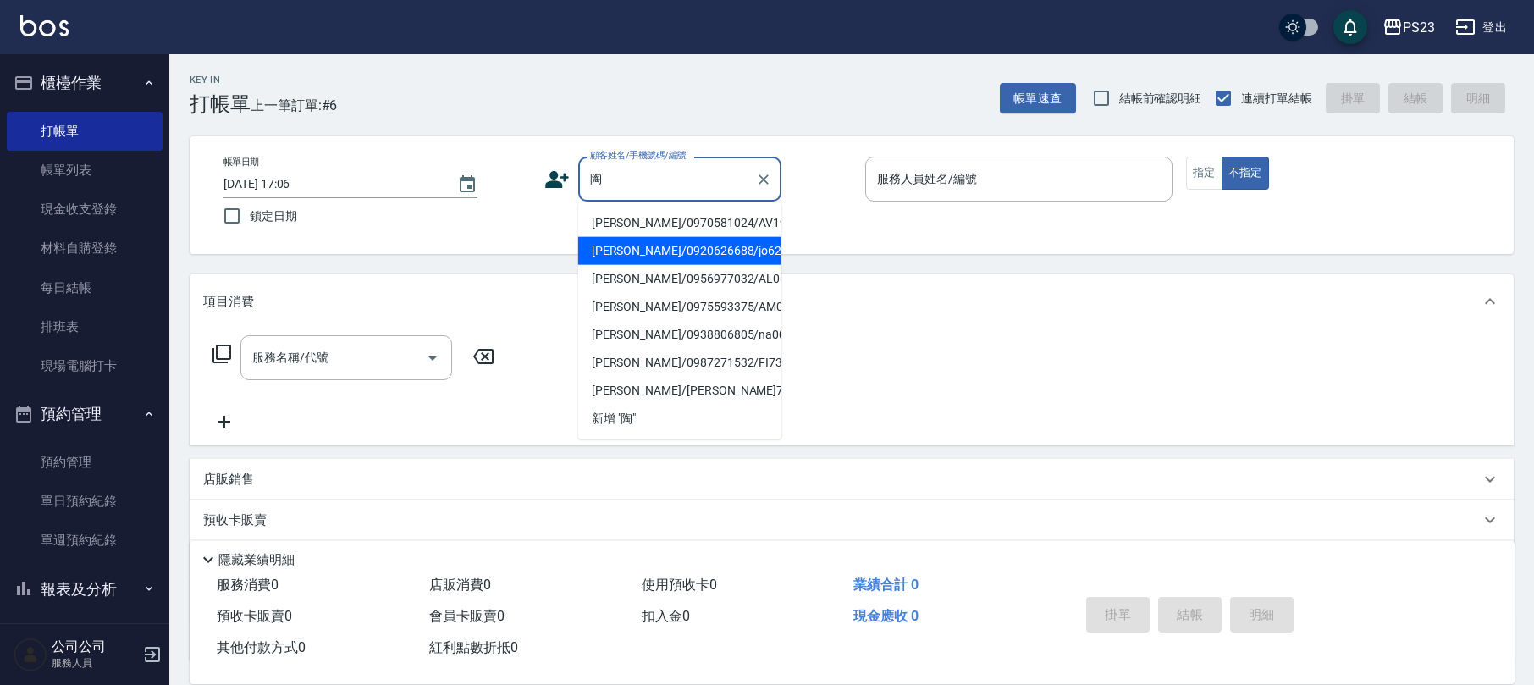
click at [674, 256] on li "[PERSON_NAME]/0920626688/jo620606" at bounding box center [679, 251] width 203 height 28
type input "[PERSON_NAME]/0920626688/jo620606"
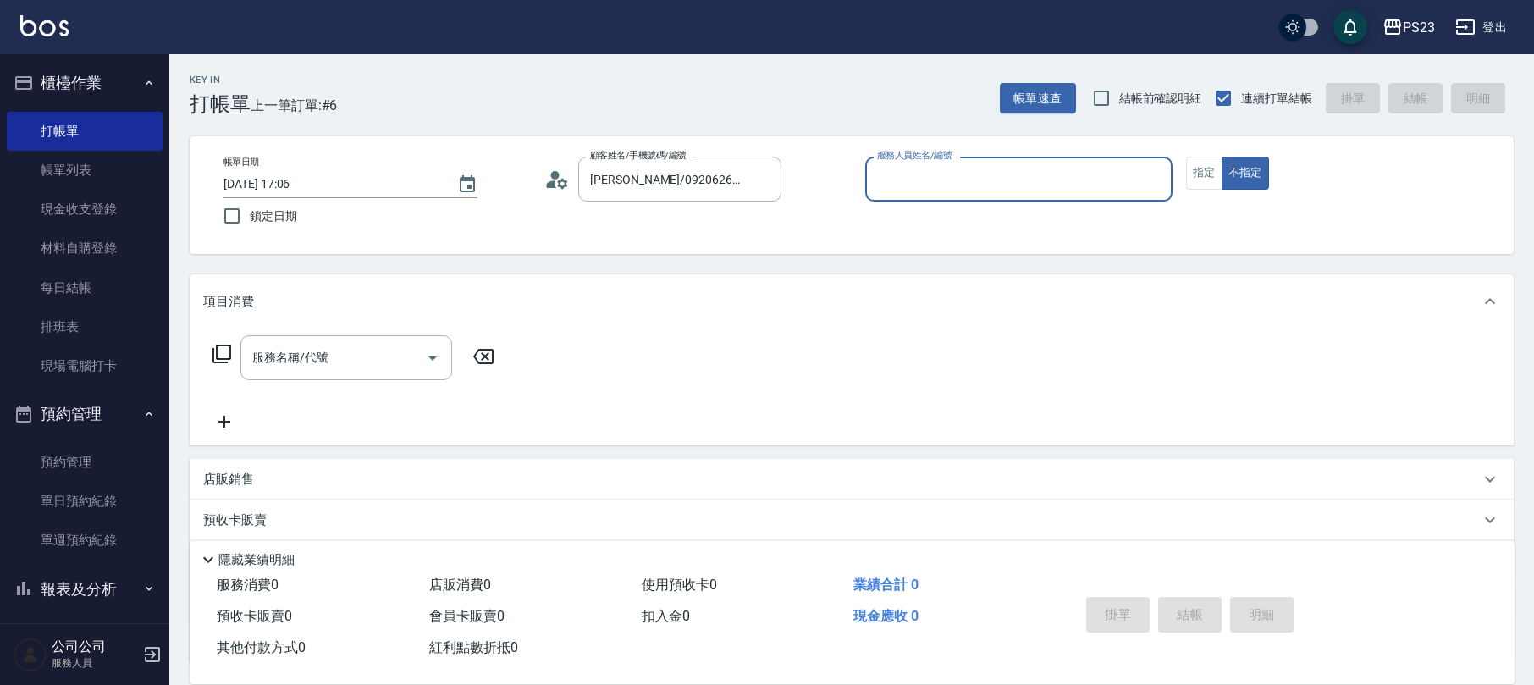
type input "[PERSON_NAME]-89"
click at [213, 356] on icon at bounding box center [221, 353] width 19 height 19
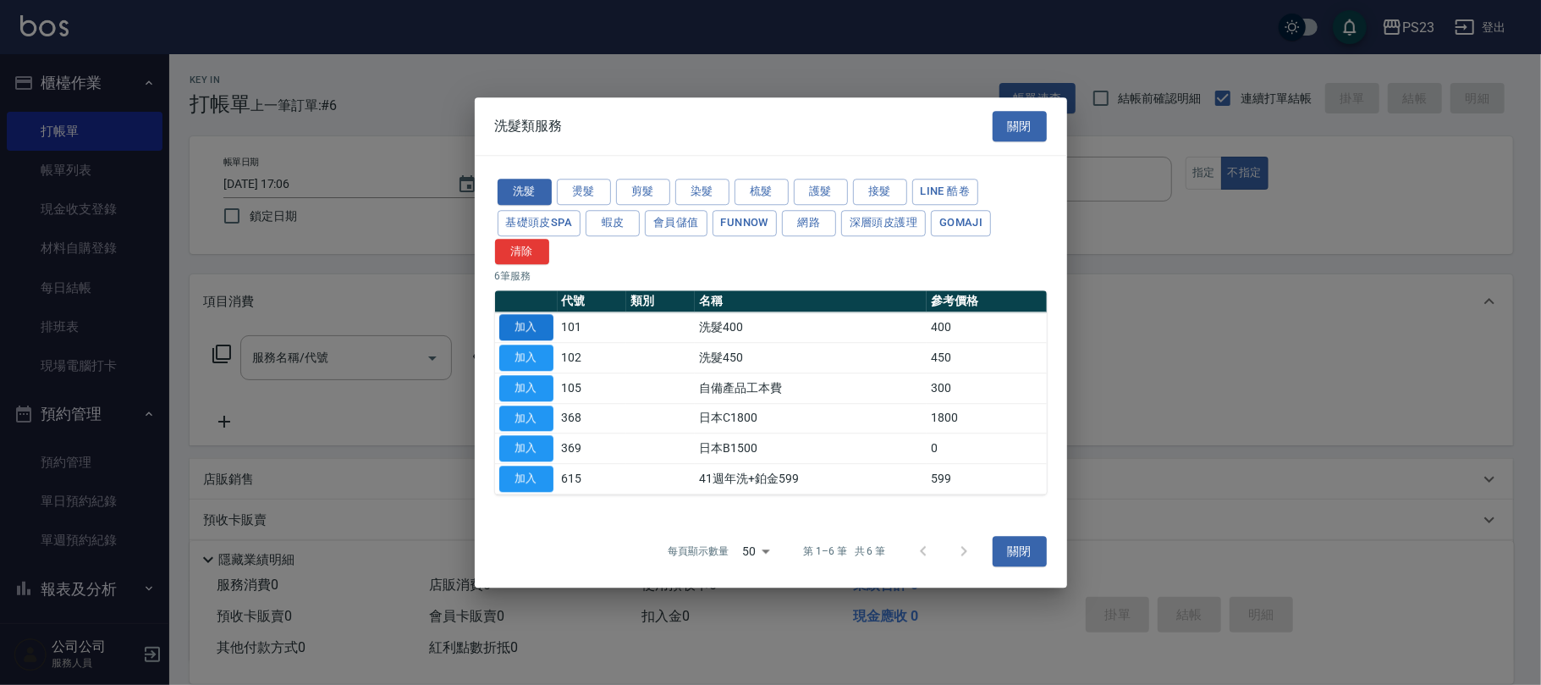
click at [516, 322] on button "加入" at bounding box center [526, 328] width 54 height 26
type input "洗髮400(101)"
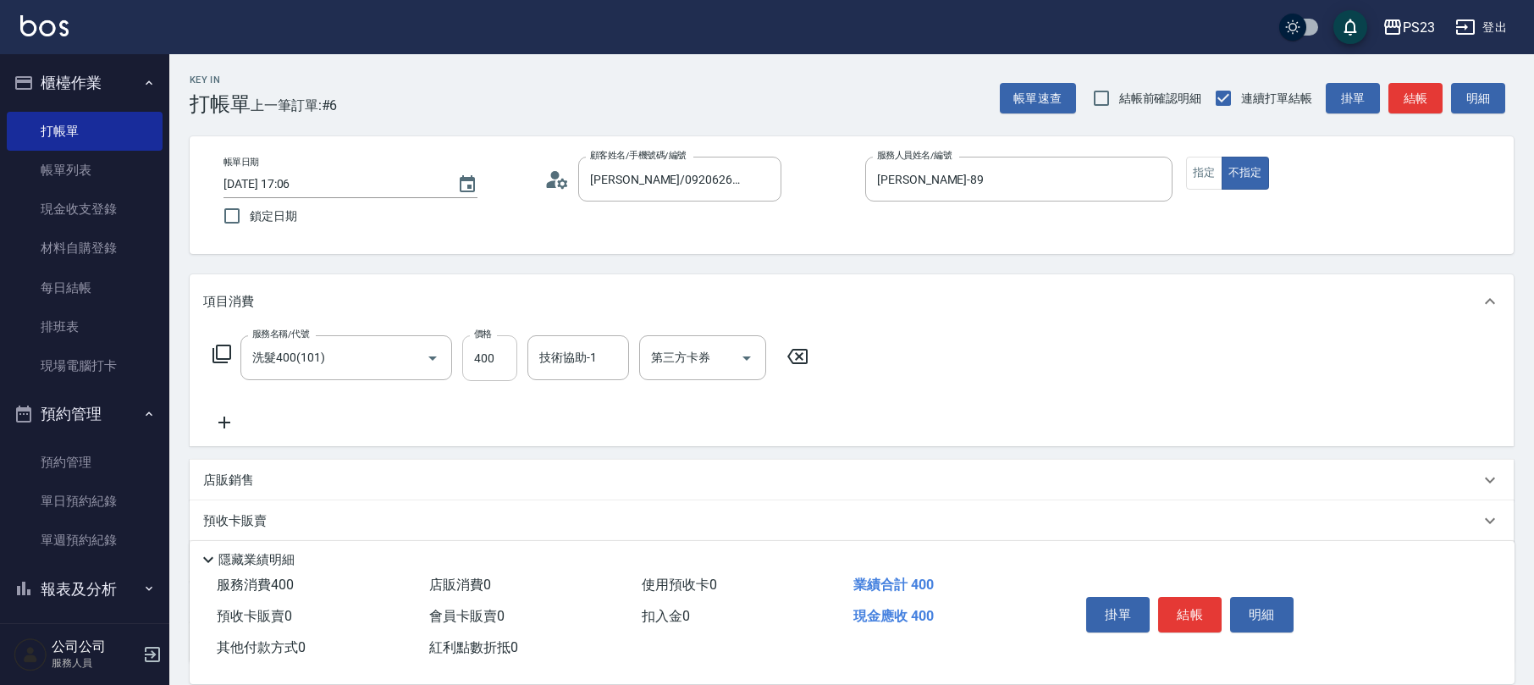
click at [498, 369] on input "400" at bounding box center [489, 358] width 55 height 46
type input "500"
type input "[PERSON_NAME]-89"
click at [601, 363] on button "Clear" at bounding box center [611, 358] width 24 height 24
type input "青惠-26"
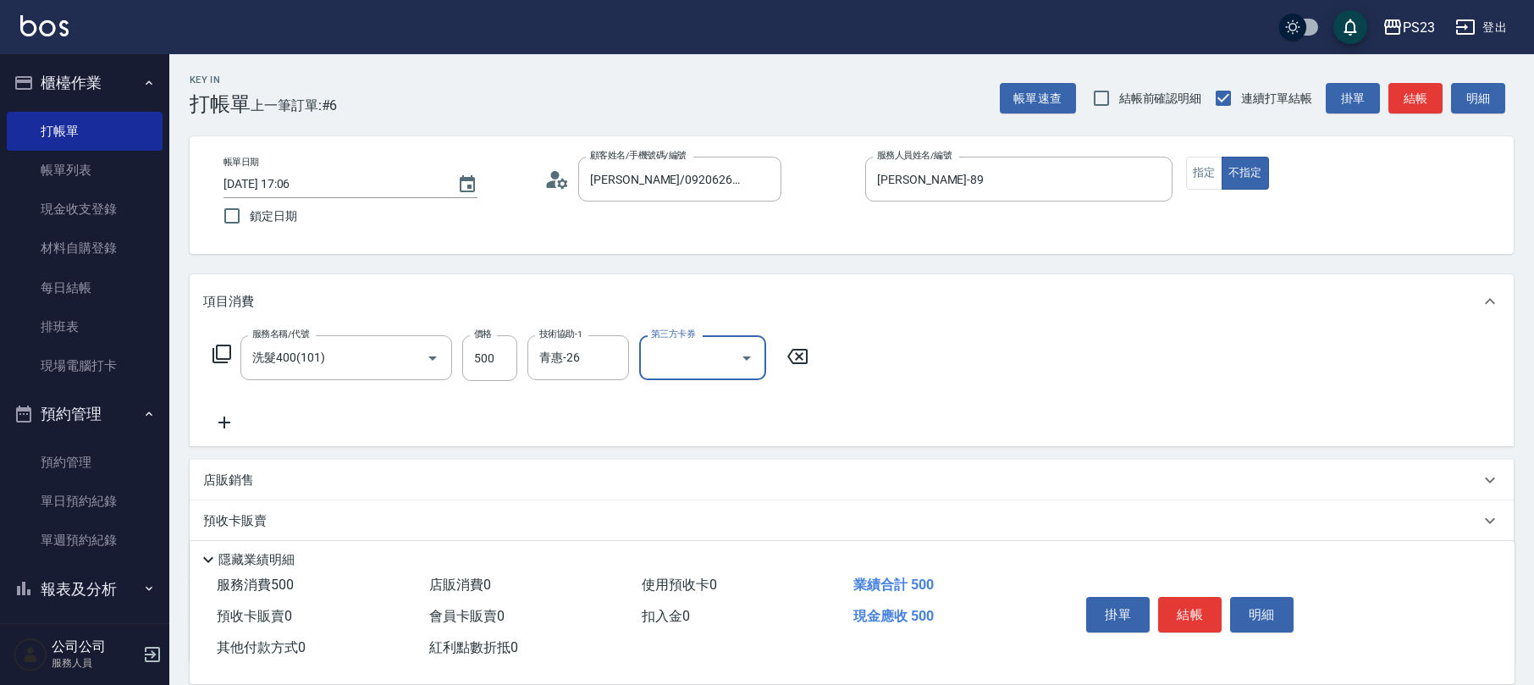
scroll to position [136, 0]
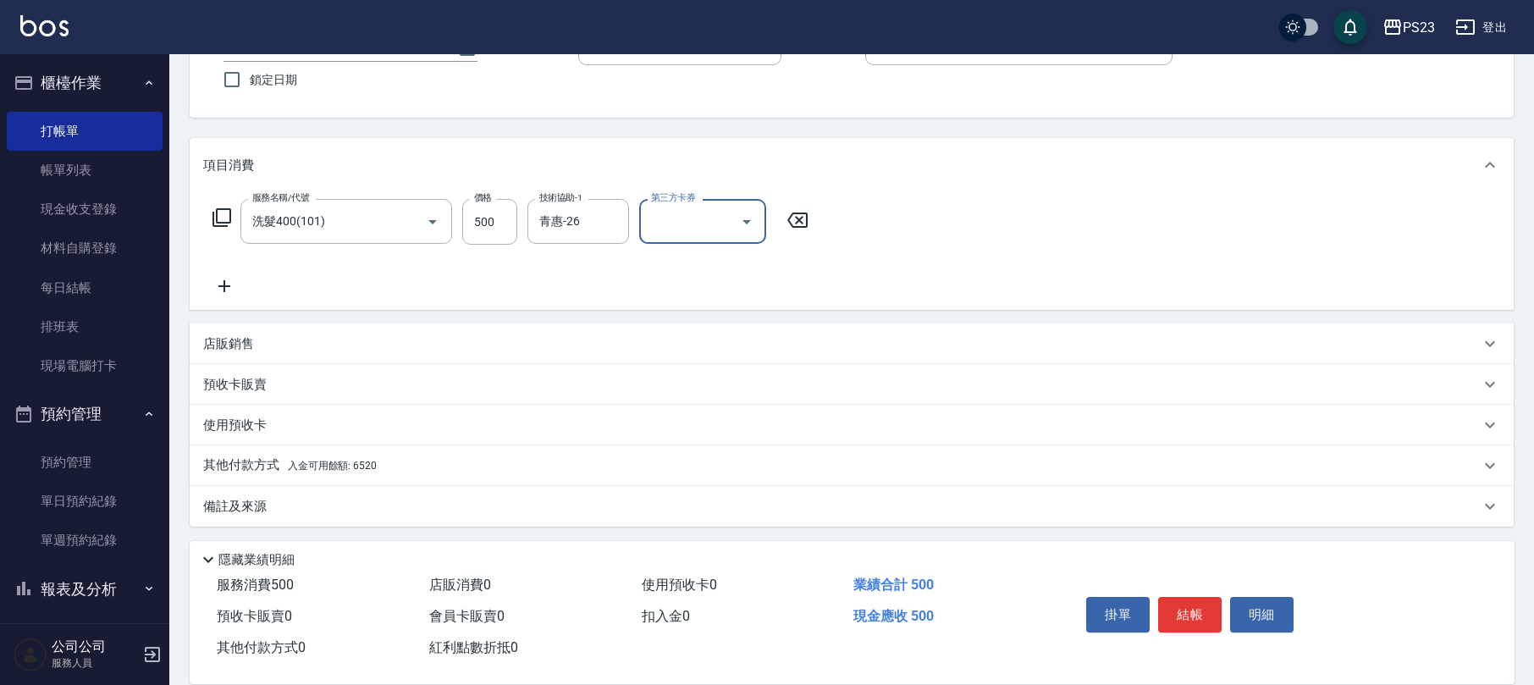
click at [389, 474] on div "其他付款方式 入金可用餘額: 6520" at bounding box center [841, 465] width 1276 height 19
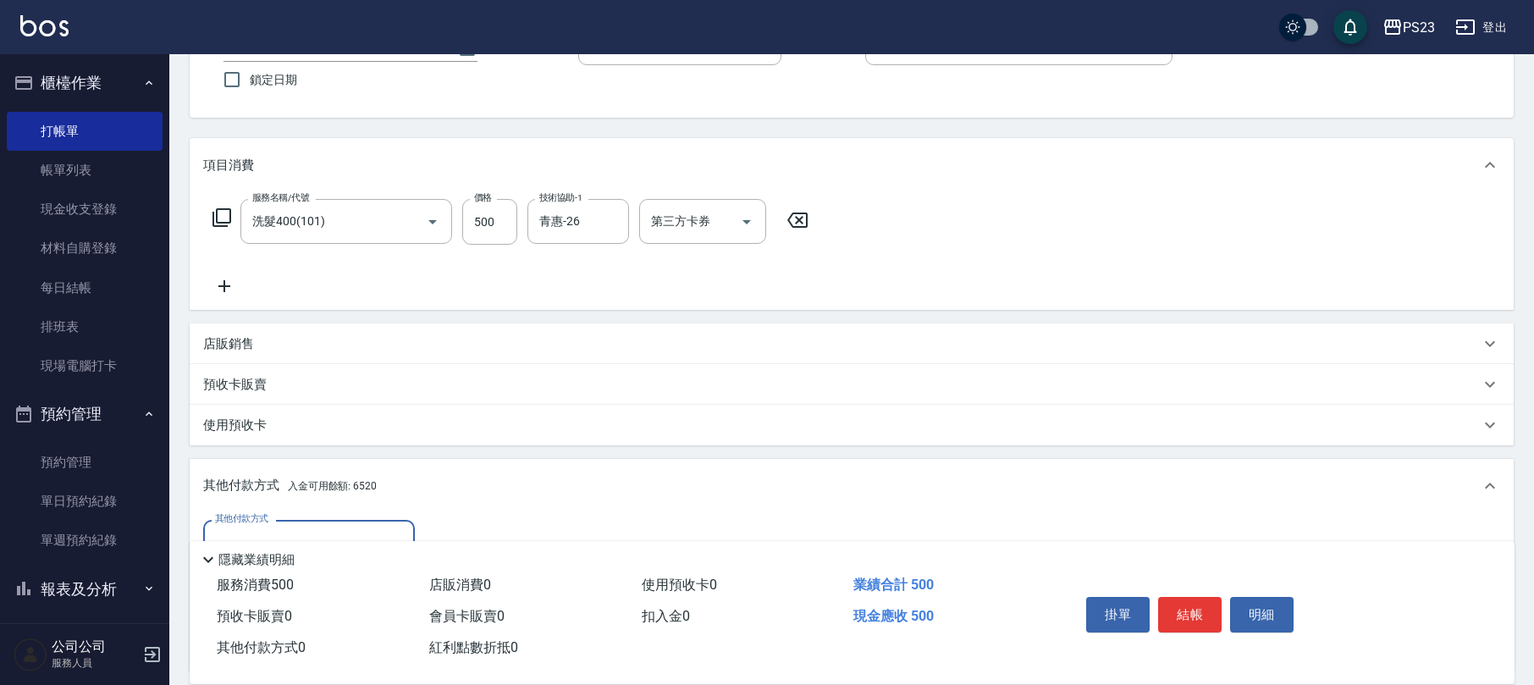
scroll to position [336, 0]
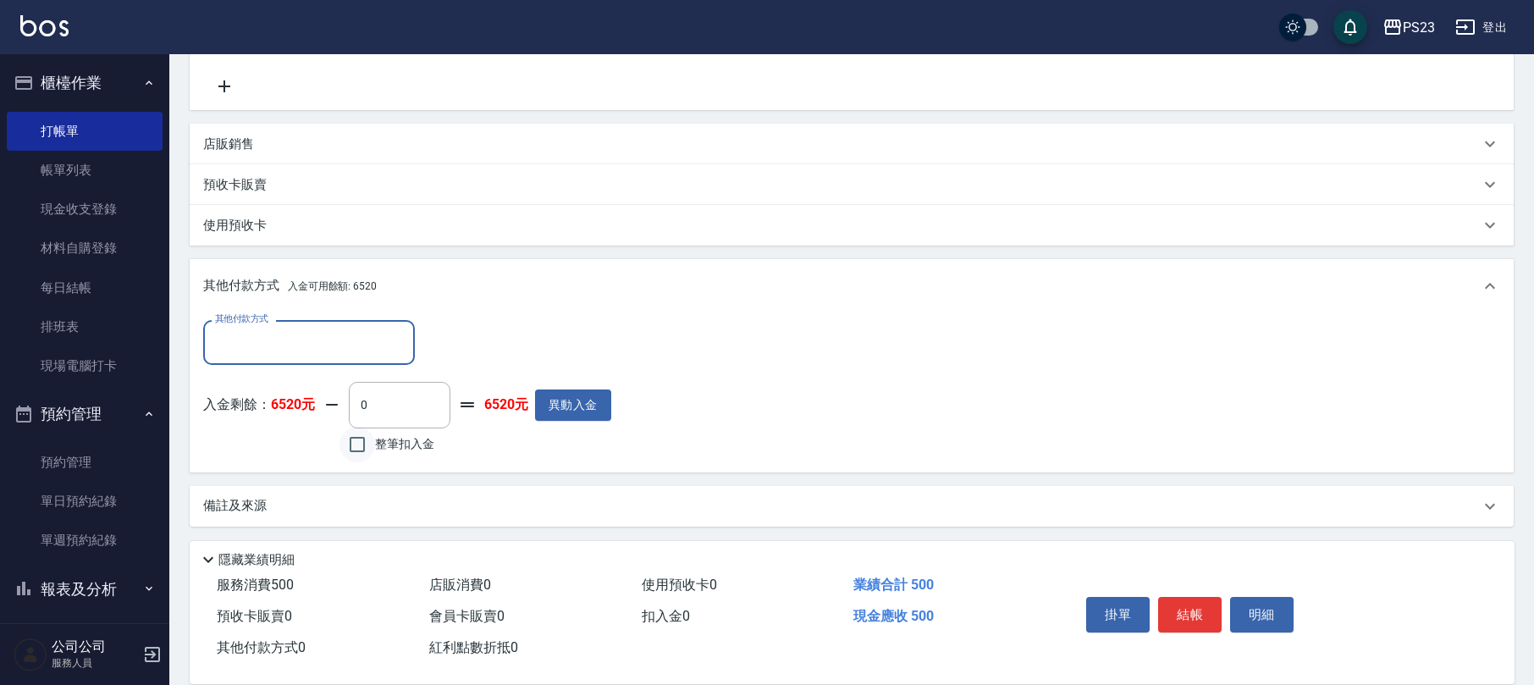
click at [359, 454] on input "整筆扣入金" at bounding box center [357, 445] width 36 height 36
checkbox input "true"
type input "500"
click at [1166, 613] on button "結帳" at bounding box center [1189, 615] width 63 height 36
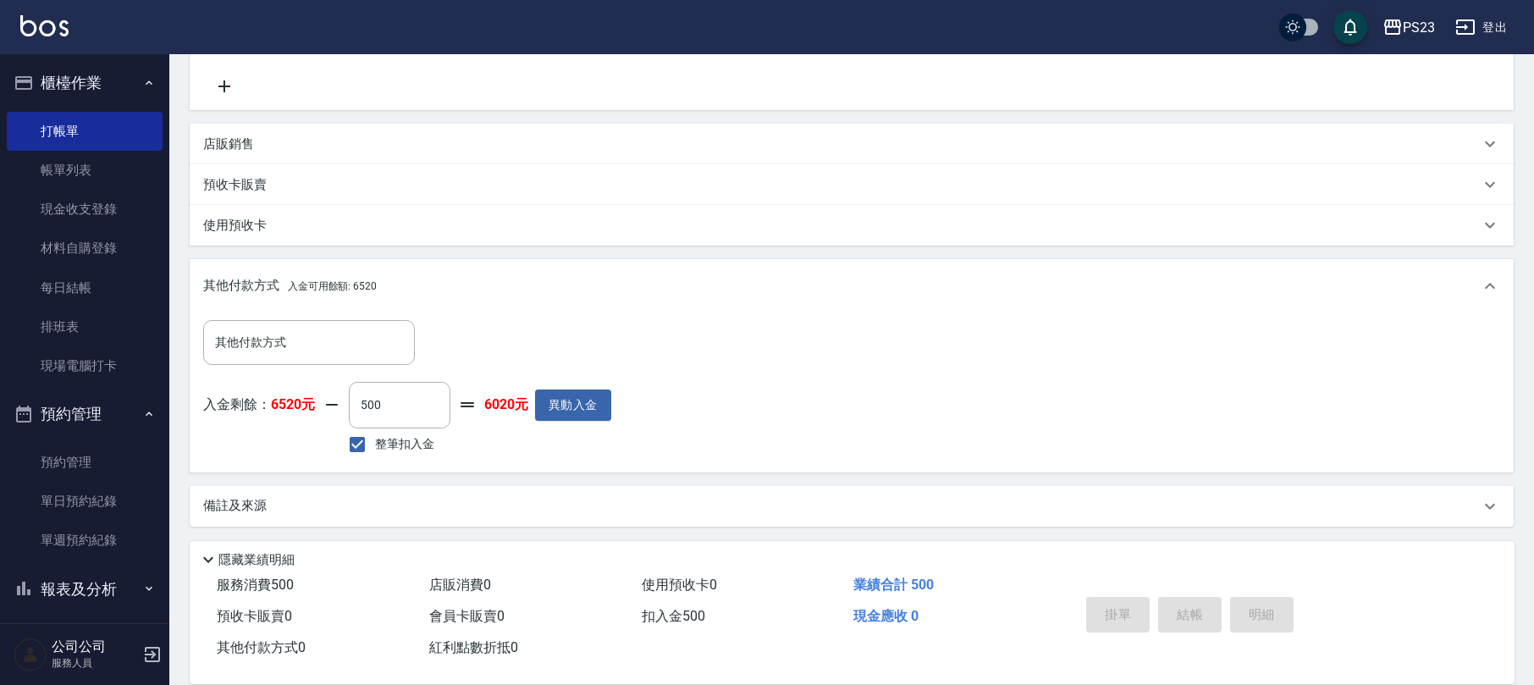
type input "[DATE] 17:07"
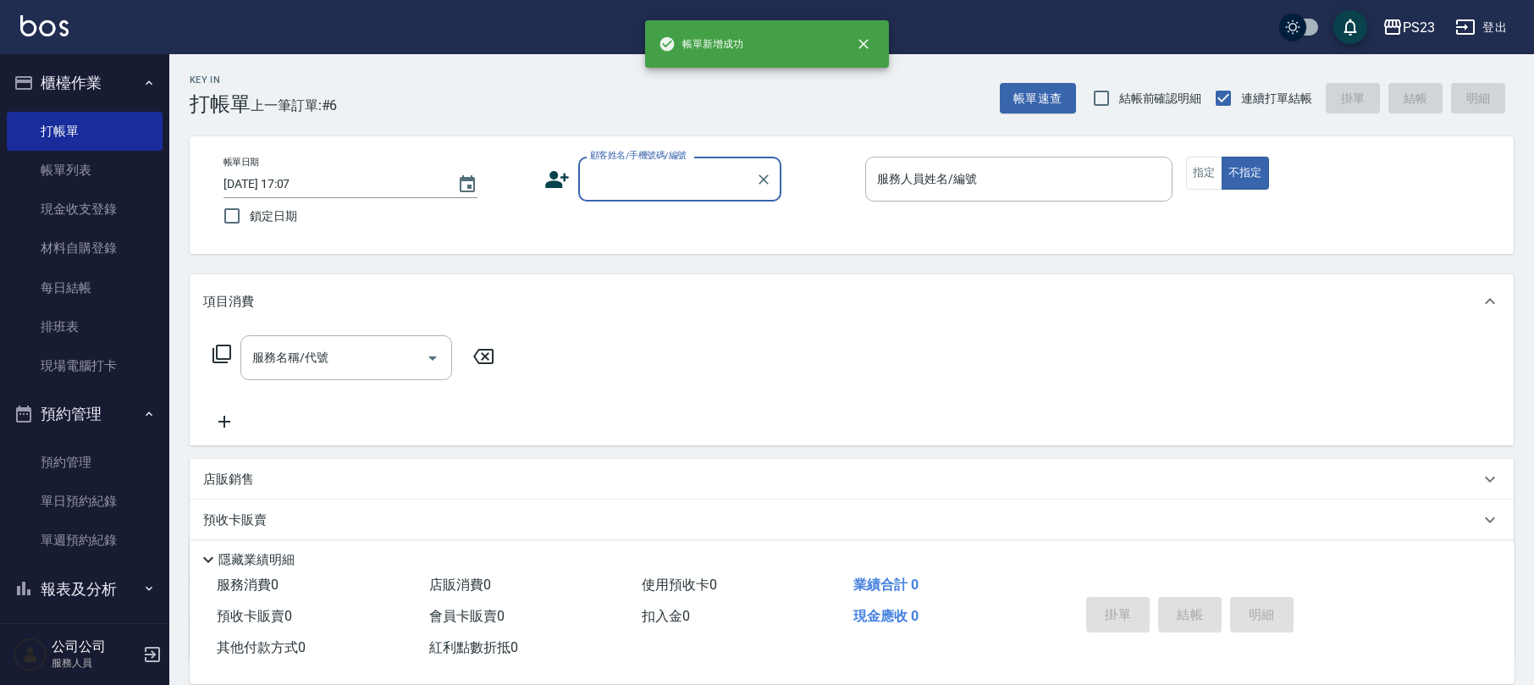
scroll to position [0, 0]
